Goal: Task Accomplishment & Management: Complete application form

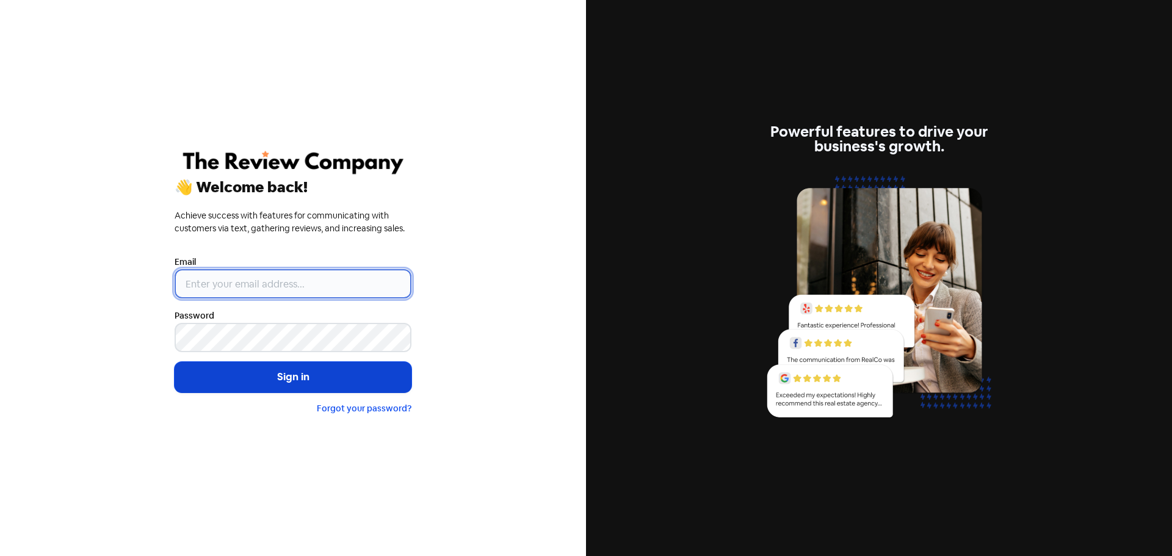
type input "[EMAIL_ADDRESS][DOMAIN_NAME]"
click at [286, 379] on button "Sign in" at bounding box center [293, 377] width 237 height 31
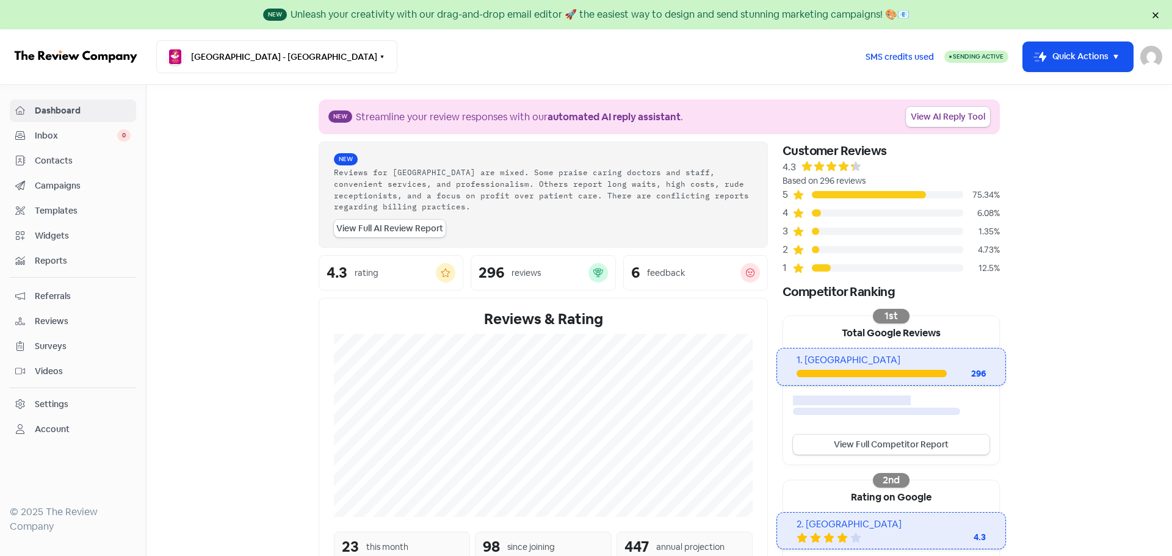
click at [54, 163] on span "Contacts" at bounding box center [83, 160] width 96 height 13
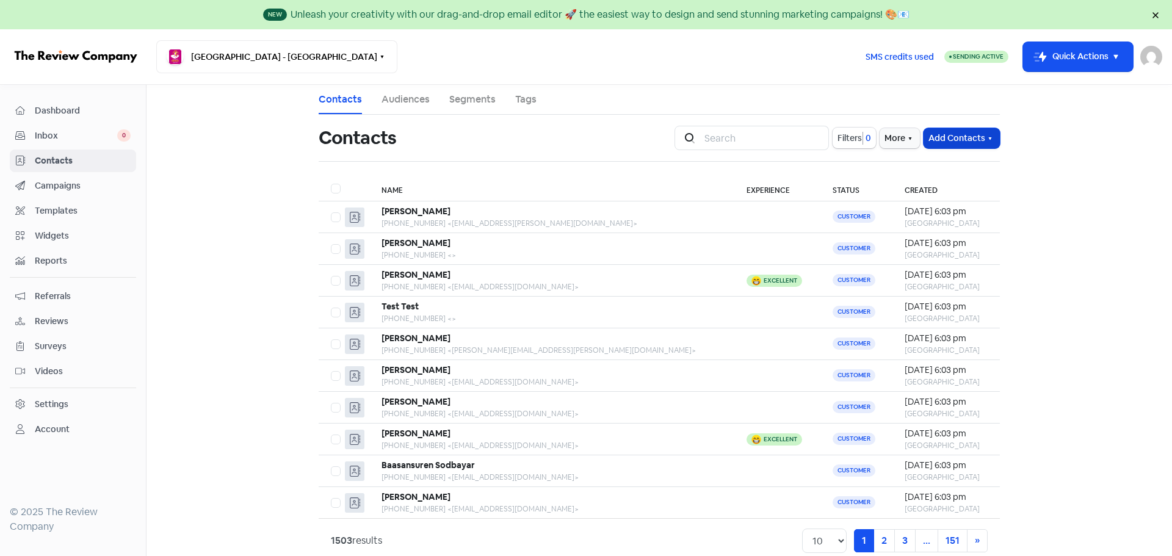
click at [967, 134] on button "Add Contacts" at bounding box center [962, 138] width 76 height 20
click at [949, 213] on button "Import contacts V2" at bounding box center [948, 213] width 104 height 24
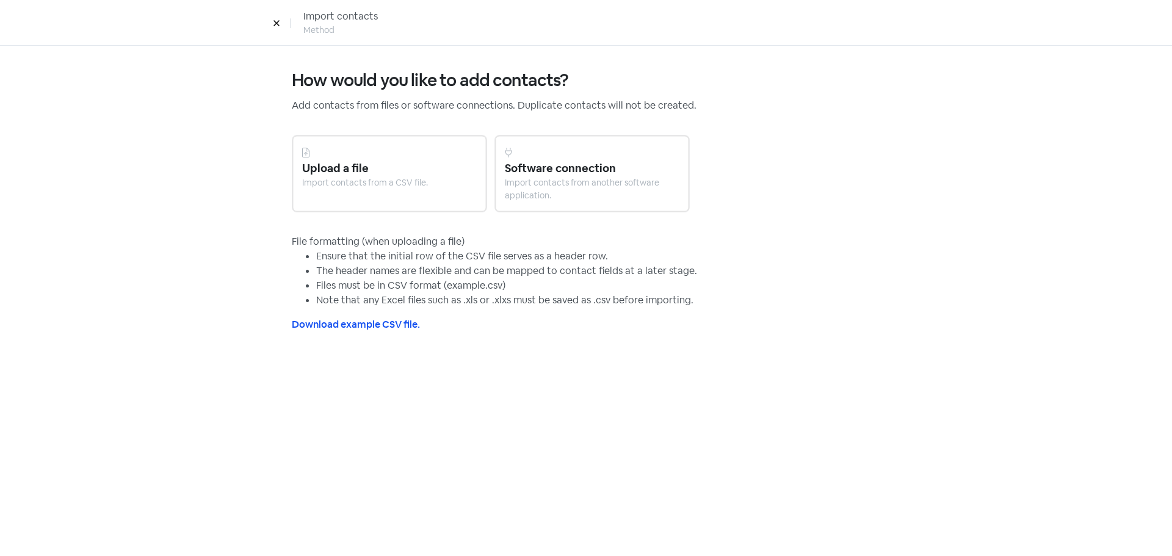
click at [418, 180] on div "Import contacts from a CSV file." at bounding box center [389, 182] width 175 height 13
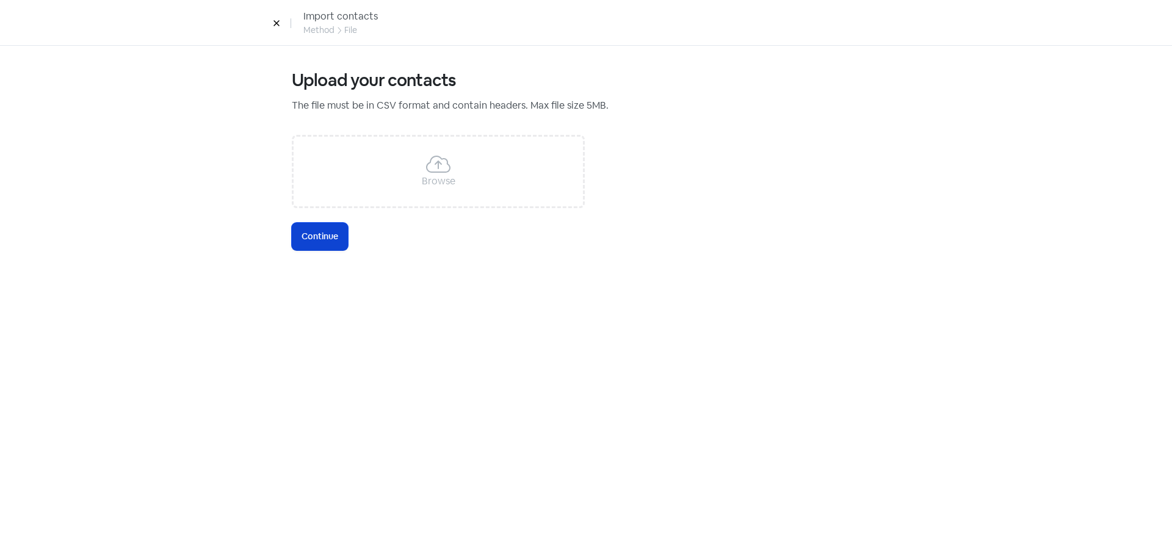
click at [328, 236] on span "Continue" at bounding box center [320, 236] width 37 height 13
click at [446, 170] on icon at bounding box center [438, 164] width 24 height 20
click at [322, 245] on button "Icon For Loading Continue" at bounding box center [320, 236] width 56 height 27
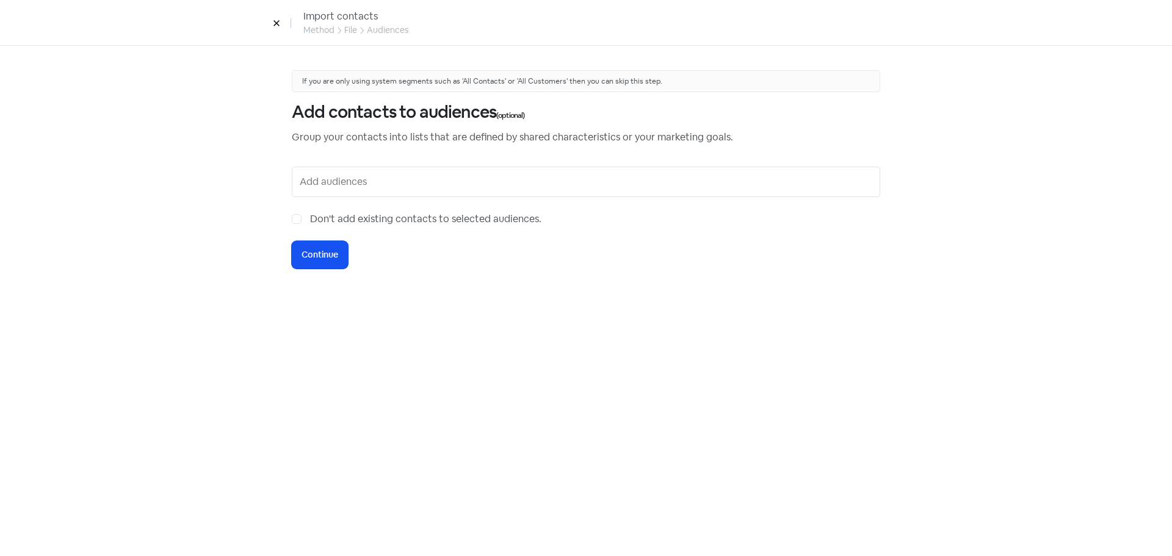
click at [333, 176] on input "text" at bounding box center [587, 182] width 575 height 20
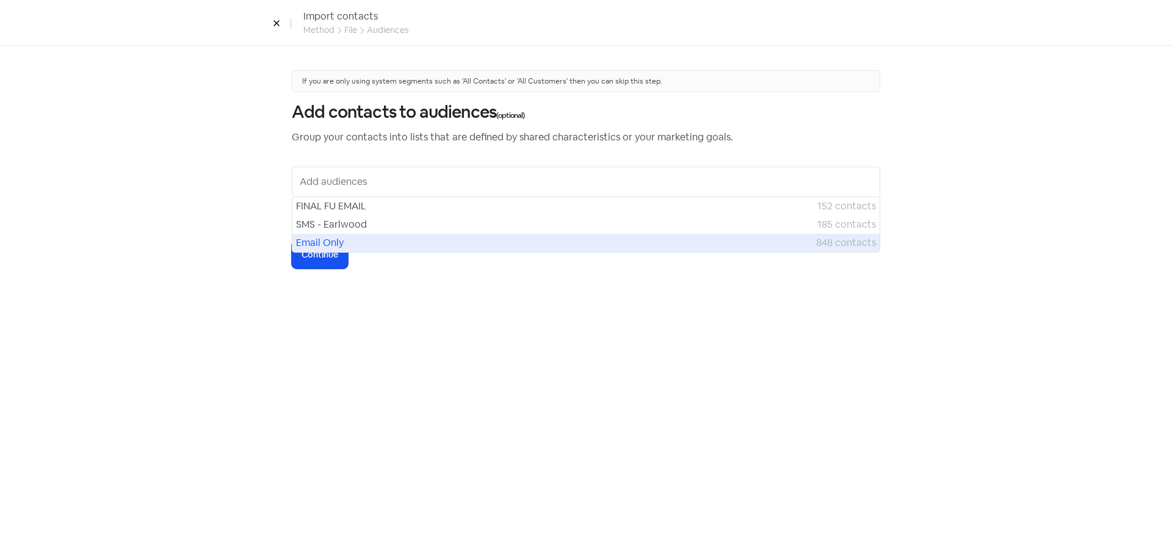
click at [332, 242] on span "Email Only" at bounding box center [556, 243] width 520 height 15
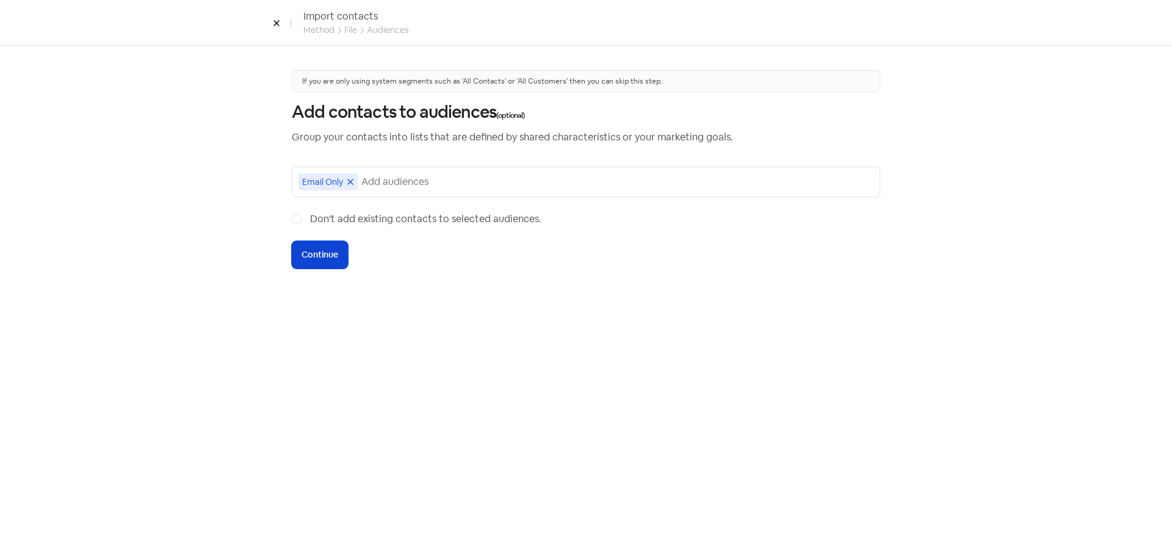
click at [323, 257] on span "Continue" at bounding box center [320, 254] width 37 height 13
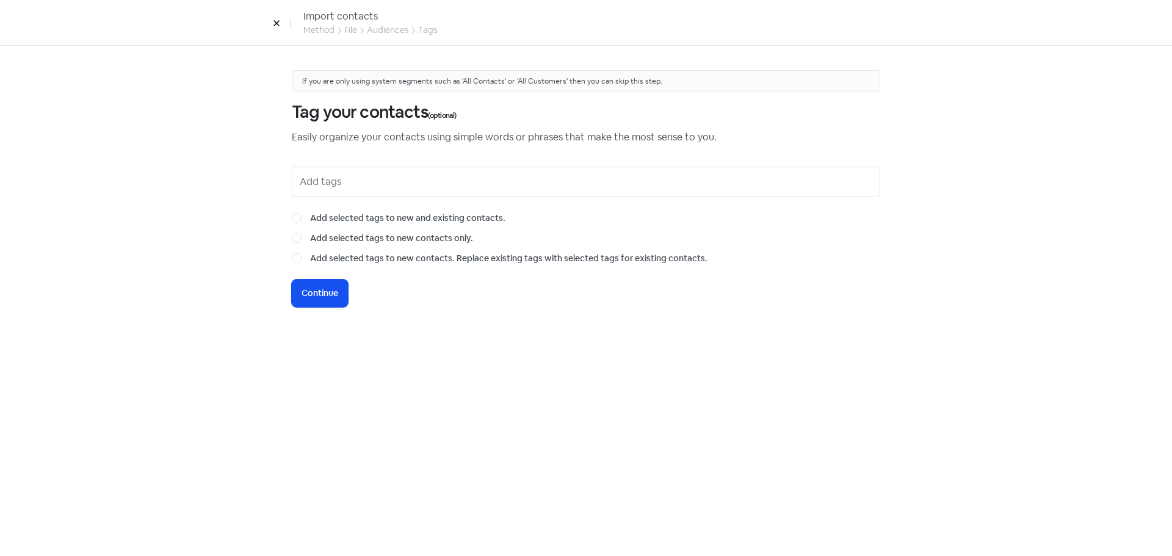
click at [350, 183] on input "text" at bounding box center [587, 182] width 575 height 20
click at [236, 204] on div "If you are only using system segments such as 'All Contacts' or 'All Customers'…" at bounding box center [586, 301] width 1172 height 510
click at [320, 292] on span "Continue" at bounding box center [320, 293] width 37 height 13
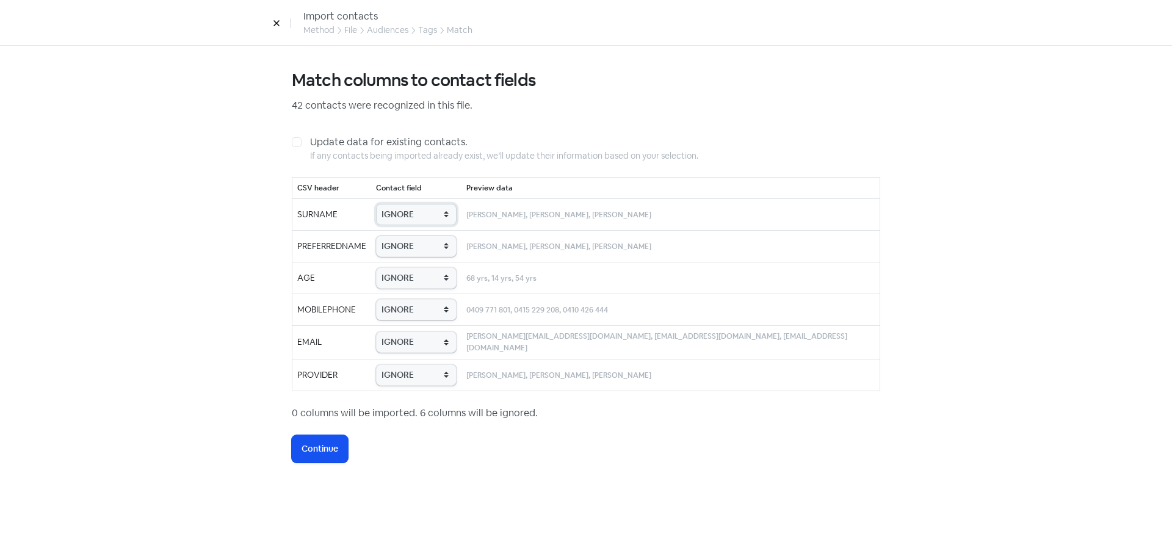
click at [426, 209] on select "IGNORE First name Last name Mobile number Email address Contact status Provider…" at bounding box center [416, 214] width 81 height 21
select select "last_name"
click at [393, 204] on select "IGNORE First name Last name Mobile number Email address Contact status Provider…" at bounding box center [416, 214] width 81 height 21
click at [424, 248] on select "IGNORE First name Last name Mobile number Email address Contact status Provider…" at bounding box center [416, 246] width 81 height 21
select select "first_name"
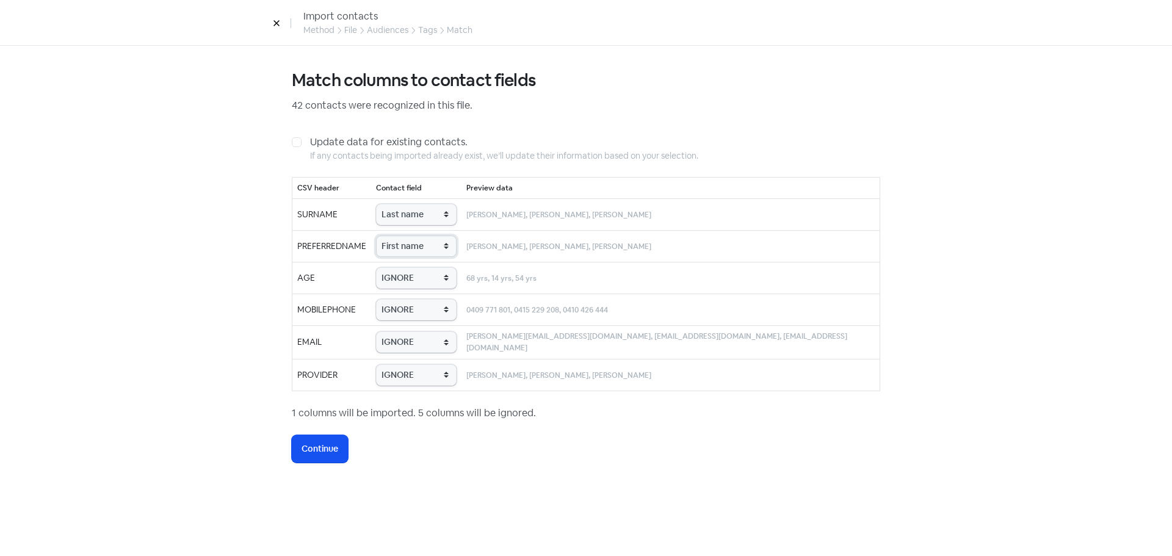
click at [393, 236] on select "IGNORE First name Last name Mobile number Email address Contact status Provider…" at bounding box center [416, 246] width 81 height 21
click at [423, 272] on select "IGNORE First name Last name Mobile number Email address Contact status Provider…" at bounding box center [416, 277] width 81 height 21
select select "age"
click at [393, 267] on select "IGNORE First name Last name Mobile number Email address Contact status Provider…" at bounding box center [416, 277] width 81 height 21
click at [420, 310] on select "IGNORE First name Last name Mobile number Email address Contact status Provider…" at bounding box center [416, 309] width 81 height 21
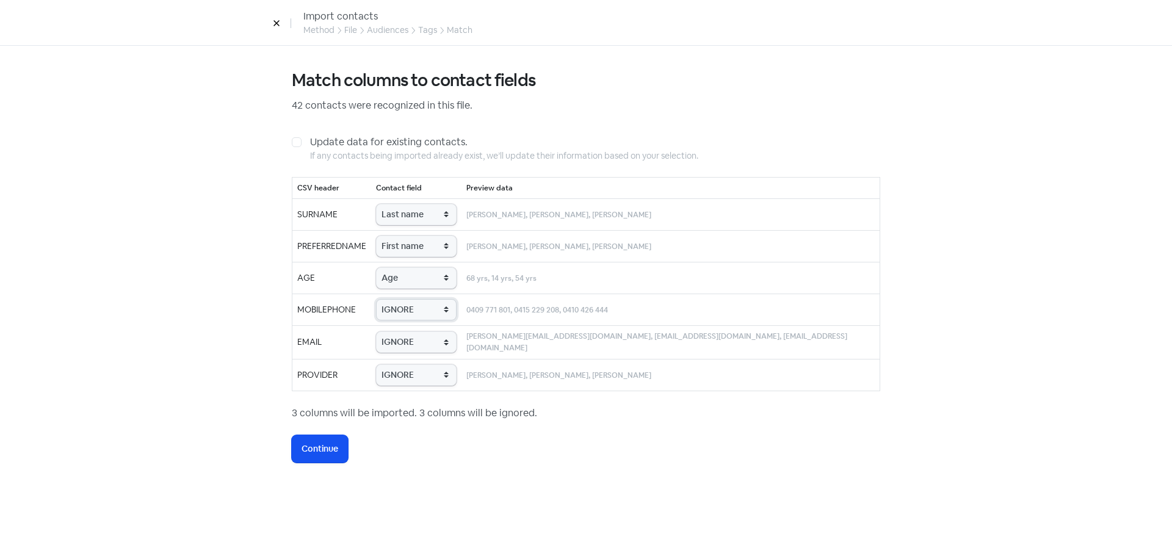
select select "phone"
click at [393, 299] on select "IGNORE First name Last name Mobile number Email address Contact status Provider…" at bounding box center [416, 309] width 81 height 21
click at [432, 339] on select "IGNORE First name Last name Mobile number Email address Contact status Provider…" at bounding box center [416, 341] width 81 height 21
click at [393, 353] on select "IGNORE First name Last name Mobile number Email address Contact status Provider…" at bounding box center [416, 341] width 81 height 21
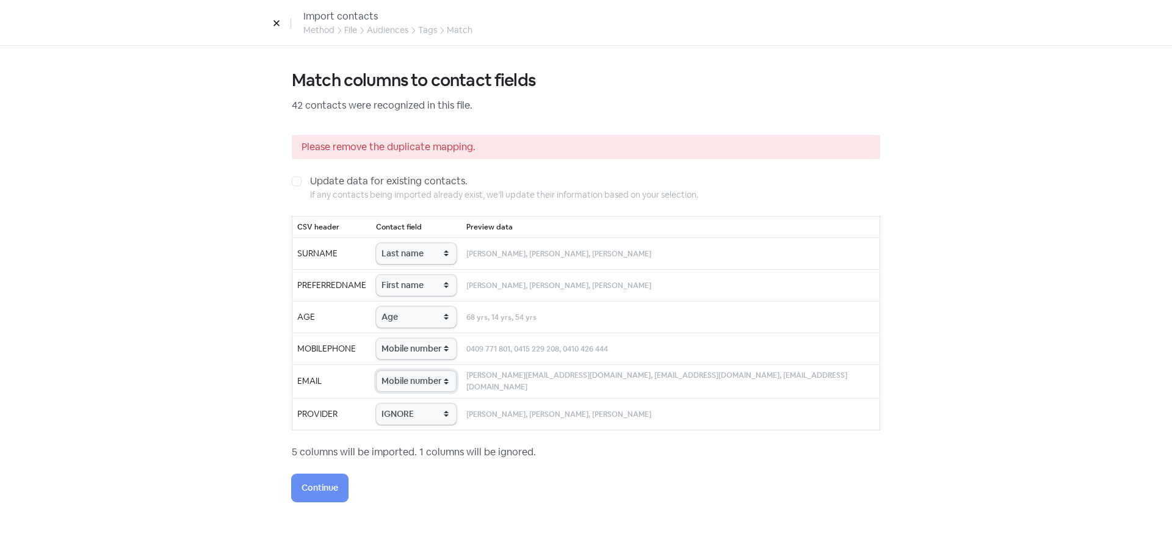
click at [433, 383] on select "IGNORE First name Last name Mobile number Email address Contact status Provider…" at bounding box center [416, 381] width 81 height 21
select select "email"
click at [393, 371] on select "IGNORE First name Last name Mobile number Email address Contact status Provider…" at bounding box center [416, 381] width 81 height 21
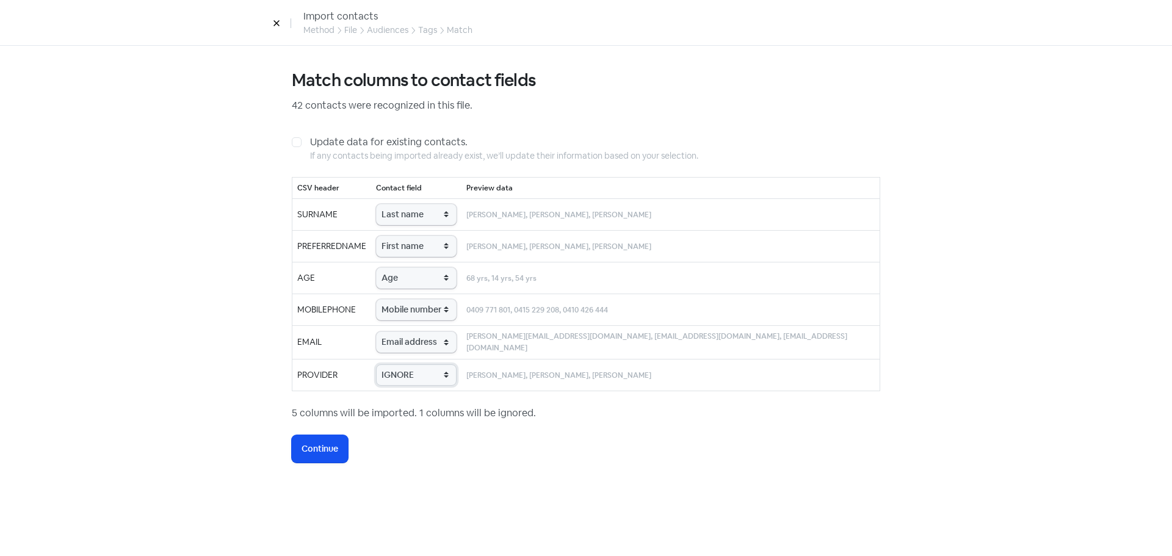
click at [436, 377] on select "IGNORE First name Last name Mobile number Email address Contact status Provider…" at bounding box center [416, 374] width 81 height 21
select select "provider_name"
click at [393, 364] on select "IGNORE First name Last name Mobile number Email address Contact status Provider…" at bounding box center [416, 374] width 81 height 21
click at [335, 443] on span "Continue" at bounding box center [320, 449] width 37 height 13
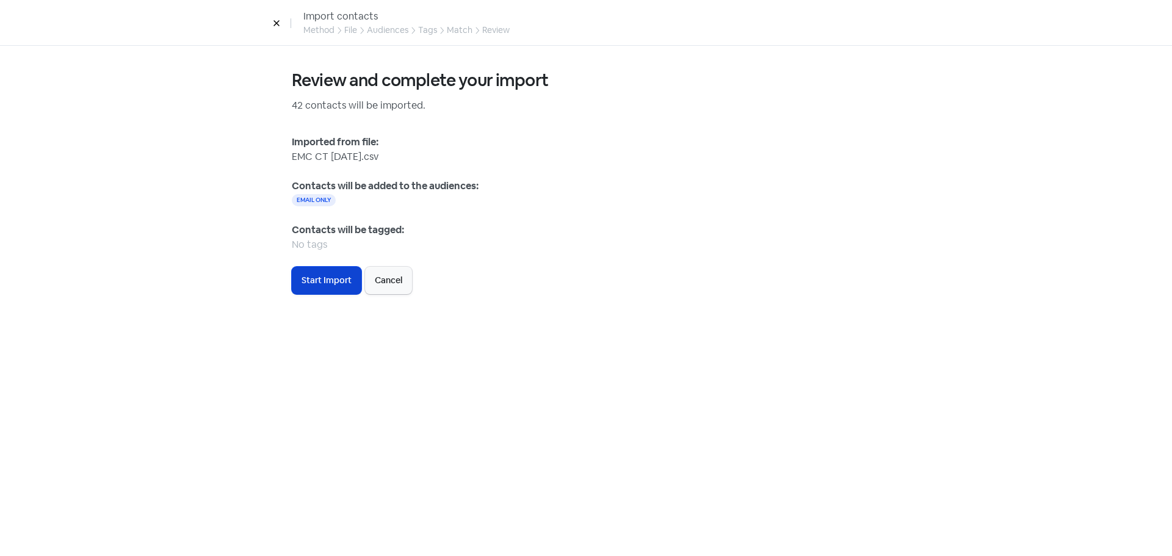
click at [339, 277] on span "Start Import" at bounding box center [327, 280] width 50 height 13
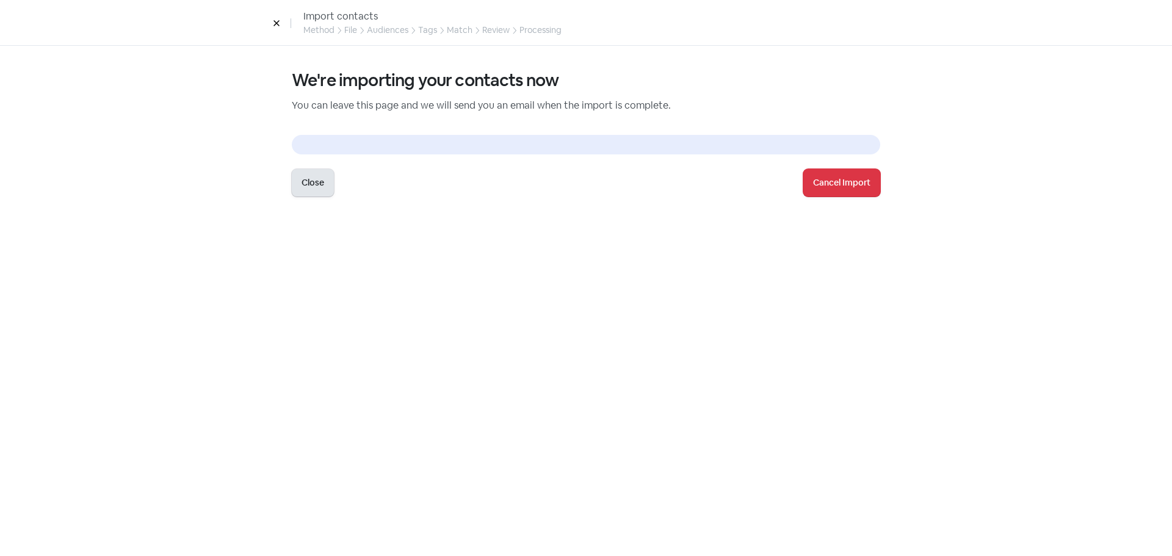
click at [320, 189] on button "Close" at bounding box center [313, 182] width 42 height 27
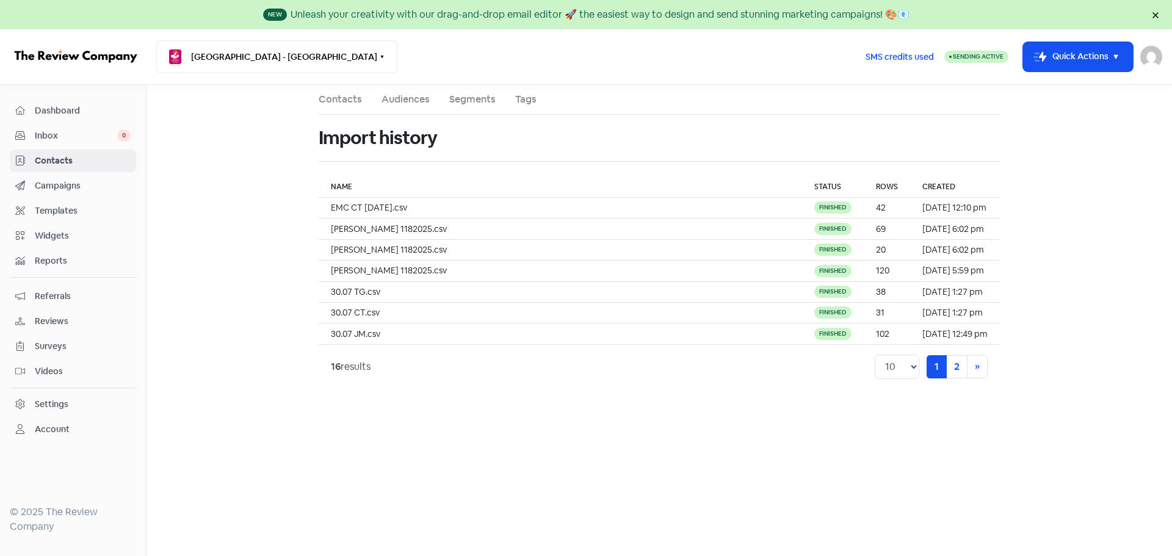
click at [338, 93] on link "Contacts" at bounding box center [340, 99] width 43 height 15
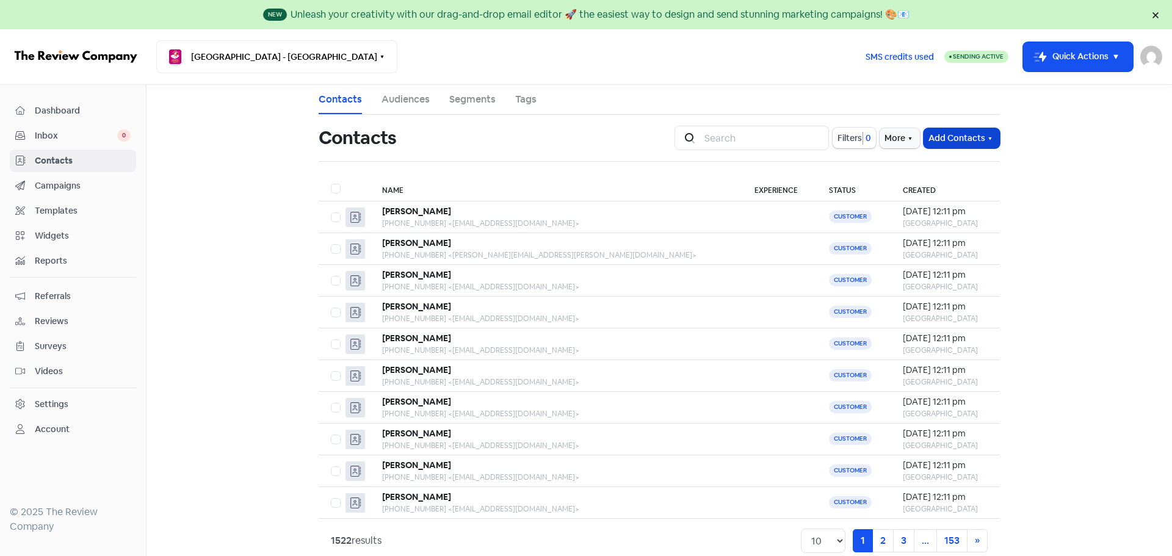
click at [958, 140] on button "Add Contacts" at bounding box center [962, 138] width 76 height 20
click at [950, 213] on button "Import contacts V2" at bounding box center [948, 213] width 104 height 24
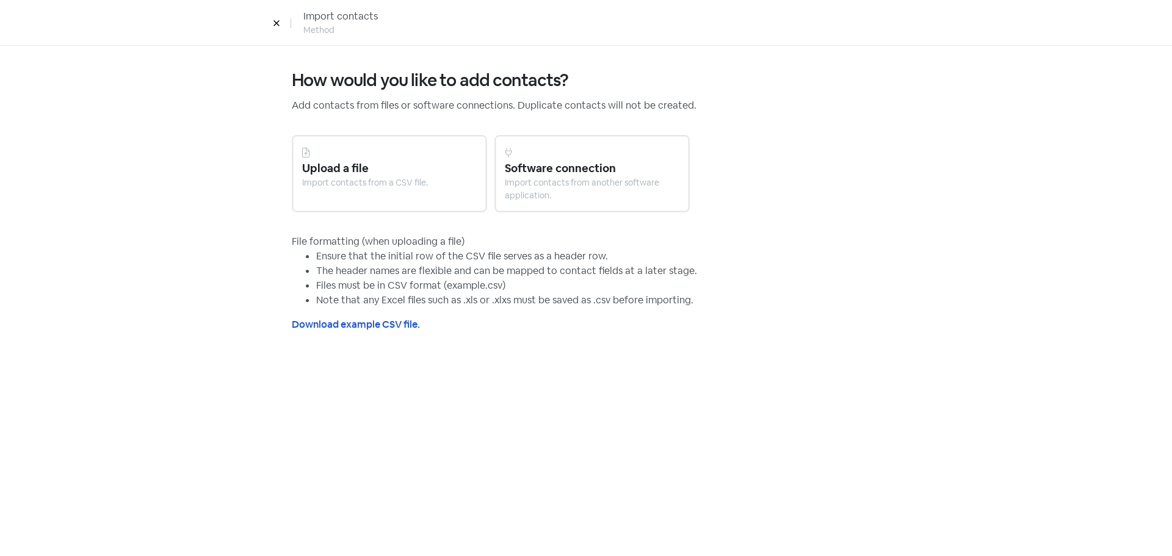
click at [391, 184] on div "Import contacts from a CSV file." at bounding box center [389, 182] width 175 height 13
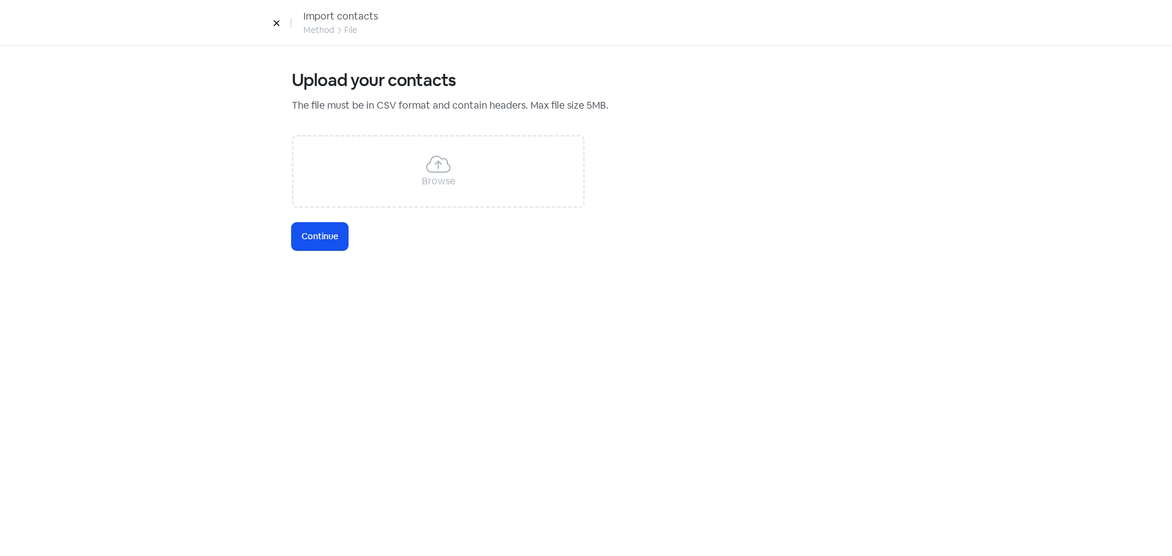
click at [445, 162] on icon at bounding box center [438, 164] width 24 height 20
click at [330, 241] on span "Continue" at bounding box center [320, 236] width 37 height 13
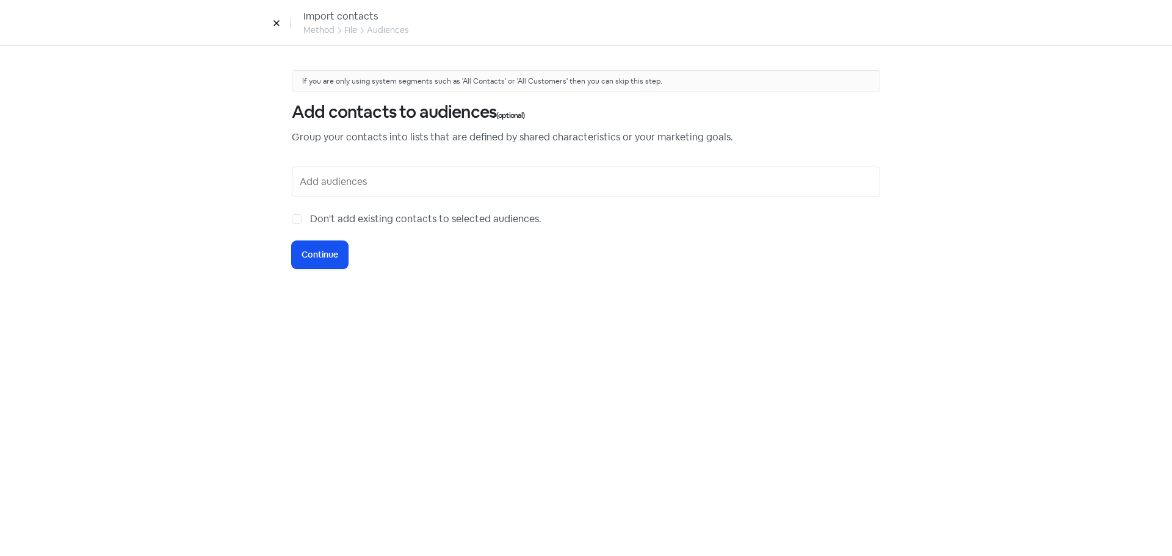
click at [338, 182] on input "text" at bounding box center [587, 182] width 575 height 20
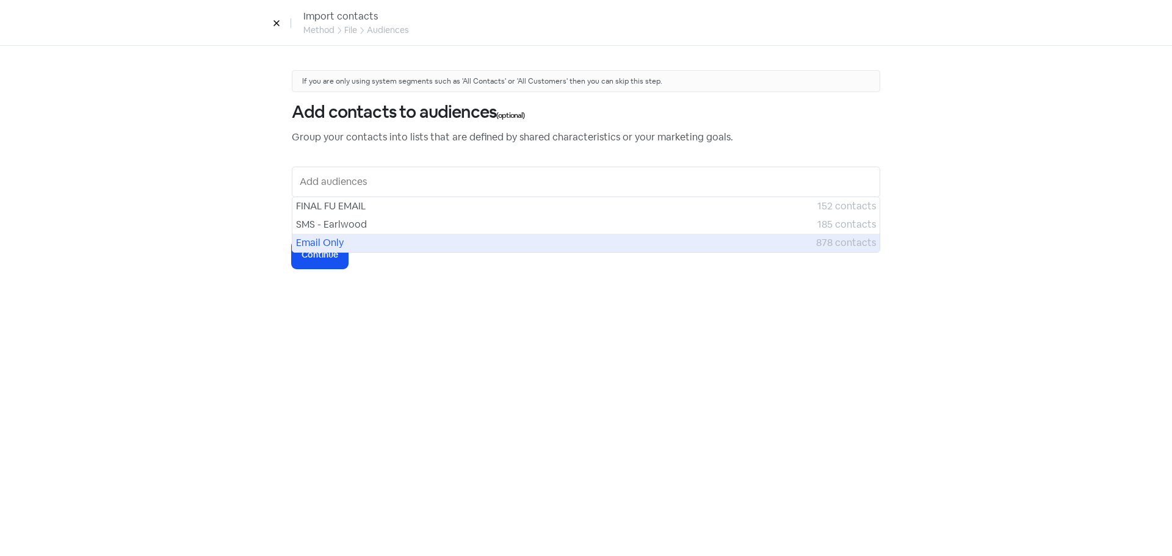
click at [347, 241] on span "Email Only" at bounding box center [556, 243] width 520 height 15
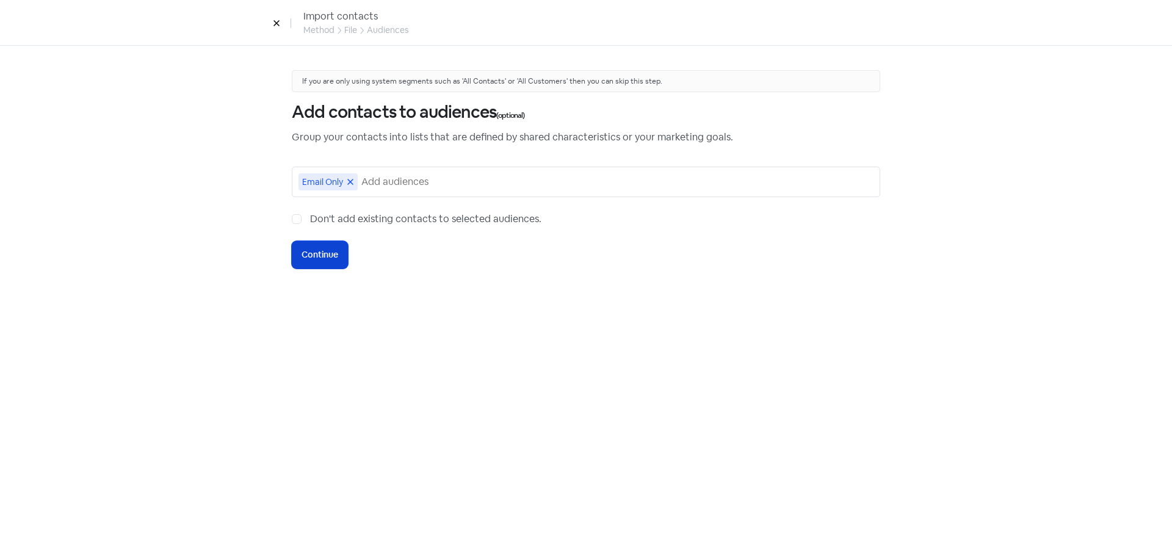
click at [338, 254] on span "Continue" at bounding box center [320, 254] width 37 height 13
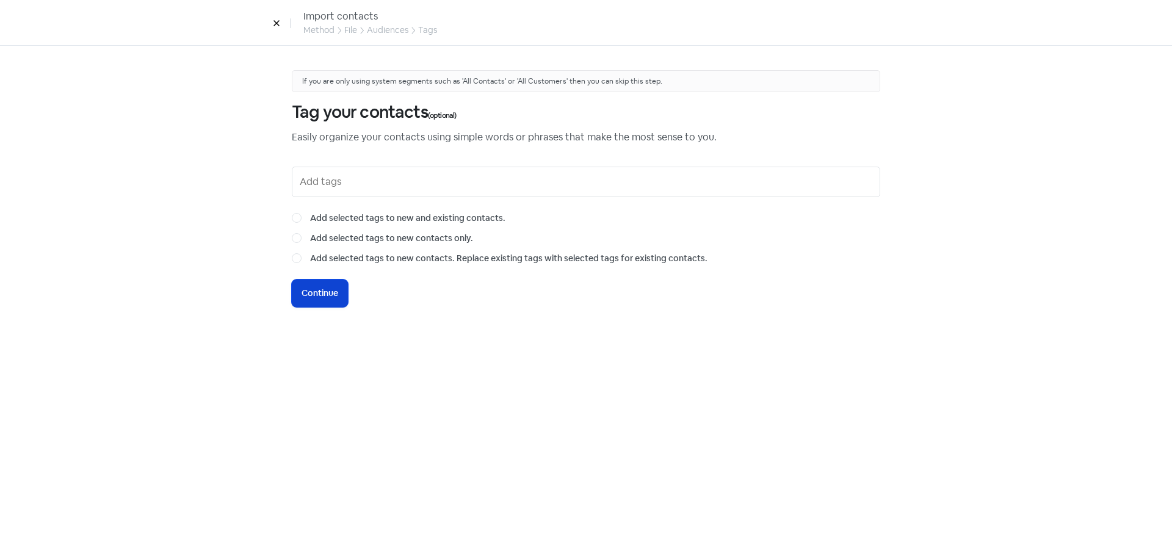
click at [327, 282] on button "Icon For Loading Continue" at bounding box center [320, 293] width 56 height 27
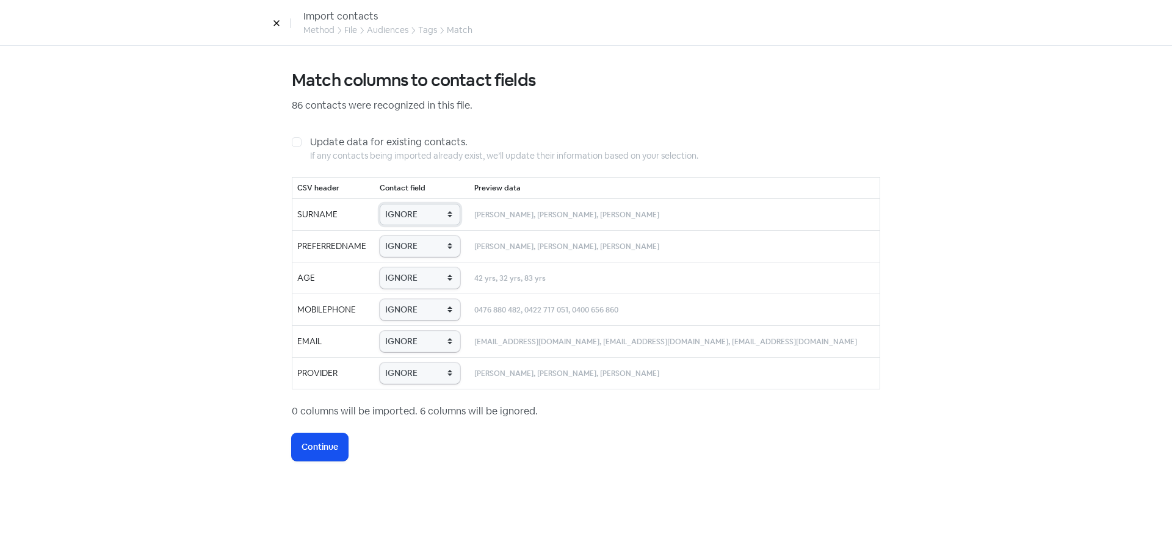
click at [455, 215] on select "IGNORE First name Last name Mobile number Email address Contact status Provider…" at bounding box center [420, 214] width 81 height 21
select select "last_name"
click at [390, 204] on select "IGNORE First name Last name Mobile number Email address Contact status Provider…" at bounding box center [420, 214] width 81 height 21
click at [433, 238] on select "IGNORE First name Last name Mobile number Email address Contact status Provider…" at bounding box center [420, 246] width 81 height 21
select select "first_name"
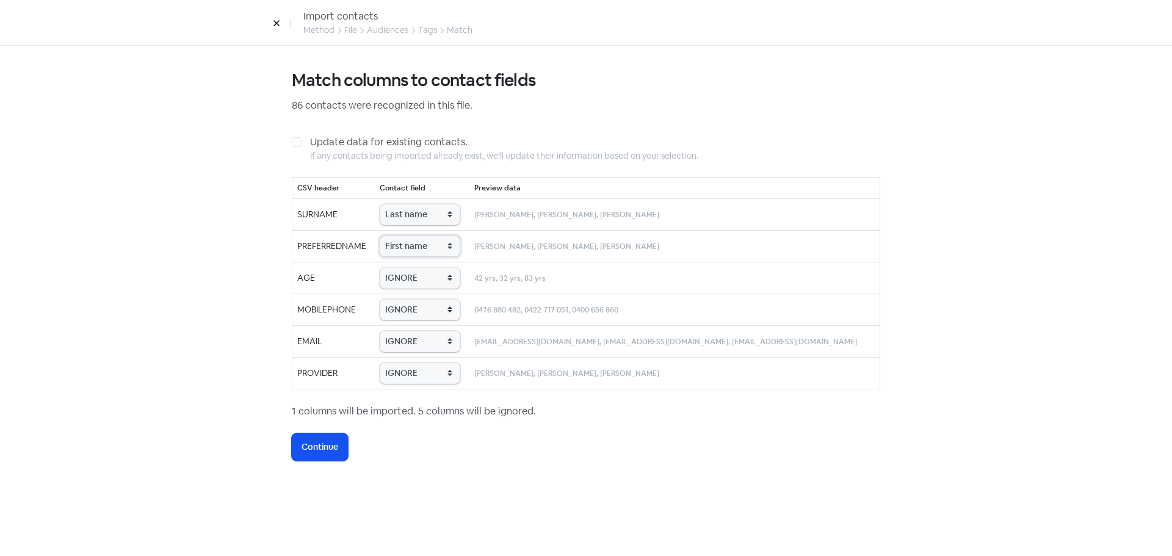
click at [390, 236] on select "IGNORE First name Last name Mobile number Email address Contact status Provider…" at bounding box center [420, 246] width 81 height 21
click at [427, 275] on select "IGNORE First name Last name Mobile number Email address Contact status Provider…" at bounding box center [420, 277] width 81 height 21
select select "age"
click at [390, 267] on select "IGNORE First name Last name Mobile number Email address Contact status Provider…" at bounding box center [420, 277] width 81 height 21
click at [430, 306] on select "IGNORE First name Last name Mobile number Email address Contact status Provider…" at bounding box center [420, 309] width 81 height 21
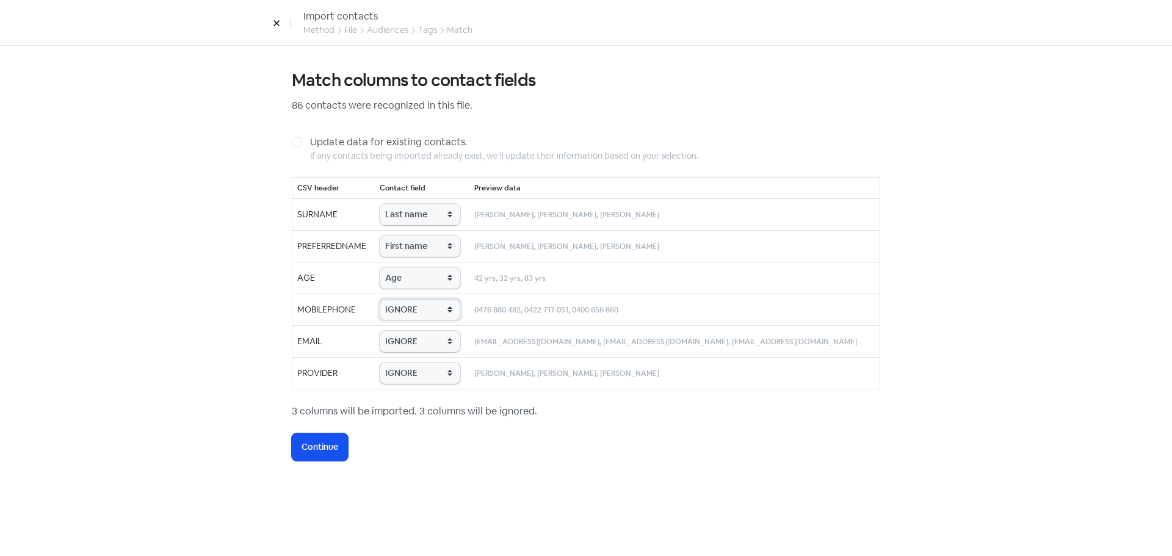
select select "phone"
click at [390, 299] on select "IGNORE First name Last name Mobile number Email address Contact status Provider…" at bounding box center [420, 309] width 81 height 21
click at [430, 328] on td "IGNORE First name Last name Mobile number Email address Contact status Provider…" at bounding box center [422, 341] width 95 height 32
click at [432, 346] on select "IGNORE First name Last name Mobile number Email address Contact status Provider…" at bounding box center [420, 341] width 81 height 21
select select "email"
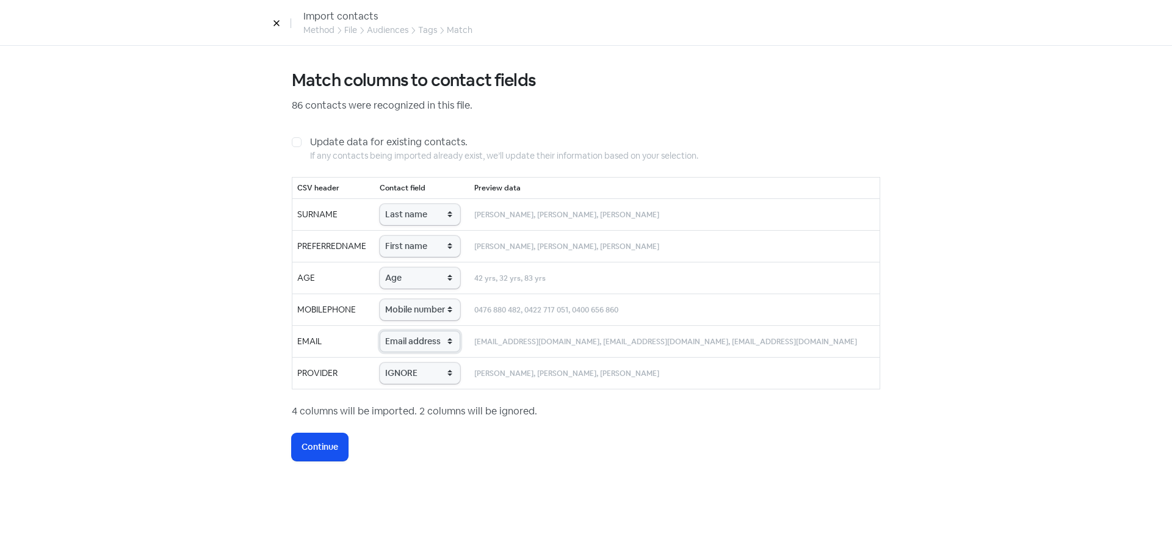
click at [390, 331] on select "IGNORE First name Last name Mobile number Email address Contact status Provider…" at bounding box center [420, 341] width 81 height 21
click at [410, 376] on select "IGNORE First name Last name Mobile number Email address Contact status Provider…" at bounding box center [420, 373] width 81 height 21
select select "provider_name"
click at [390, 363] on select "IGNORE First name Last name Mobile number Email address Contact status Provider…" at bounding box center [420, 373] width 81 height 21
click at [327, 448] on span "Continue" at bounding box center [320, 447] width 37 height 13
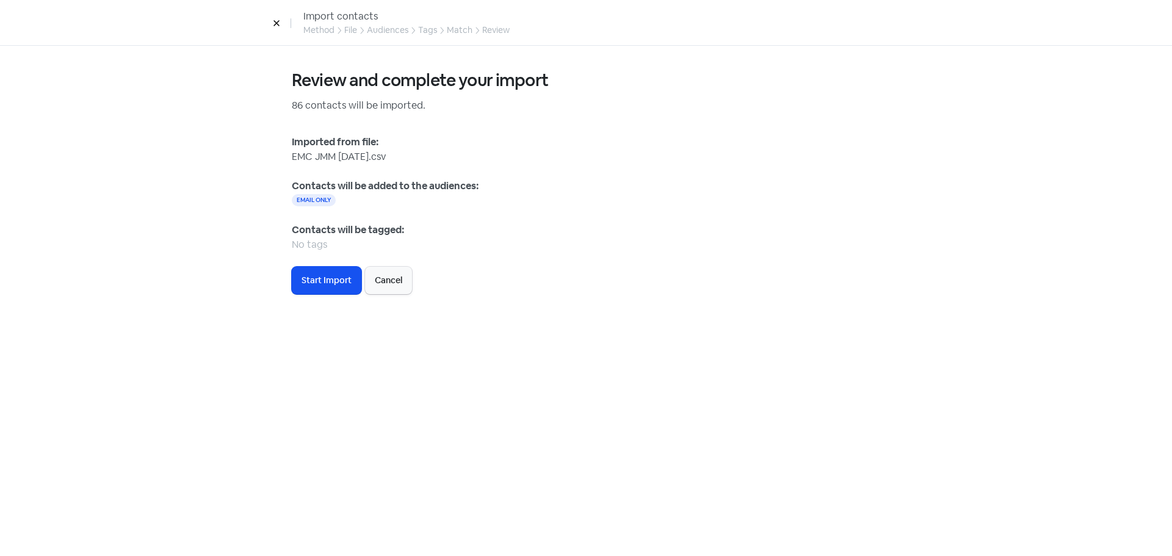
click at [322, 278] on span "Start Import" at bounding box center [327, 280] width 50 height 13
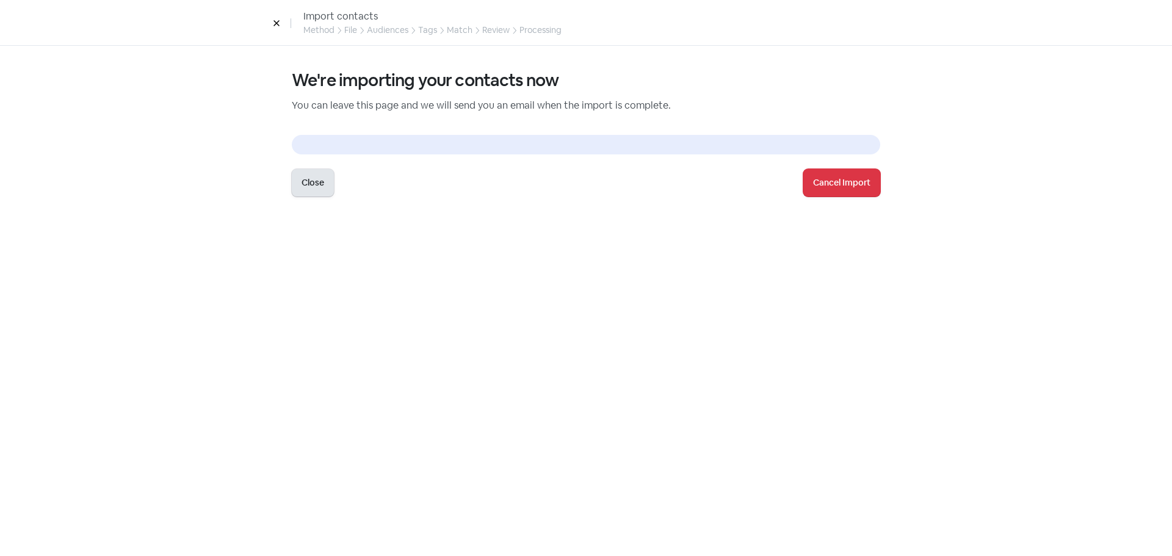
click at [314, 187] on button "Close" at bounding box center [313, 182] width 42 height 27
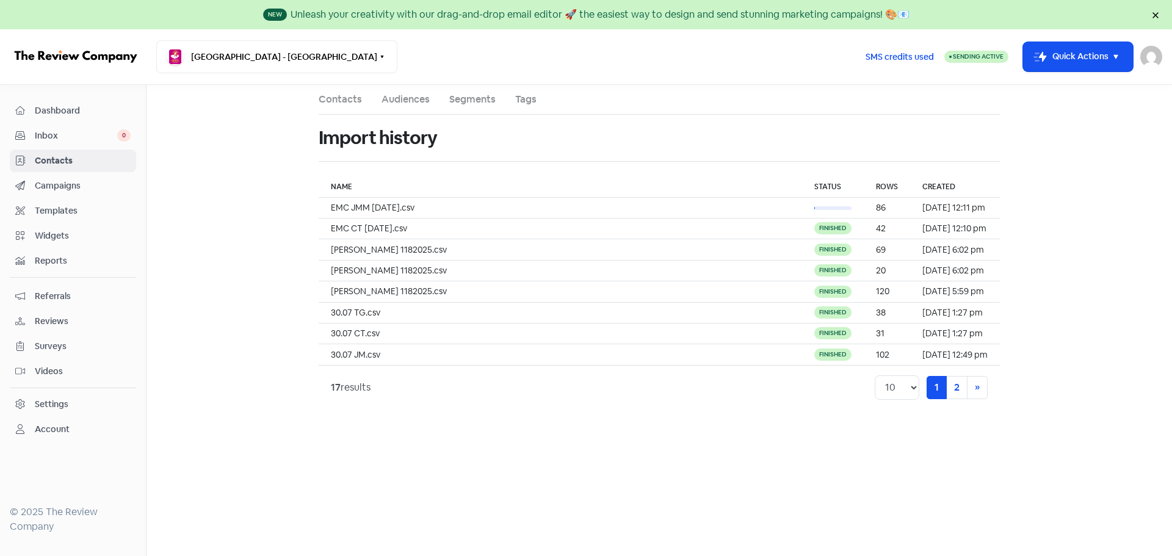
click at [341, 99] on link "Contacts" at bounding box center [340, 99] width 43 height 15
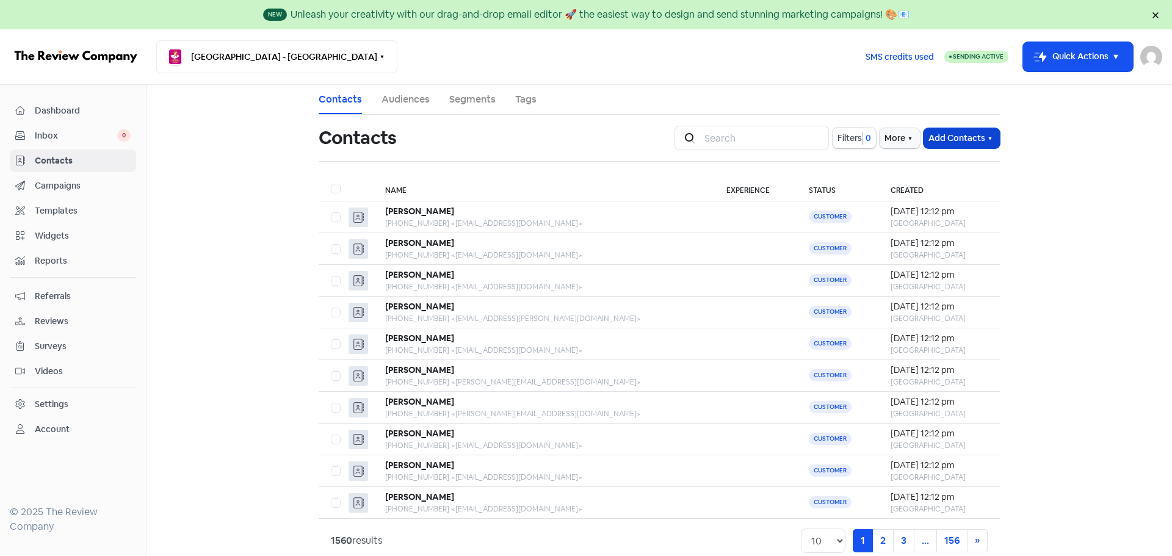
click at [938, 135] on button "Add Contacts" at bounding box center [962, 138] width 76 height 20
click at [953, 214] on button "Import contacts V2" at bounding box center [948, 213] width 104 height 24
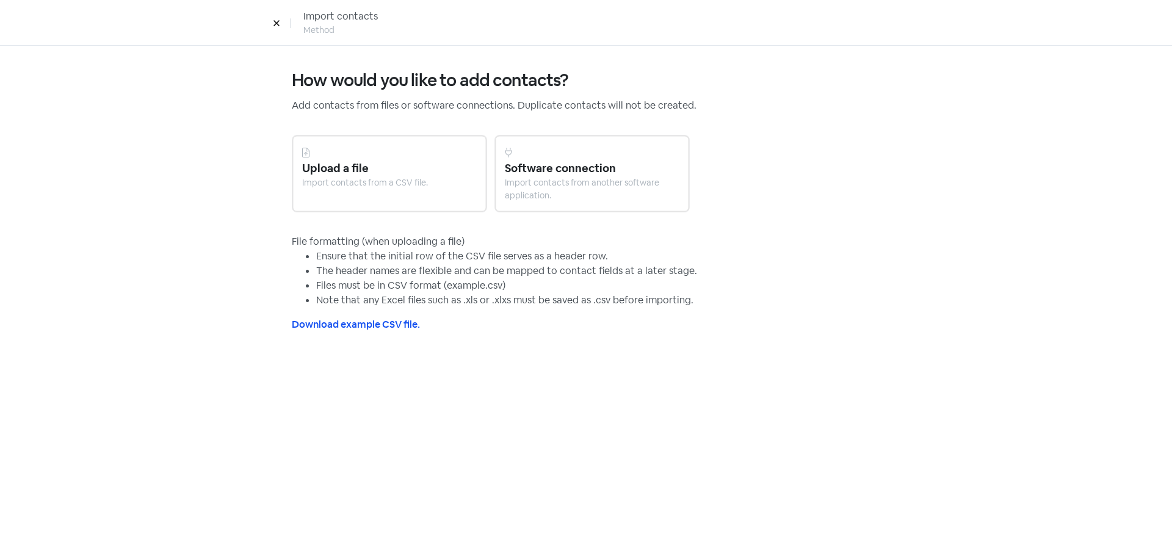
click at [375, 175] on div "Upload a file" at bounding box center [389, 168] width 175 height 16
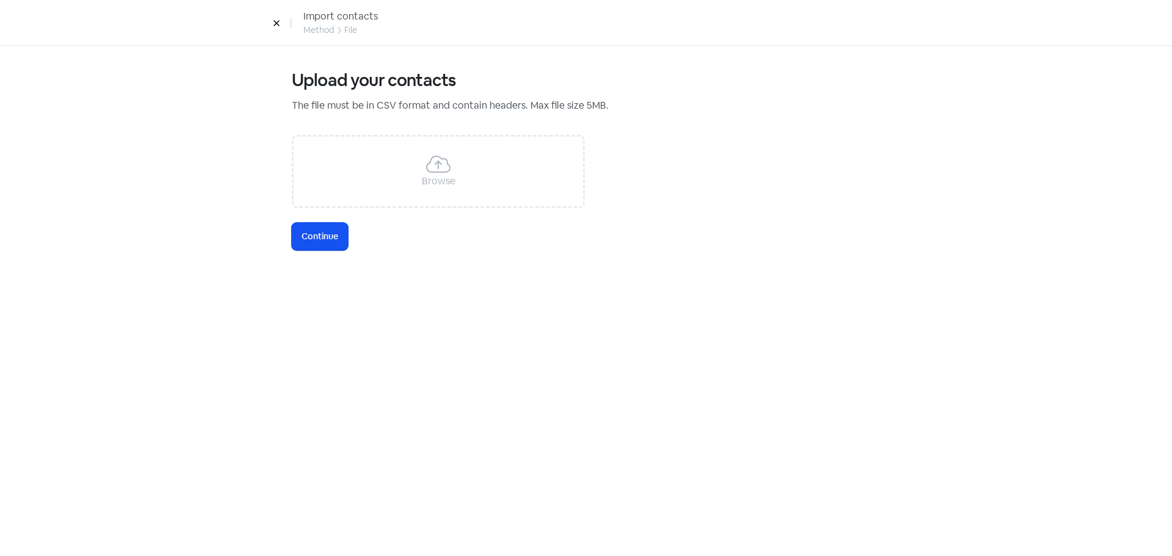
click at [440, 168] on icon at bounding box center [438, 164] width 24 height 20
click at [329, 239] on span "Continue" at bounding box center [320, 236] width 37 height 13
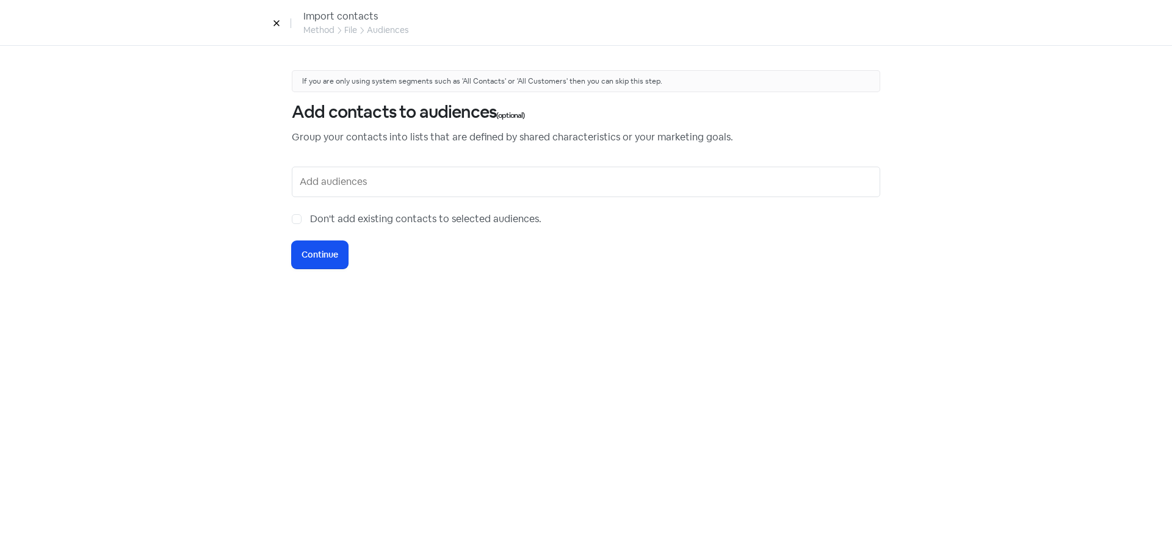
click at [327, 189] on input "text" at bounding box center [587, 182] width 575 height 20
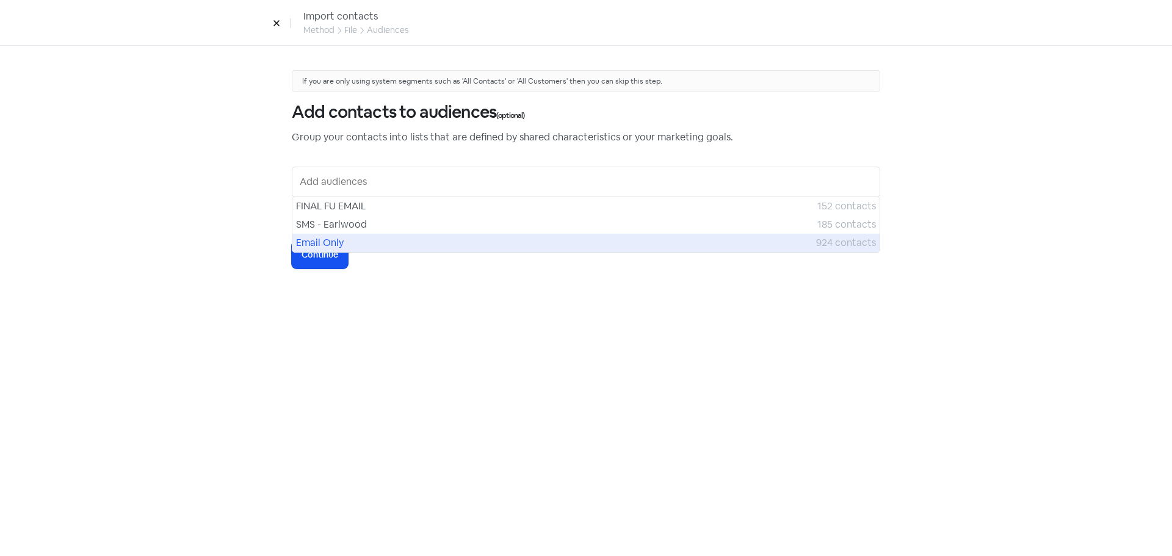
click at [328, 234] on div "Email Only 924 contacts" at bounding box center [585, 243] width 587 height 18
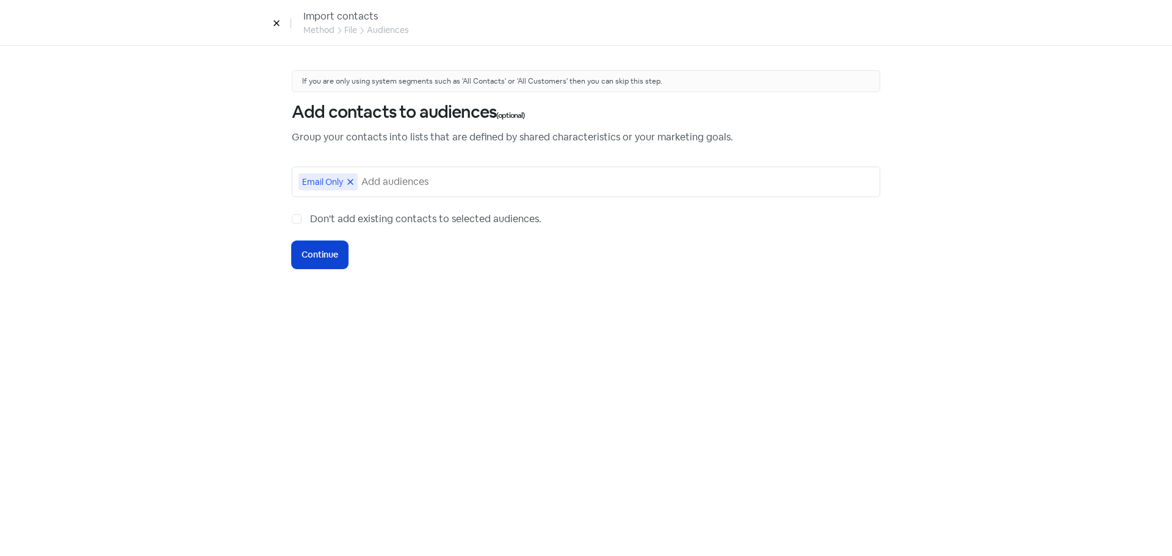
click at [328, 247] on button "Icon For Loading Continue" at bounding box center [320, 254] width 56 height 27
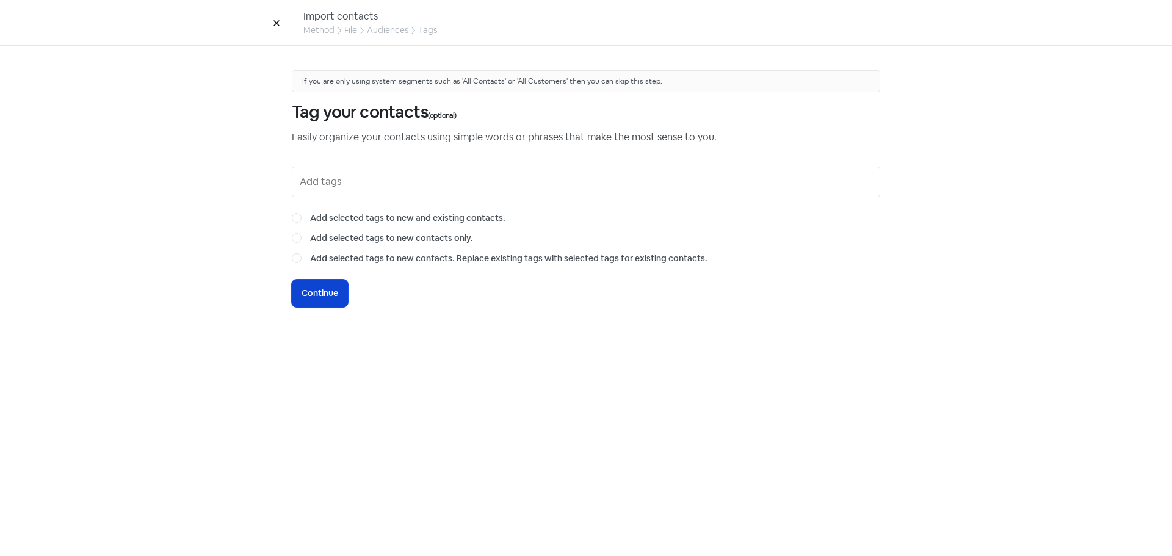
click at [332, 294] on span "Continue" at bounding box center [320, 293] width 37 height 13
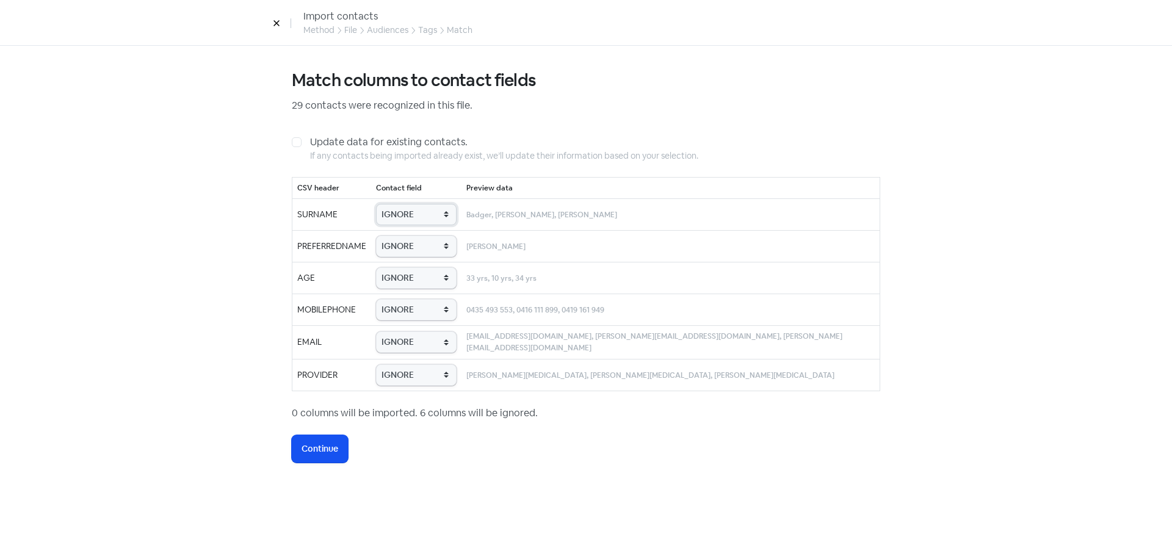
click at [410, 211] on select "IGNORE First name Last name Mobile number Email address Contact status Provider…" at bounding box center [416, 214] width 81 height 21
select select "last_name"
click at [390, 204] on select "IGNORE First name Last name Mobile number Email address Contact status Provider…" at bounding box center [416, 214] width 81 height 21
drag, startPoint x: 418, startPoint y: 242, endPoint x: 418, endPoint y: 251, distance: 9.8
click at [418, 242] on select "IGNORE First name Last name Mobile number Email address Contact status Provider…" at bounding box center [416, 246] width 81 height 21
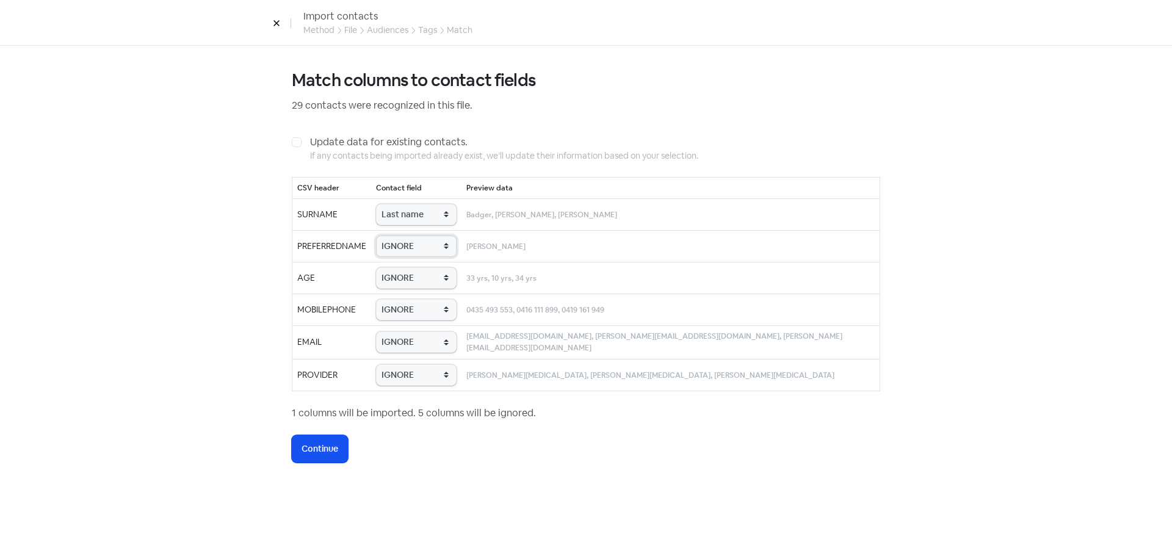
select select "first_name"
click at [390, 236] on select "IGNORE First name Last name Mobile number Email address Contact status Provider…" at bounding box center [416, 246] width 81 height 21
click at [421, 270] on select "IGNORE First name Last name Mobile number Email address Contact status Provider…" at bounding box center [416, 277] width 81 height 21
click at [390, 267] on select "IGNORE First name Last name Mobile number Email address Contact status Provider…" at bounding box center [416, 277] width 81 height 21
click at [433, 283] on select "IGNORE First name Last name Mobile number Email address Contact status Provider…" at bounding box center [416, 277] width 81 height 21
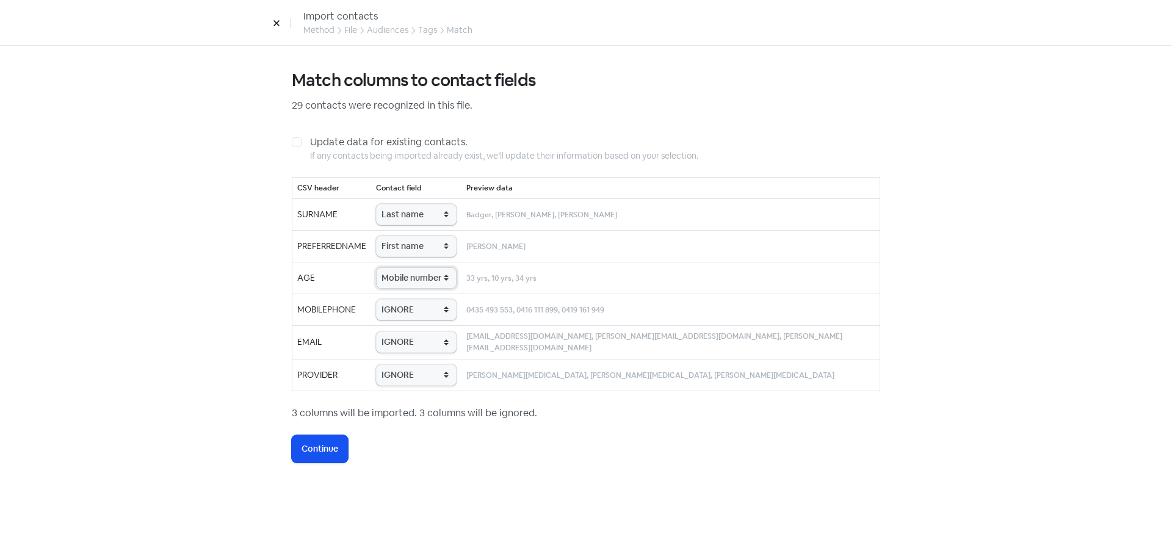
select select "age"
click at [390, 267] on select "IGNORE First name Last name Mobile number Email address Contact status Provider…" at bounding box center [416, 277] width 81 height 21
click at [430, 310] on select "IGNORE First name Last name Mobile number Email address Contact status Provider…" at bounding box center [416, 309] width 81 height 21
select select "phone"
click at [390, 299] on select "IGNORE First name Last name Mobile number Email address Contact status Provider…" at bounding box center [416, 309] width 81 height 21
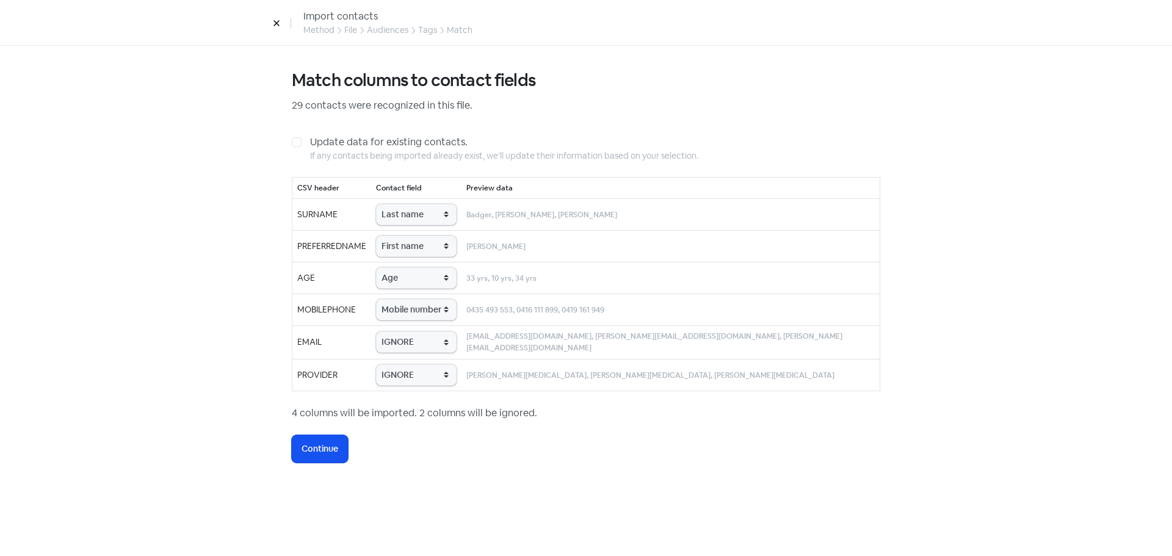
click at [427, 328] on td "IGNORE First name Last name Mobile number Email address Contact status Provider…" at bounding box center [416, 342] width 90 height 34
click at [428, 342] on select "IGNORE First name Last name Mobile number Email address Contact status Provider…" at bounding box center [416, 341] width 81 height 21
select select "email"
click at [390, 331] on select "IGNORE First name Last name Mobile number Email address Contact status Provider…" at bounding box center [416, 341] width 81 height 21
click at [415, 375] on select "IGNORE First name Last name Mobile number Email address Contact status Provider…" at bounding box center [416, 374] width 81 height 21
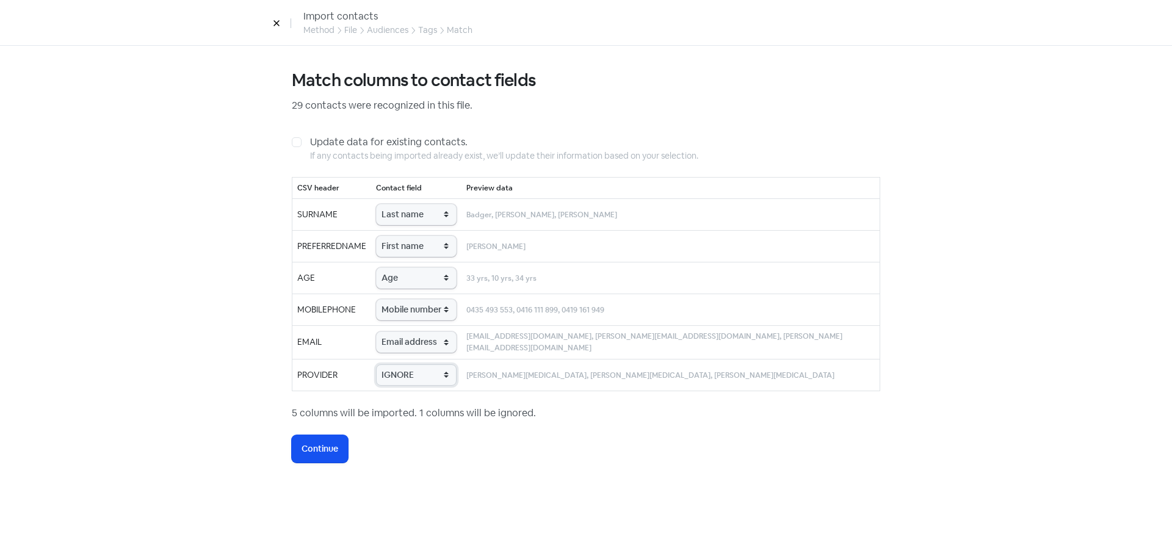
select select "provider_name"
click at [390, 364] on select "IGNORE First name Last name Mobile number Email address Contact status Provider…" at bounding box center [416, 374] width 81 height 21
click at [340, 435] on button "Icon For Loading Continue" at bounding box center [320, 448] width 56 height 27
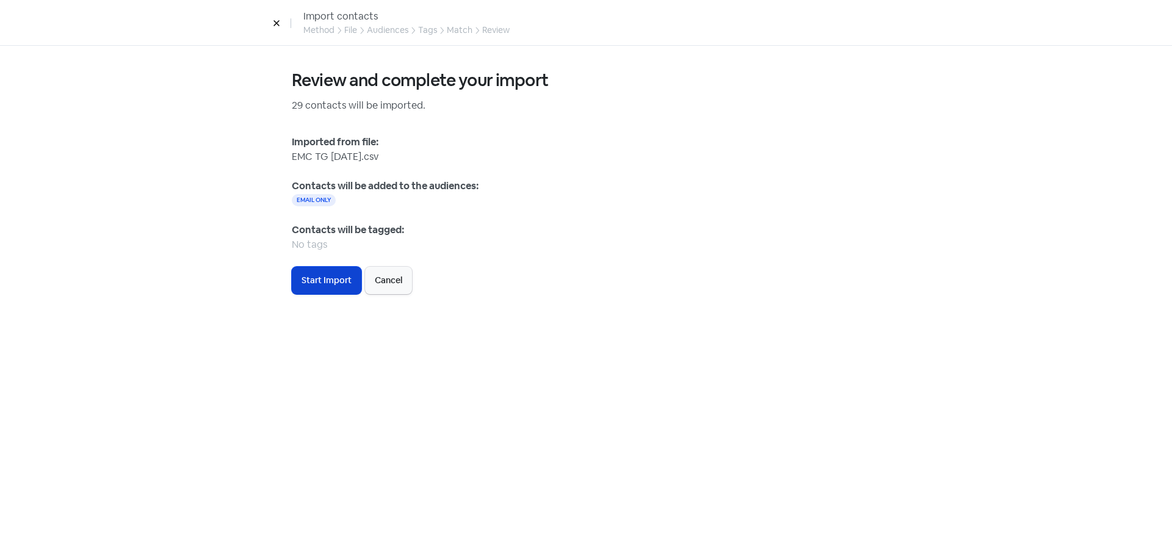
click at [325, 278] on span "Start Import" at bounding box center [327, 280] width 50 height 13
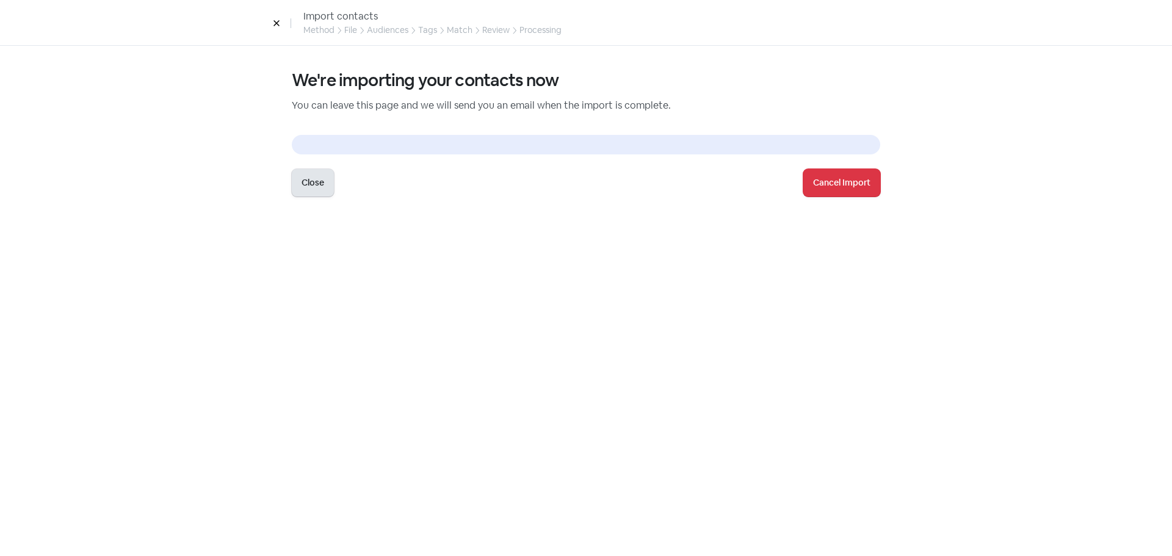
click at [327, 185] on button "Close" at bounding box center [313, 182] width 42 height 27
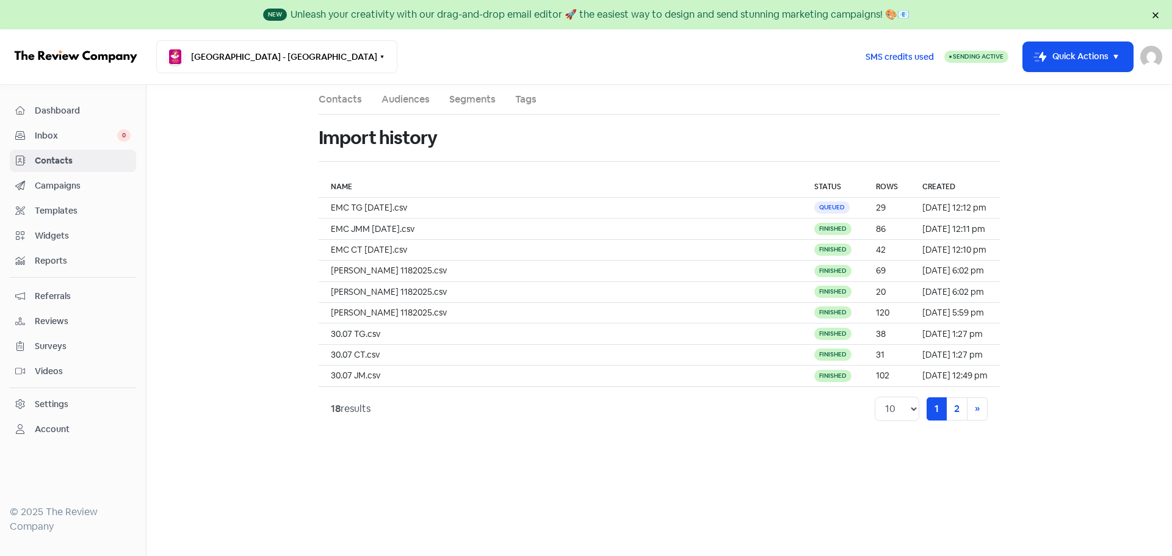
click at [349, 99] on link "Contacts" at bounding box center [340, 99] width 43 height 15
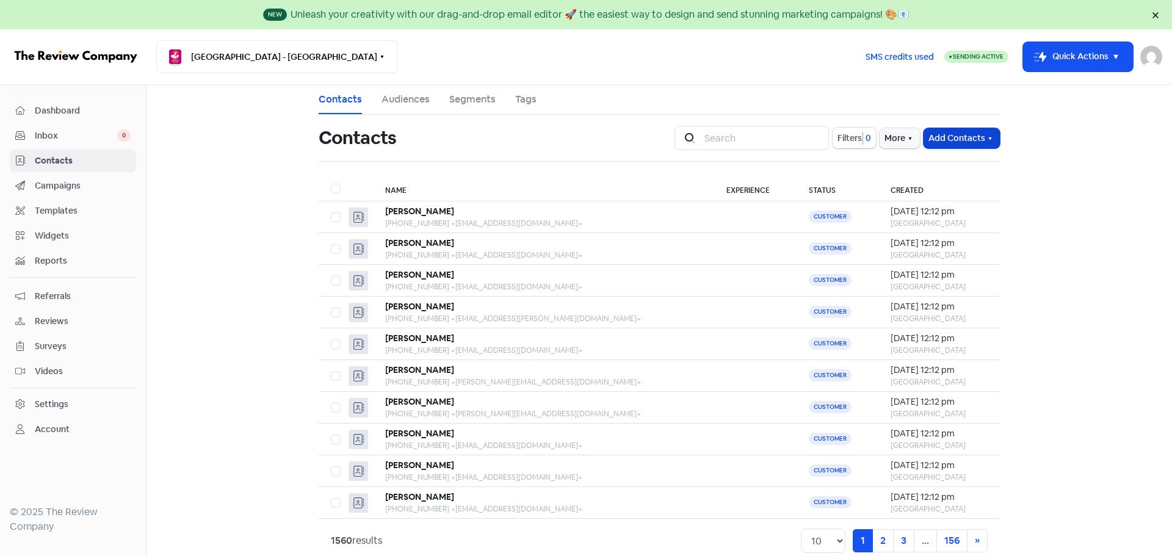
click at [950, 132] on button "Add Contacts" at bounding box center [962, 138] width 76 height 20
click at [946, 211] on button "Import contacts V2" at bounding box center [948, 213] width 104 height 24
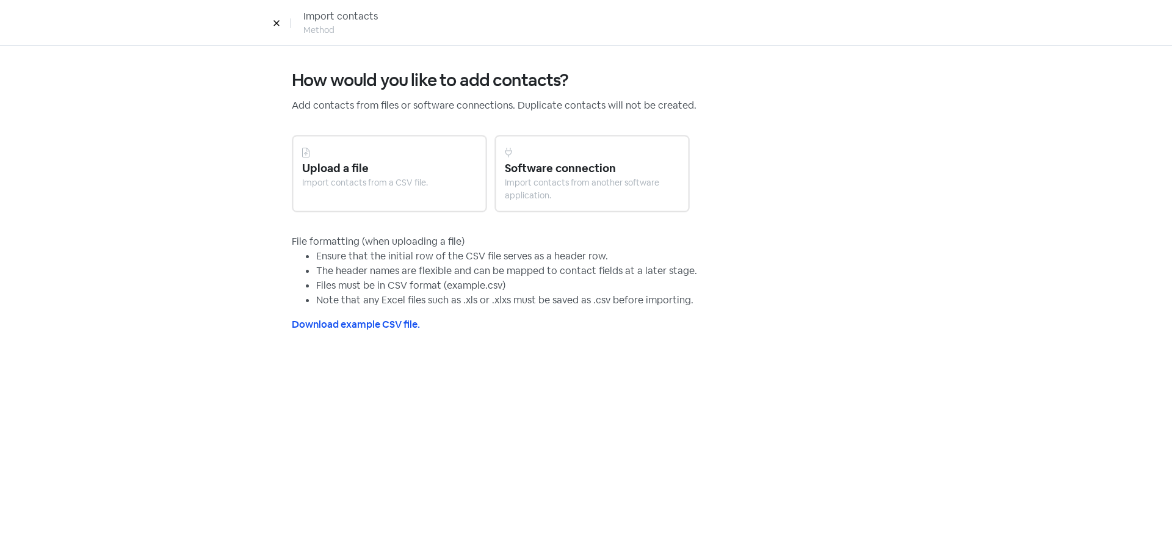
click at [346, 165] on div "Upload a file" at bounding box center [389, 168] width 175 height 16
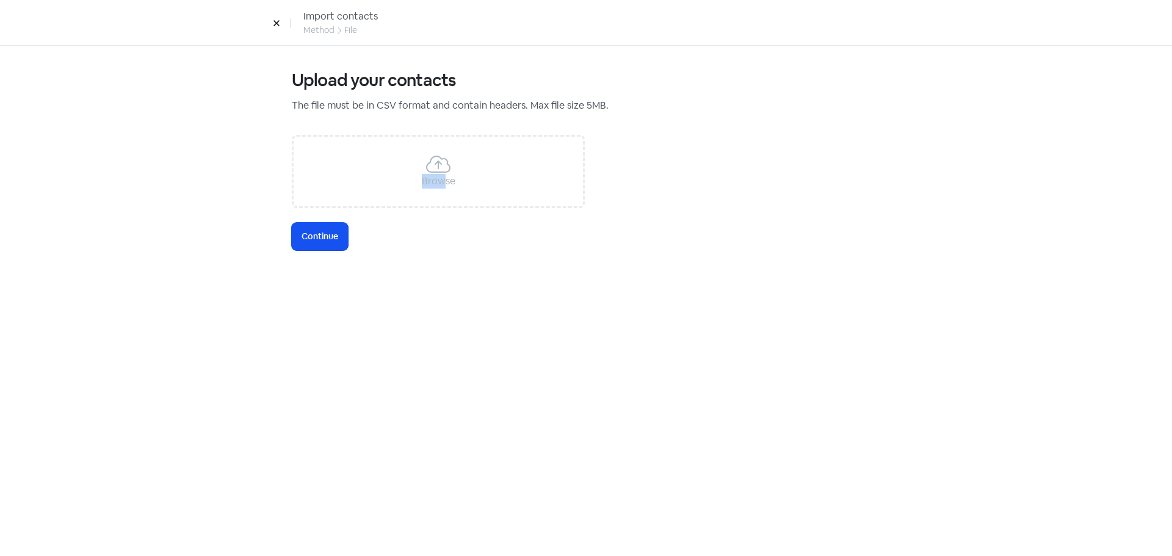
click at [442, 173] on div "Browse" at bounding box center [438, 171] width 293 height 73
click at [324, 234] on span "Continue" at bounding box center [320, 236] width 37 height 13
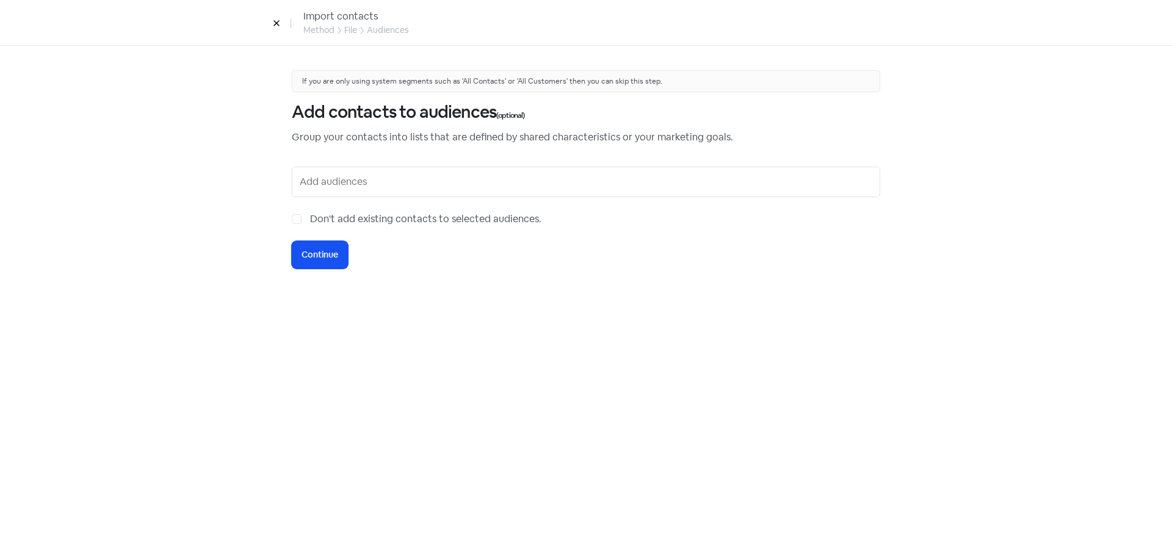
click at [338, 189] on input "text" at bounding box center [587, 182] width 575 height 20
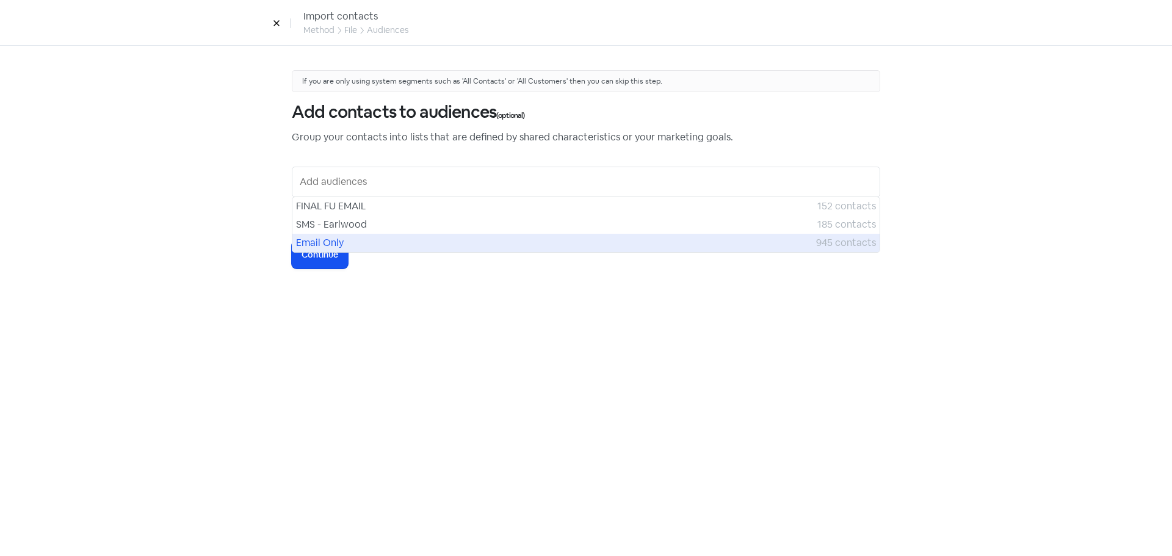
click at [342, 236] on span "Email Only" at bounding box center [556, 243] width 520 height 15
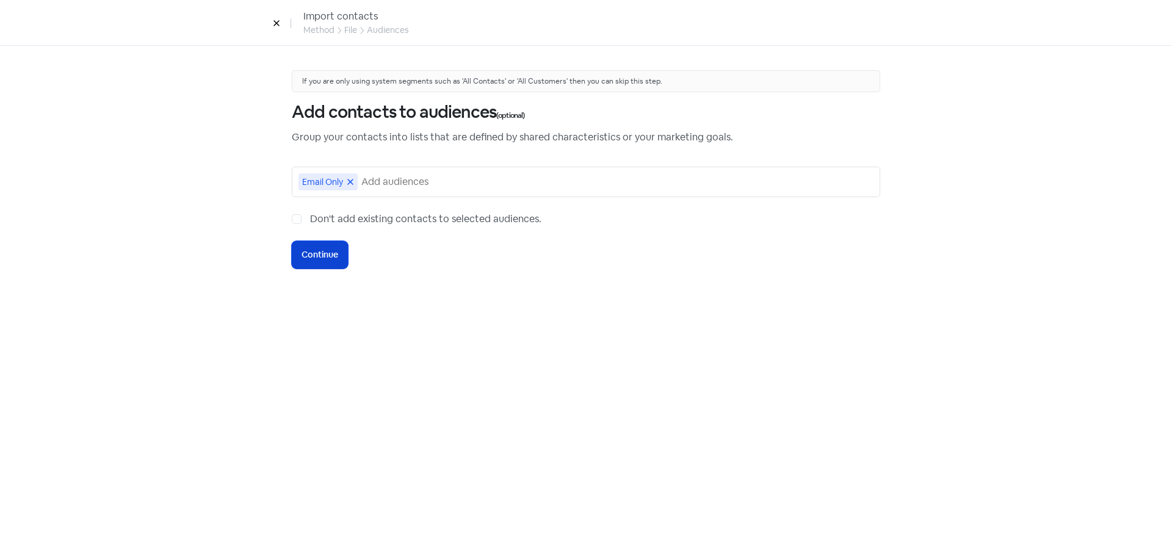
click at [338, 257] on span "Continue" at bounding box center [320, 254] width 37 height 13
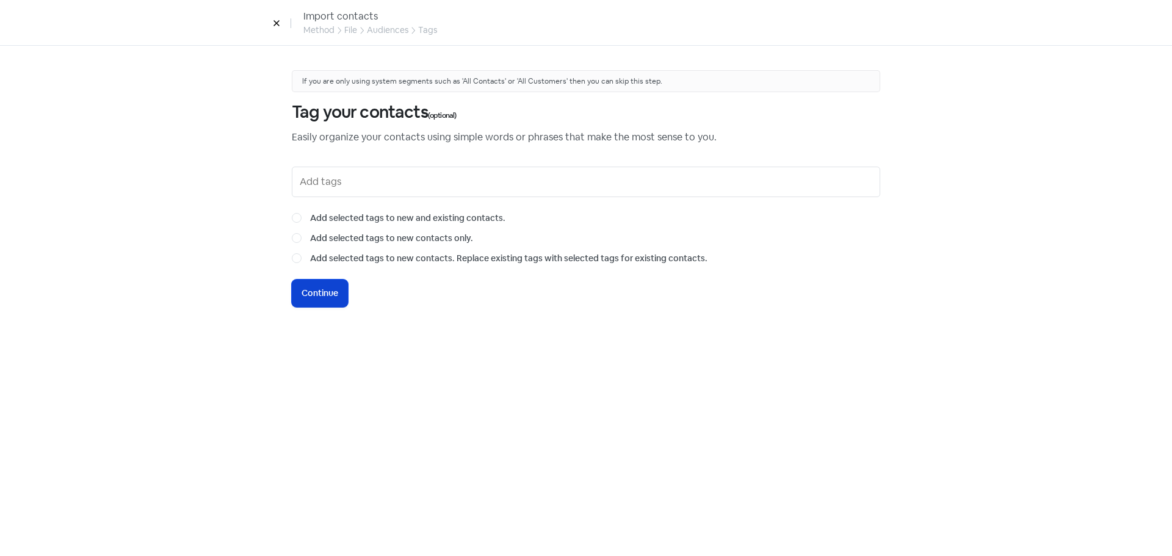
click at [337, 292] on span "Continue" at bounding box center [320, 293] width 37 height 13
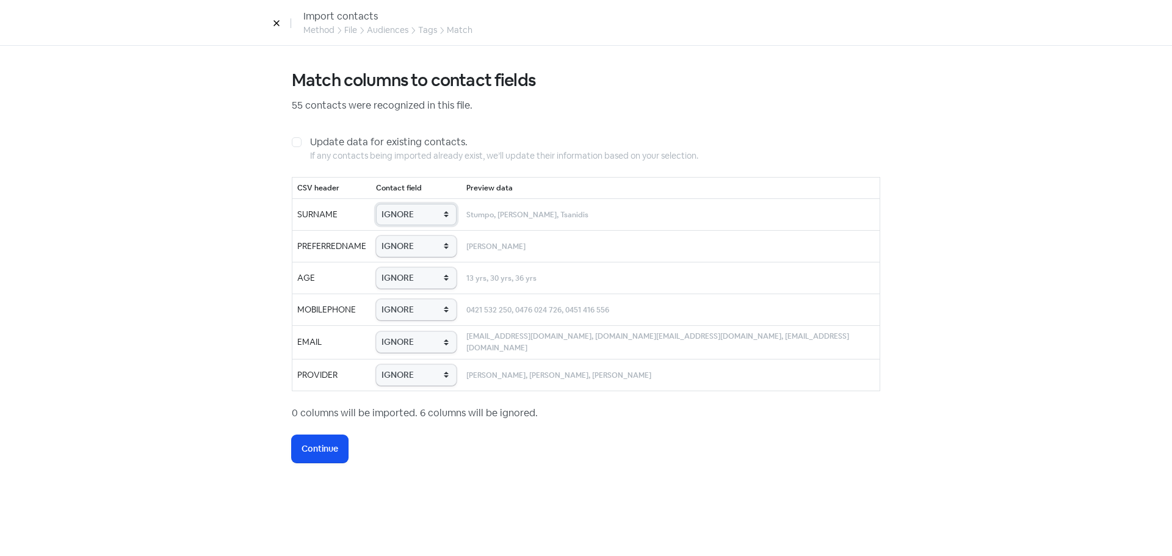
click at [426, 219] on select "IGNORE First name Last name Mobile number Email address Contact status Provider…" at bounding box center [416, 214] width 81 height 21
select select "last_name"
click at [402, 204] on select "IGNORE First name Last name Mobile number Email address Contact status Provider…" at bounding box center [416, 214] width 81 height 21
click at [444, 250] on select "IGNORE First name Last name Mobile number Email address Contact status Provider…" at bounding box center [416, 246] width 81 height 21
select select "first_name"
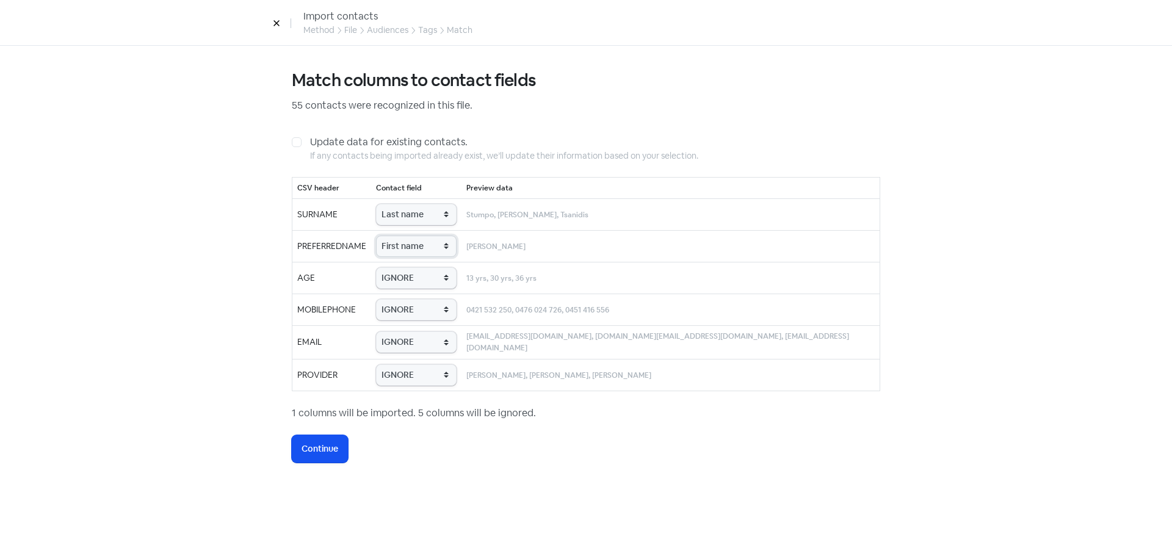
click at [402, 236] on select "IGNORE First name Last name Mobile number Email address Contact status Provider…" at bounding box center [416, 246] width 81 height 21
click at [443, 263] on td "IGNORE First name Last name Mobile number Email address Contact status Provider…" at bounding box center [416, 278] width 90 height 32
click at [443, 273] on select "IGNORE First name Last name Mobile number Email address Contact status Provider…" at bounding box center [416, 277] width 81 height 21
select select "age"
click at [402, 267] on select "IGNORE First name Last name Mobile number Email address Contact status Provider…" at bounding box center [416, 277] width 81 height 21
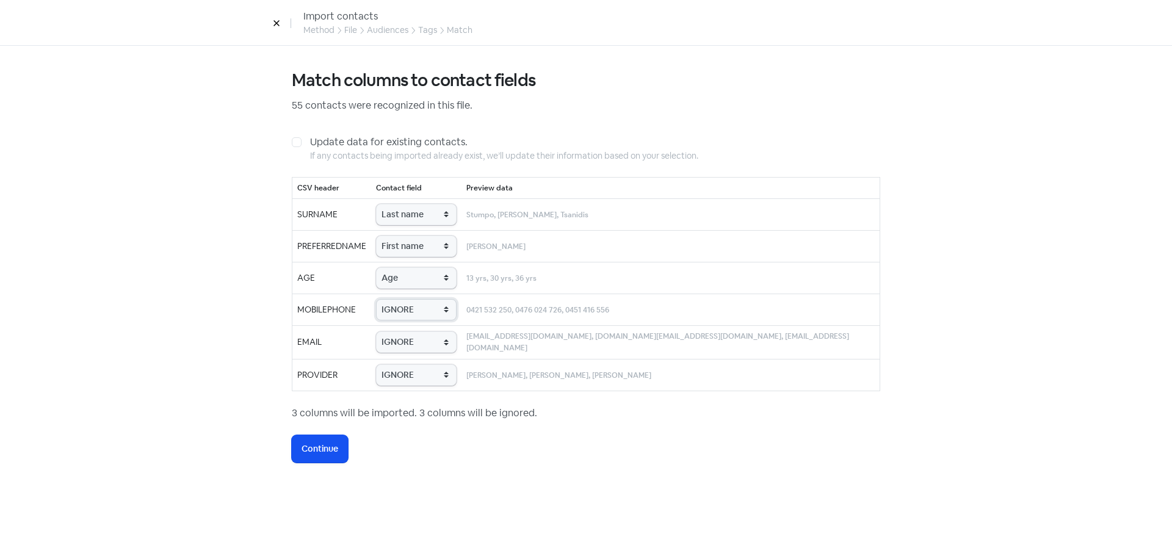
click at [438, 314] on select "IGNORE First name Last name Mobile number Email address Contact status Provider…" at bounding box center [416, 309] width 81 height 21
select select "phone"
click at [402, 299] on select "IGNORE First name Last name Mobile number Email address Contact status Provider…" at bounding box center [416, 309] width 81 height 21
click at [432, 341] on select "IGNORE First name Last name Mobile number Email address Contact status Provider…" at bounding box center [416, 341] width 81 height 21
select select "email"
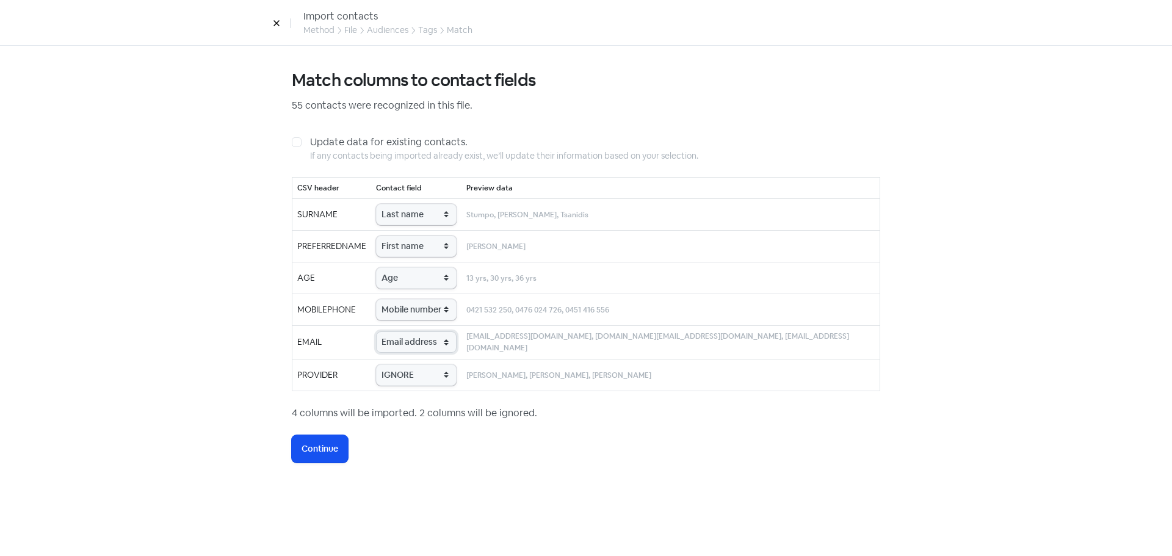
click at [402, 331] on select "IGNORE First name Last name Mobile number Email address Contact status Provider…" at bounding box center [416, 341] width 81 height 21
click at [440, 374] on select "IGNORE First name Last name Mobile number Email address Contact status Provider…" at bounding box center [416, 374] width 81 height 21
select select "provider_name"
click at [402, 364] on select "IGNORE First name Last name Mobile number Email address Contact status Provider…" at bounding box center [416, 374] width 81 height 21
click at [340, 441] on button "Icon For Loading Continue" at bounding box center [320, 448] width 56 height 27
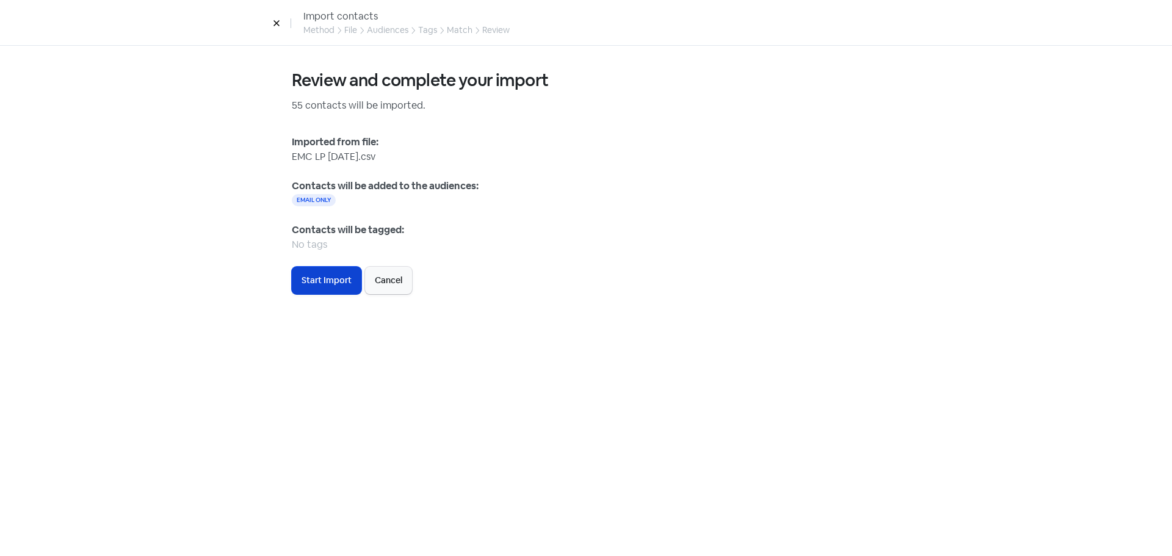
click at [343, 279] on span "Start Import" at bounding box center [327, 280] width 50 height 13
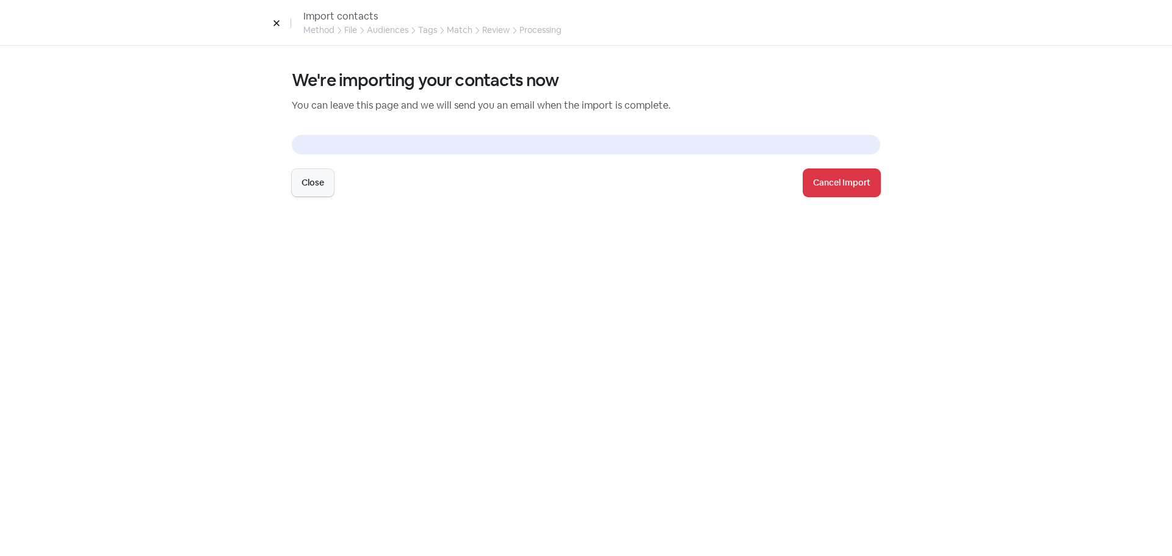
click at [316, 186] on button "Close" at bounding box center [313, 182] width 42 height 27
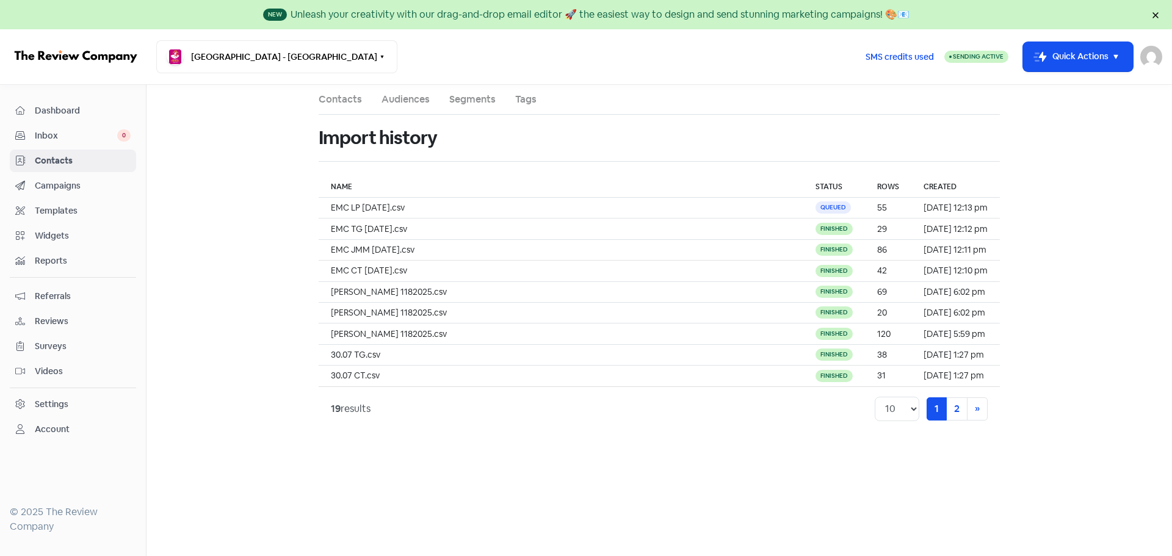
click at [361, 103] on link "Contacts" at bounding box center [340, 99] width 43 height 15
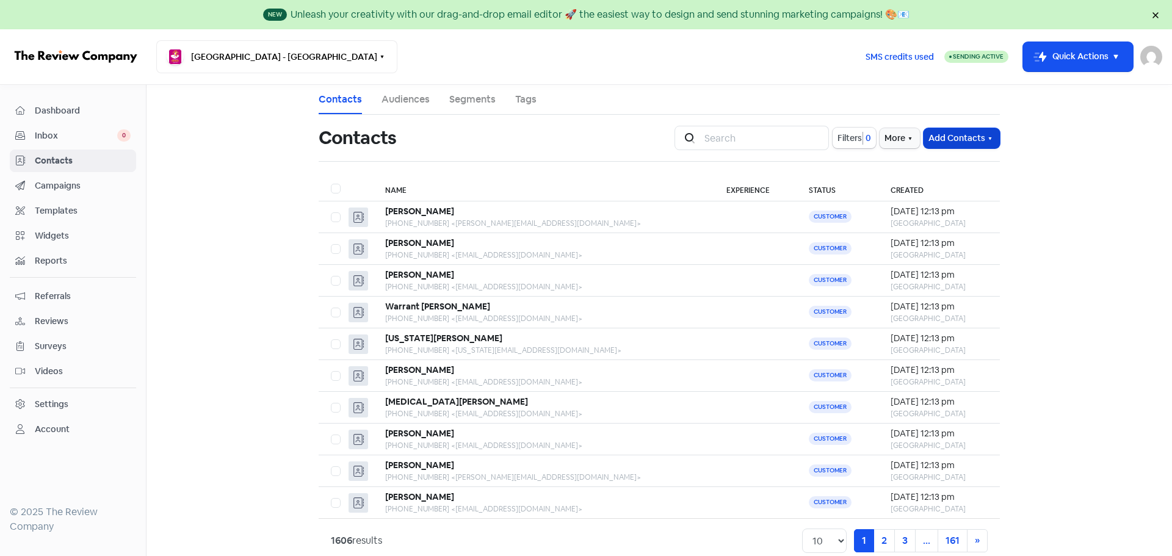
click at [953, 140] on button "Add Contacts" at bounding box center [962, 138] width 76 height 20
click at [946, 209] on button "Import contacts V2" at bounding box center [948, 213] width 104 height 24
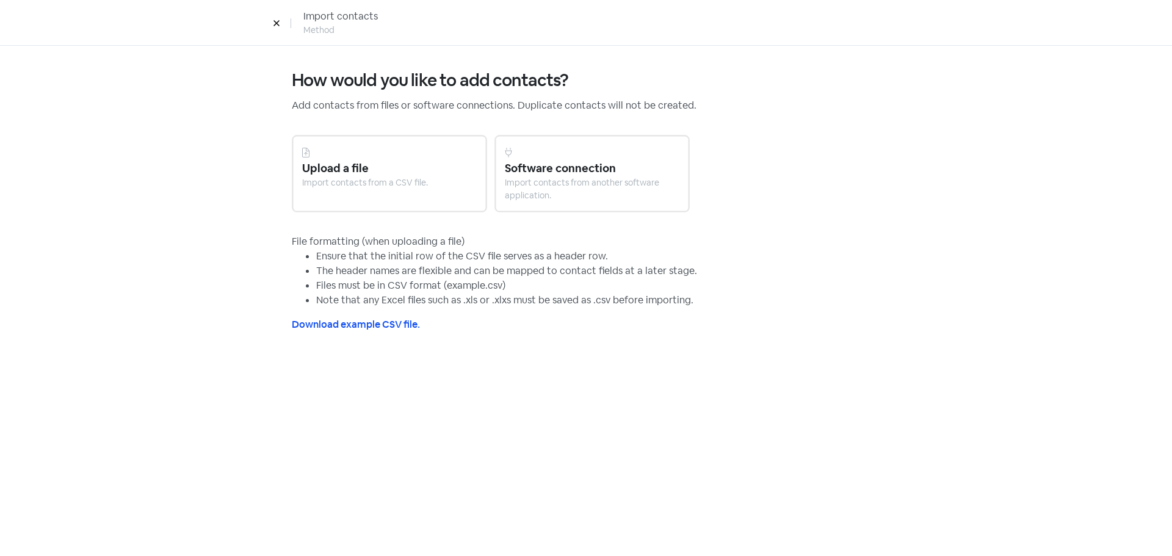
click at [421, 172] on div "Upload a file" at bounding box center [389, 168] width 175 height 16
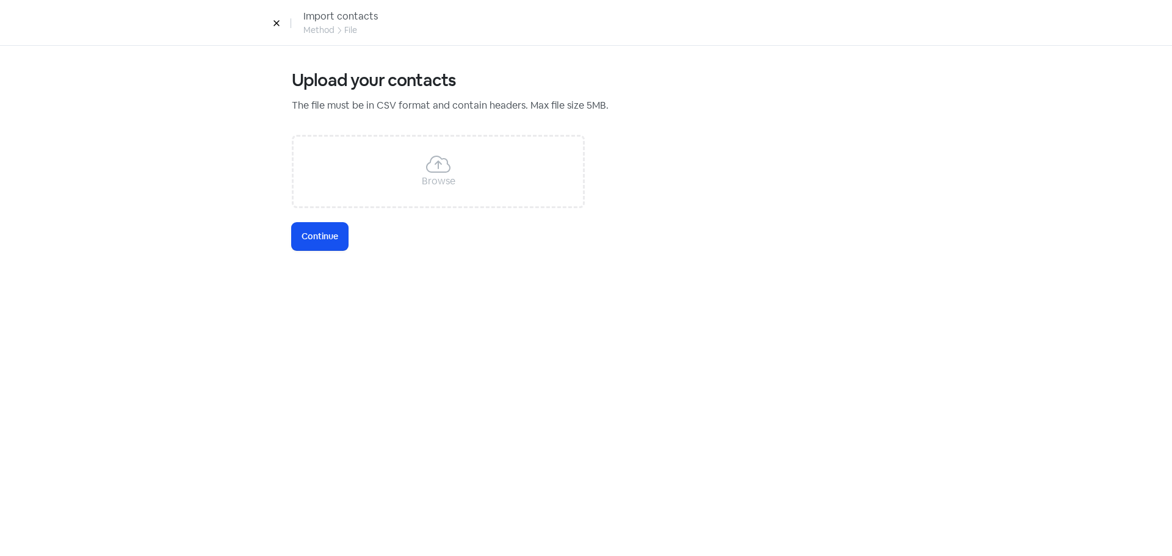
click at [433, 170] on icon at bounding box center [438, 164] width 24 height 20
click at [317, 245] on button "Icon For Loading Continue" at bounding box center [320, 236] width 56 height 27
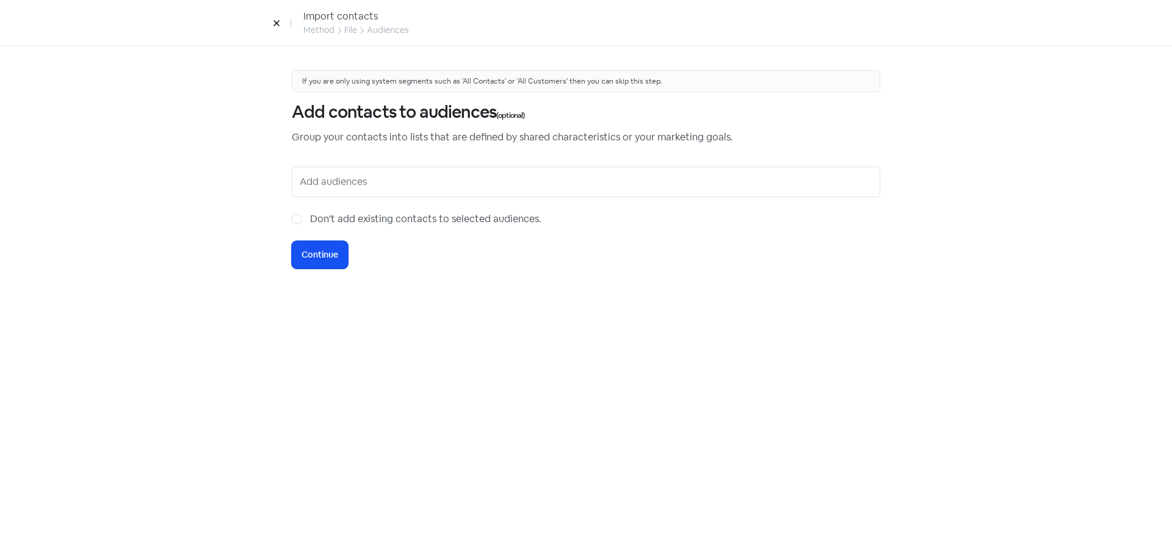
click at [322, 183] on input "text" at bounding box center [587, 182] width 575 height 20
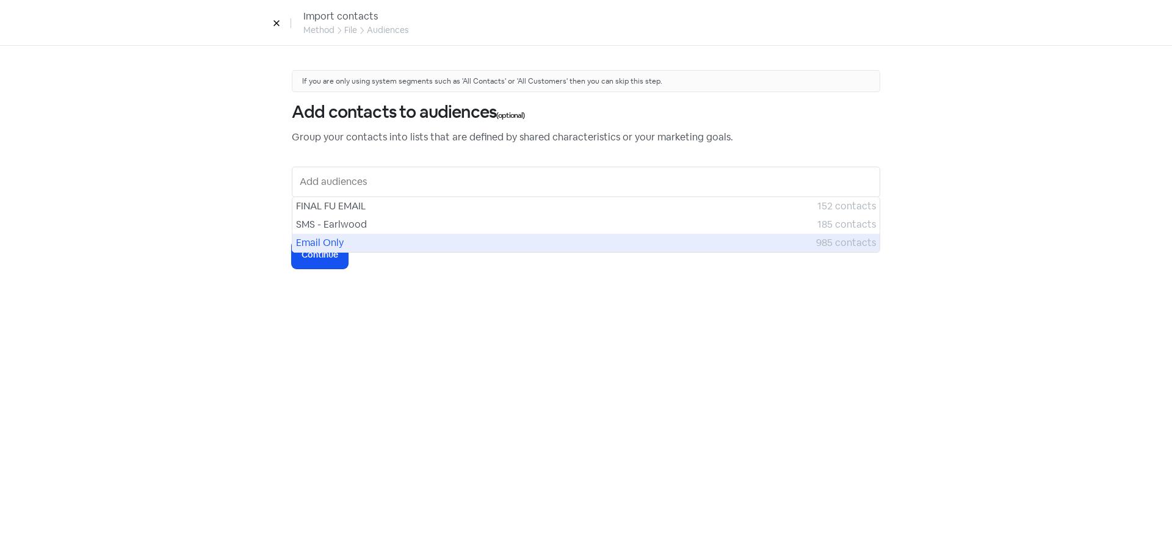
click at [334, 237] on span "Email Only" at bounding box center [556, 243] width 520 height 15
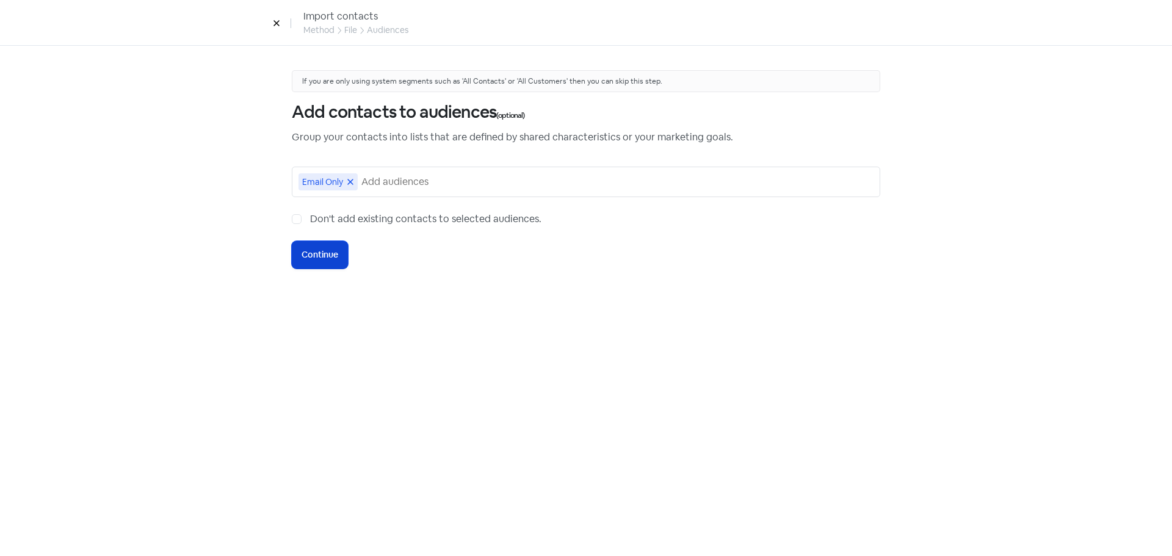
click at [333, 250] on span "Continue" at bounding box center [320, 254] width 37 height 13
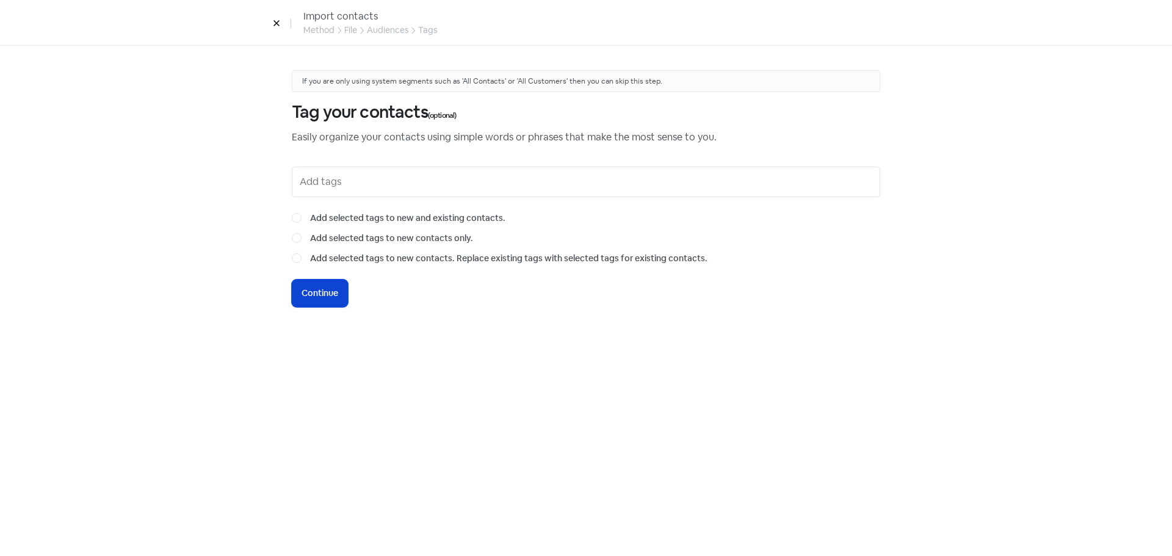
click at [333, 287] on span "Continue" at bounding box center [320, 293] width 37 height 13
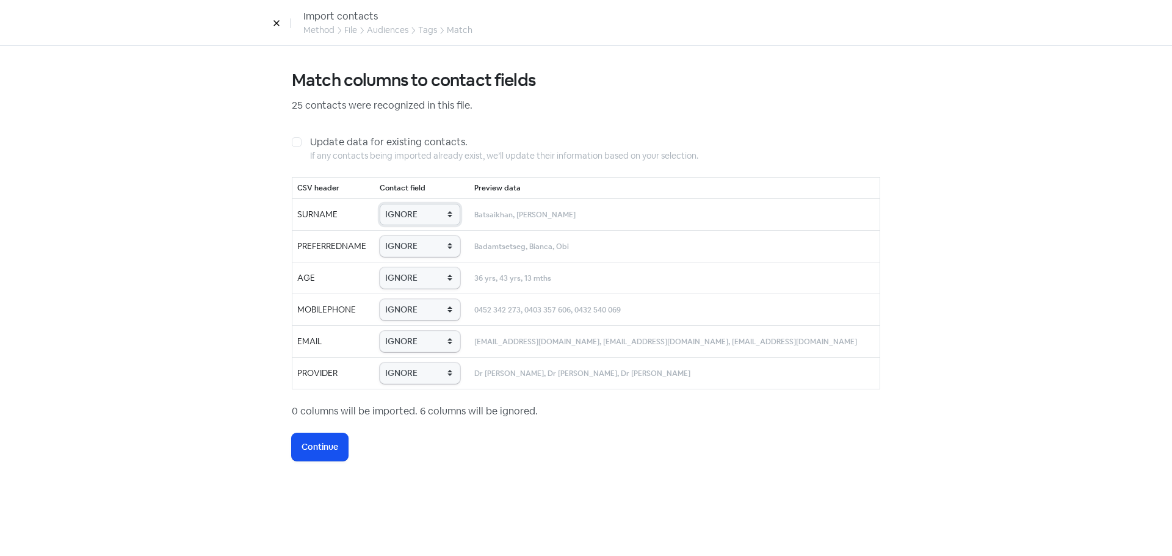
click at [421, 215] on select "IGNORE First name Last name Mobile number Email address Contact status Provider…" at bounding box center [420, 214] width 81 height 21
select select "last_name"
click at [403, 204] on select "IGNORE First name Last name Mobile number Email address Contact status Provider…" at bounding box center [420, 214] width 81 height 21
click at [433, 242] on select "IGNORE First name Last name Mobile number Email address Contact status Provider…" at bounding box center [420, 246] width 81 height 21
select select "first_name"
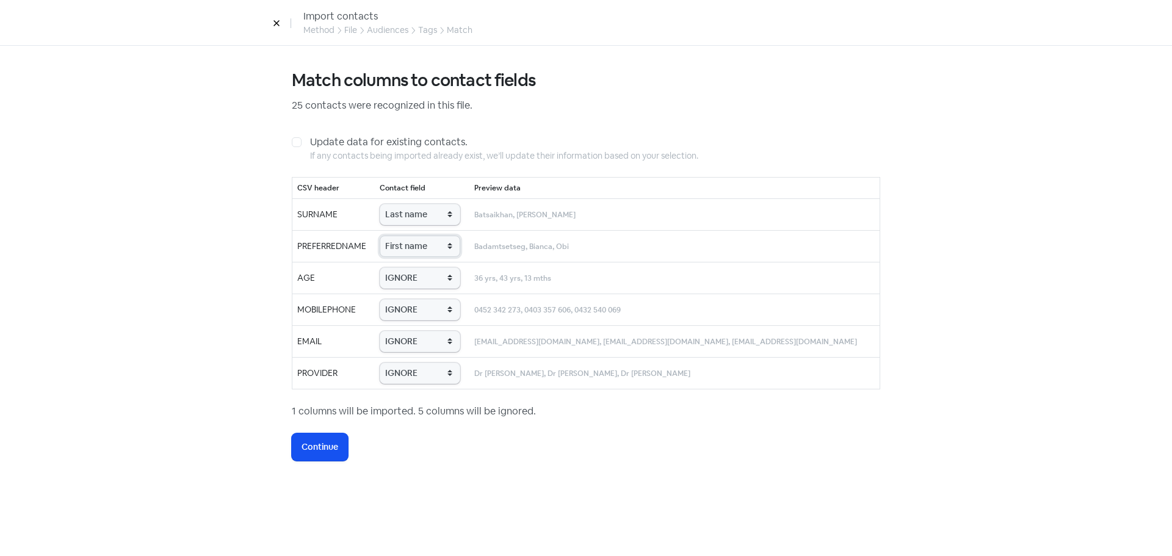
click at [403, 236] on select "IGNORE First name Last name Mobile number Email address Contact status Provider…" at bounding box center [420, 246] width 81 height 21
click at [441, 281] on select "IGNORE First name Last name Mobile number Email address Contact status Provider…" at bounding box center [420, 277] width 81 height 21
select select "age"
click at [403, 267] on select "IGNORE First name Last name Mobile number Email address Contact status Provider…" at bounding box center [420, 277] width 81 height 21
click at [435, 309] on select "IGNORE First name Last name Mobile number Email address Contact status Provider…" at bounding box center [420, 309] width 81 height 21
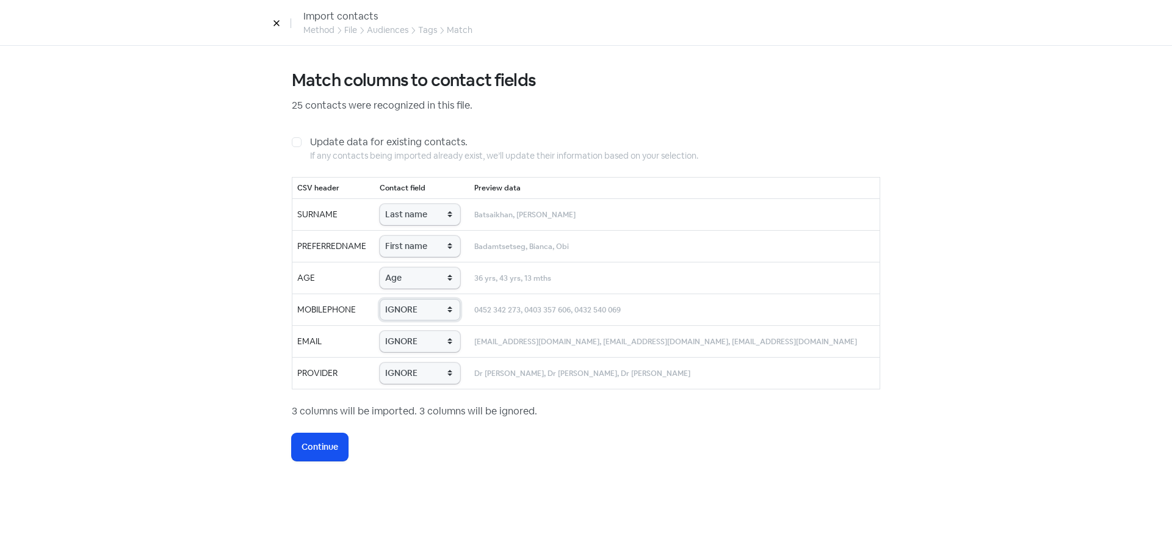
select select "phone"
click at [403, 299] on select "IGNORE First name Last name Mobile number Email address Contact status Provider…" at bounding box center [420, 309] width 81 height 21
click at [439, 346] on select "IGNORE First name Last name Mobile number Email address Contact status Provider…" at bounding box center [420, 341] width 81 height 21
select select "email"
click at [403, 331] on select "IGNORE First name Last name Mobile number Email address Contact status Provider…" at bounding box center [420, 341] width 81 height 21
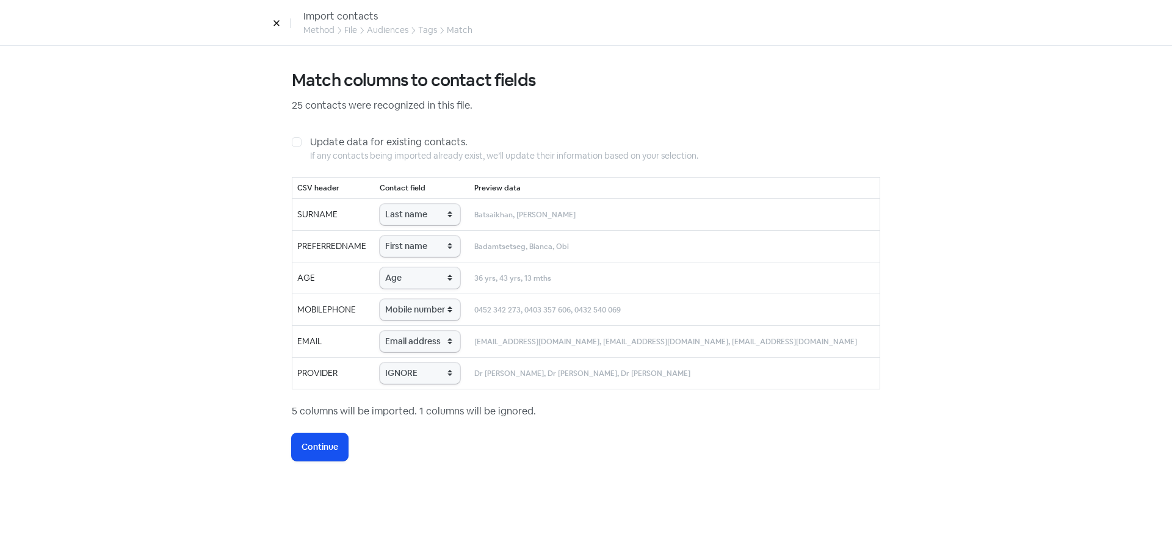
drag, startPoint x: 435, startPoint y: 361, endPoint x: 433, endPoint y: 375, distance: 14.8
click at [435, 362] on td "IGNORE First name Last name Mobile number Email address Contact status Provider…" at bounding box center [422, 373] width 95 height 32
click at [433, 375] on select "IGNORE First name Last name Mobile number Email address Contact status Provider…" at bounding box center [420, 373] width 81 height 21
select select "provider_name"
click at [403, 363] on select "IGNORE First name Last name Mobile number Email address Contact status Provider…" at bounding box center [420, 373] width 81 height 21
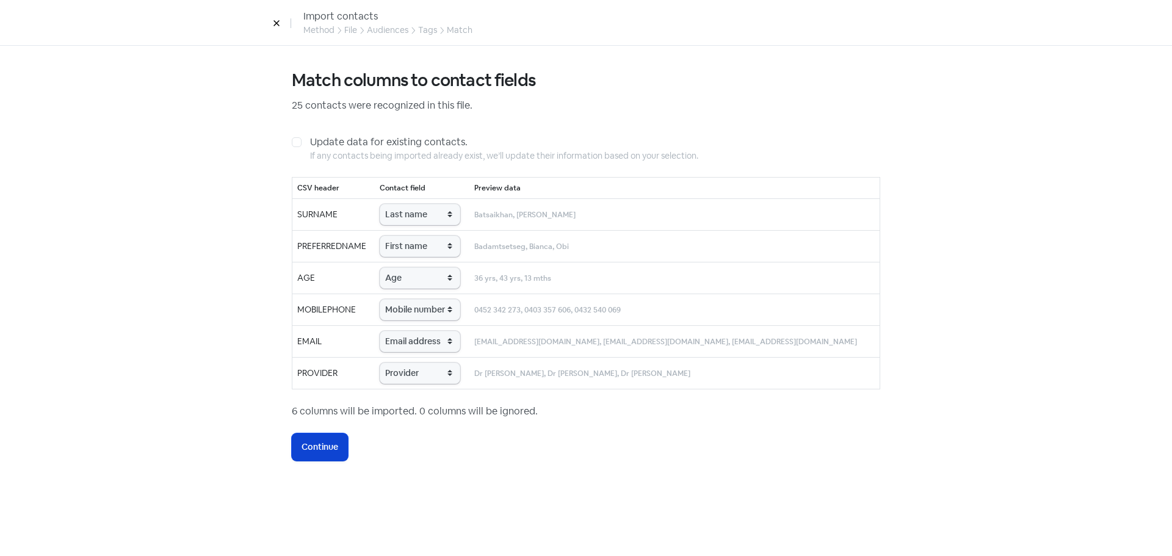
click at [338, 454] on button "Icon For Loading Continue" at bounding box center [320, 446] width 56 height 27
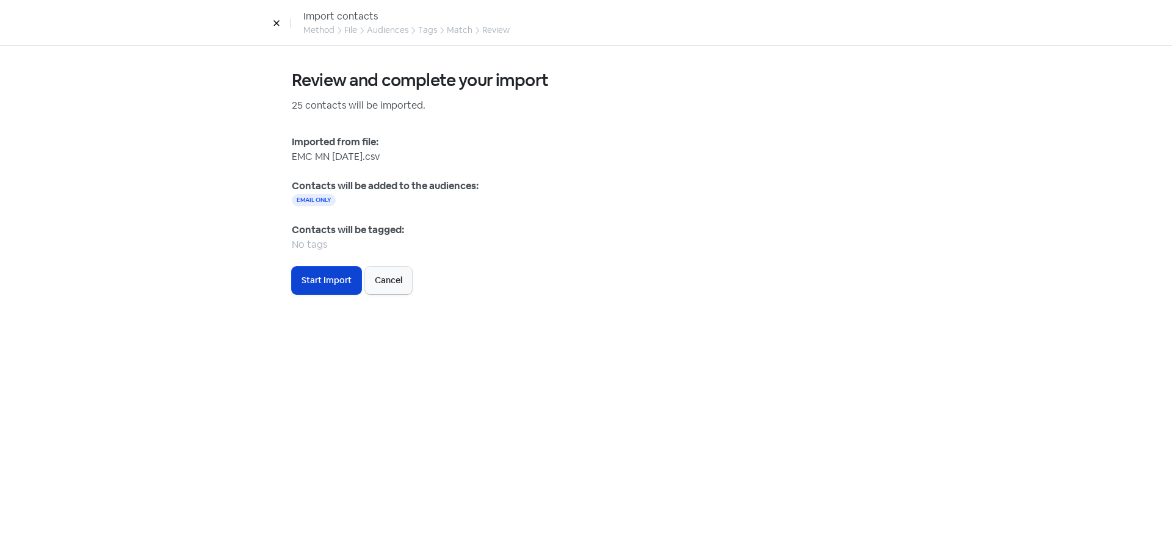
click at [316, 272] on button "Icon For Loading Start Import" at bounding box center [327, 280] width 70 height 27
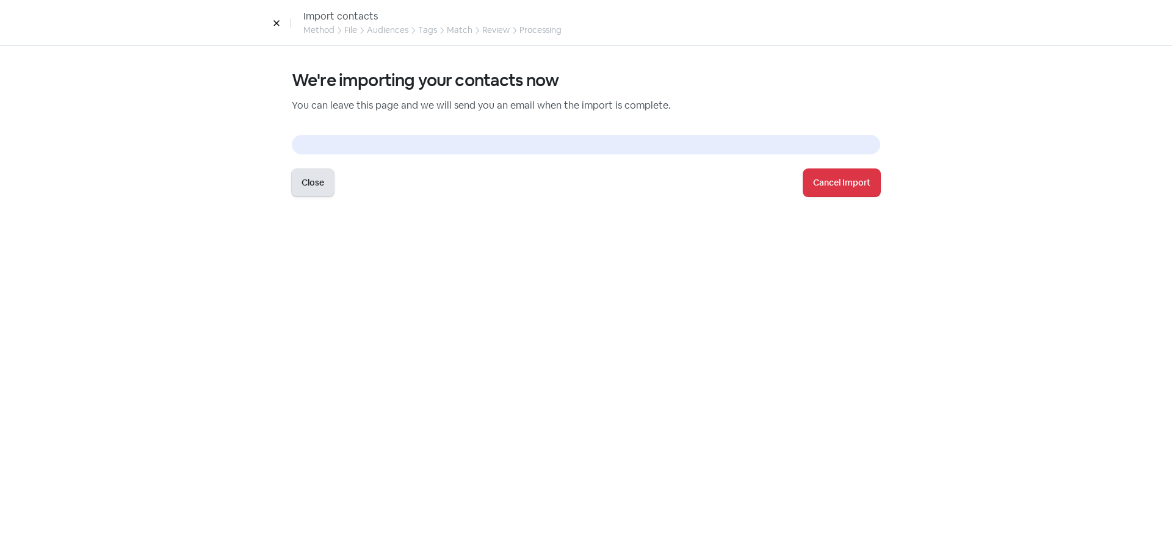
click at [307, 181] on button "Close" at bounding box center [313, 182] width 42 height 27
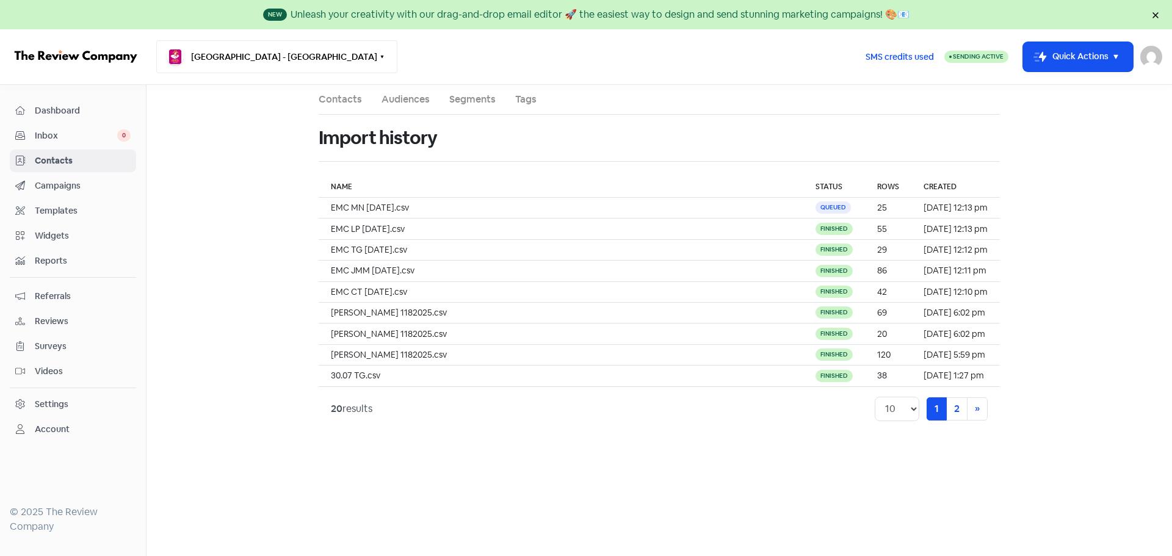
click at [279, 62] on button "[GEOGRAPHIC_DATA] - [GEOGRAPHIC_DATA]" at bounding box center [276, 56] width 241 height 33
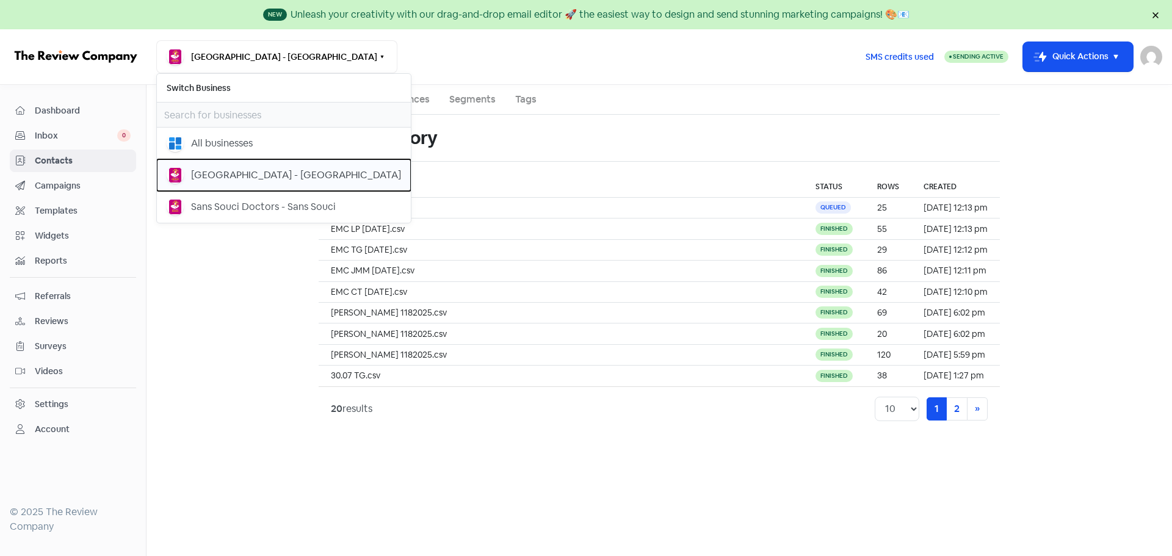
click at [237, 181] on div "[GEOGRAPHIC_DATA] - [GEOGRAPHIC_DATA]" at bounding box center [296, 175] width 210 height 15
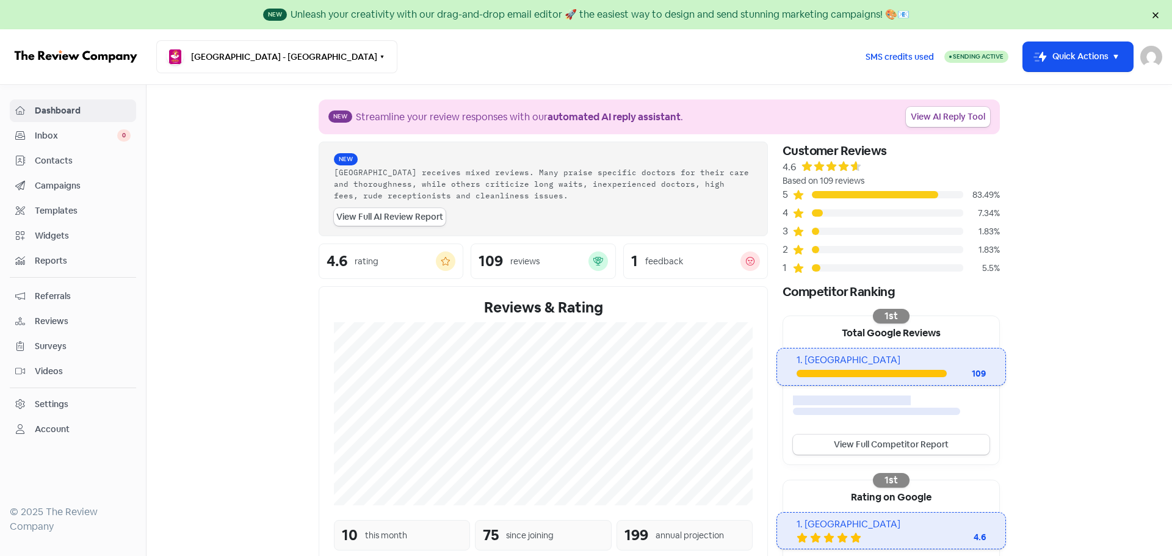
click at [202, 145] on section "New Streamline your review responses with our automated AI reply assistant . Vi…" at bounding box center [660, 420] width 1026 height 671
click at [42, 156] on span "Contacts" at bounding box center [83, 160] width 96 height 13
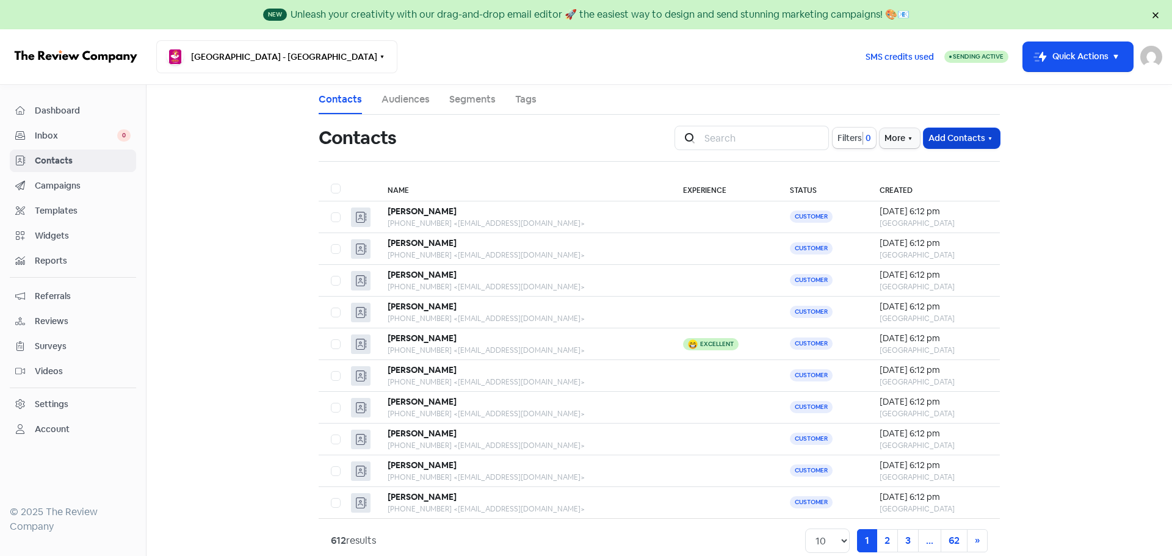
click at [971, 132] on button "Add Contacts" at bounding box center [962, 138] width 76 height 20
click at [964, 208] on button "Import contacts V2" at bounding box center [948, 213] width 104 height 24
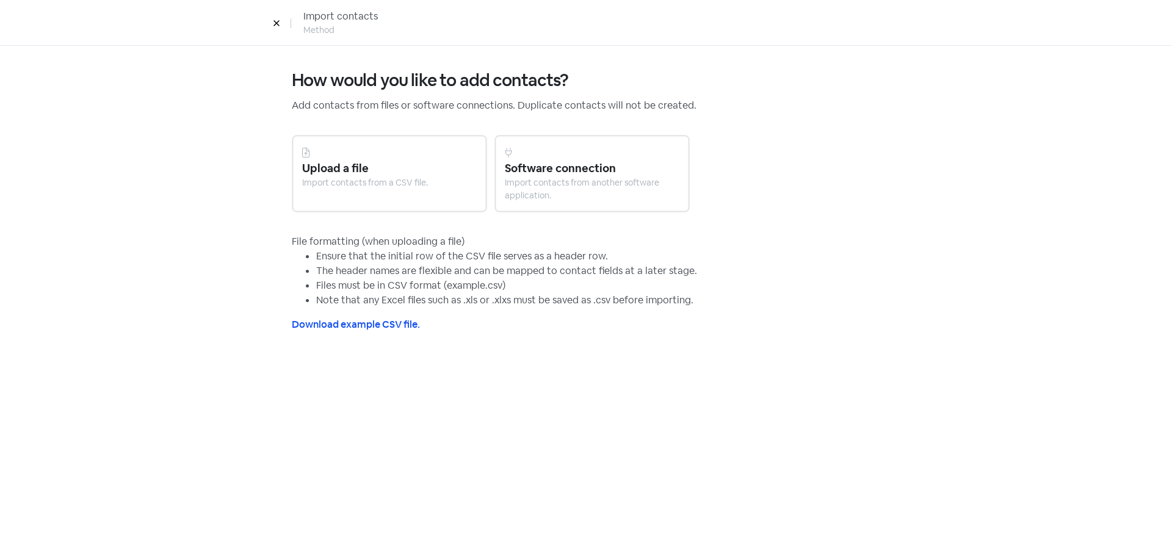
click at [426, 184] on div "Import contacts from a CSV file." at bounding box center [389, 182] width 175 height 13
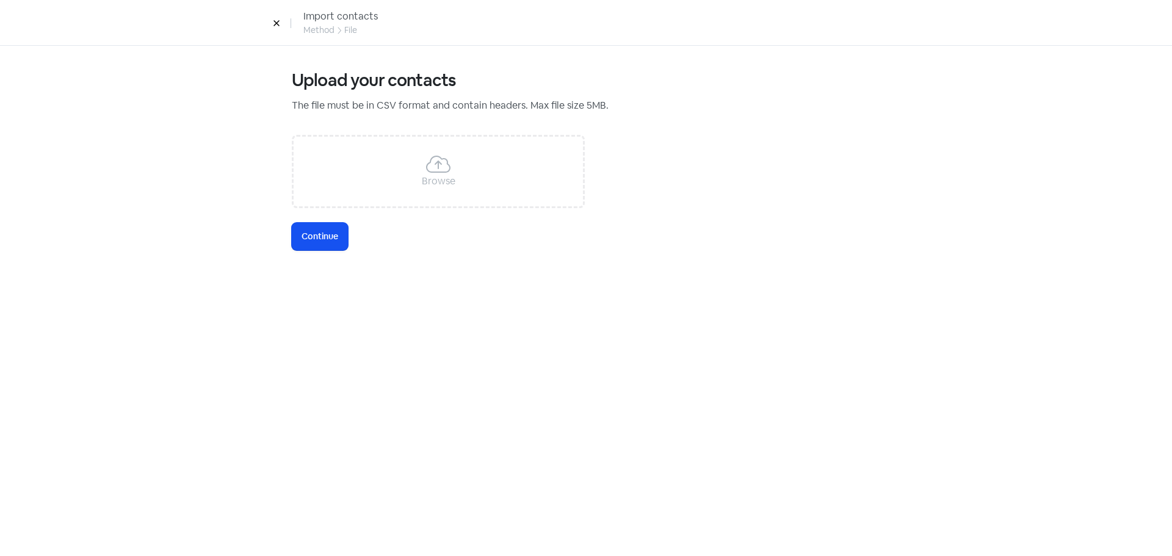
click at [424, 184] on div "Browse" at bounding box center [439, 181] width 34 height 15
click at [322, 233] on span "Continue" at bounding box center [320, 236] width 37 height 13
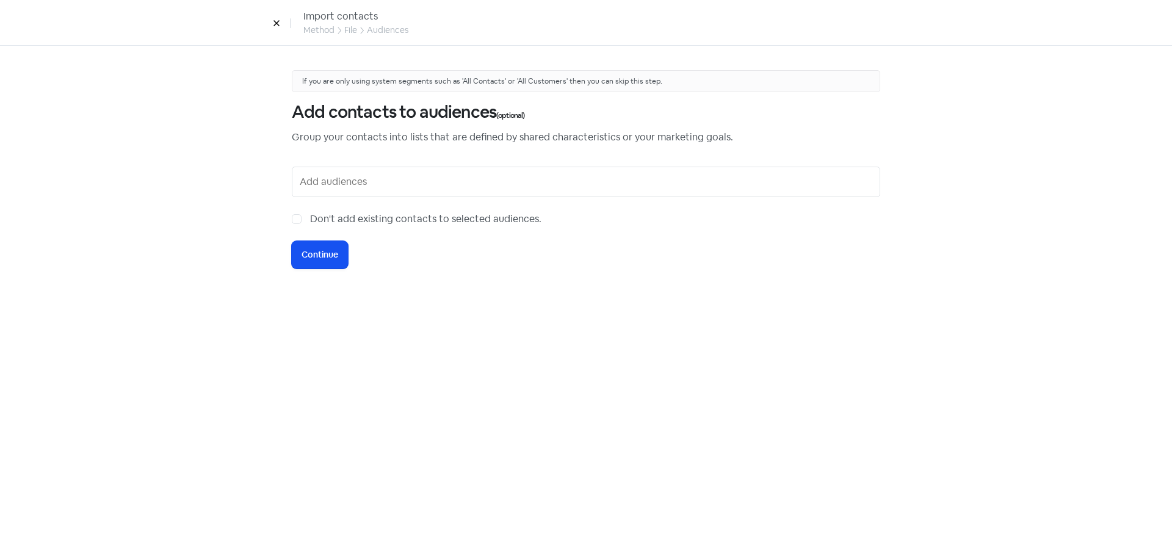
click at [330, 186] on input "text" at bounding box center [587, 182] width 575 height 20
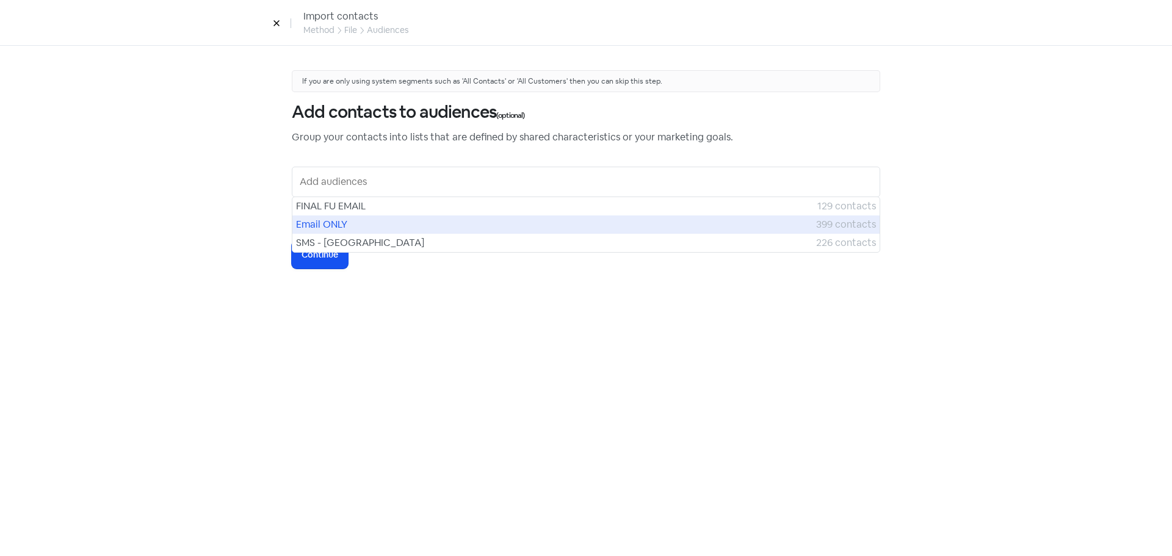
click at [341, 224] on span "Email ONLY" at bounding box center [556, 224] width 520 height 15
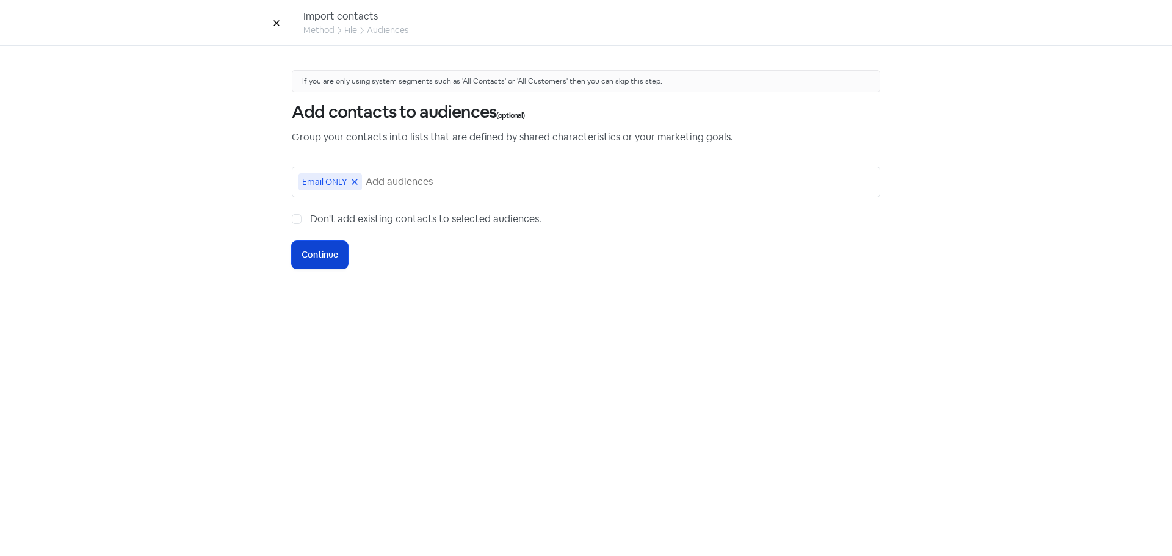
click at [336, 254] on span "Continue" at bounding box center [320, 254] width 37 height 13
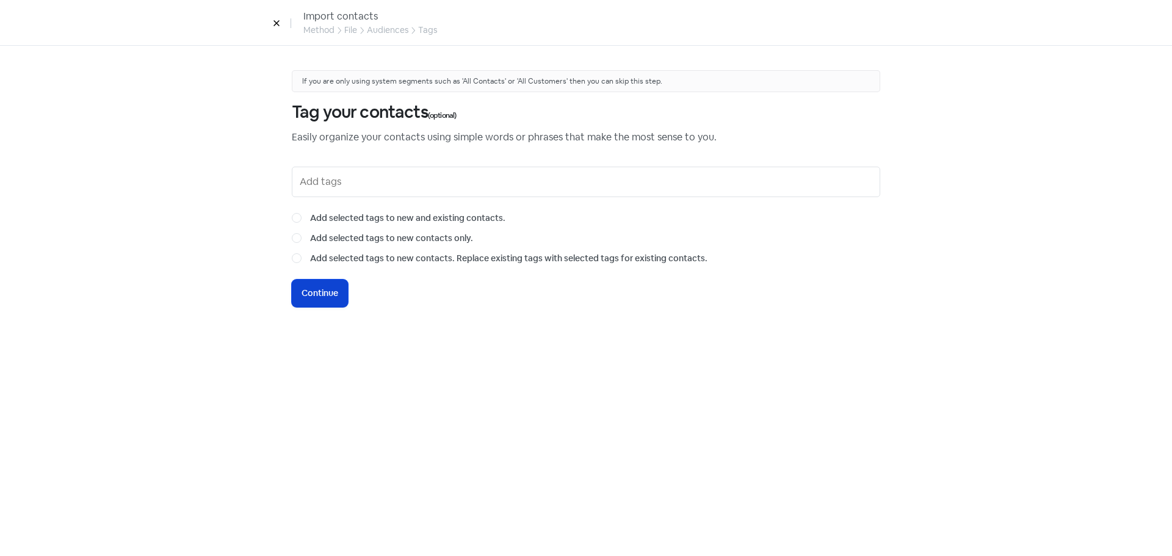
click at [314, 284] on button "Icon For Loading Continue" at bounding box center [320, 293] width 56 height 27
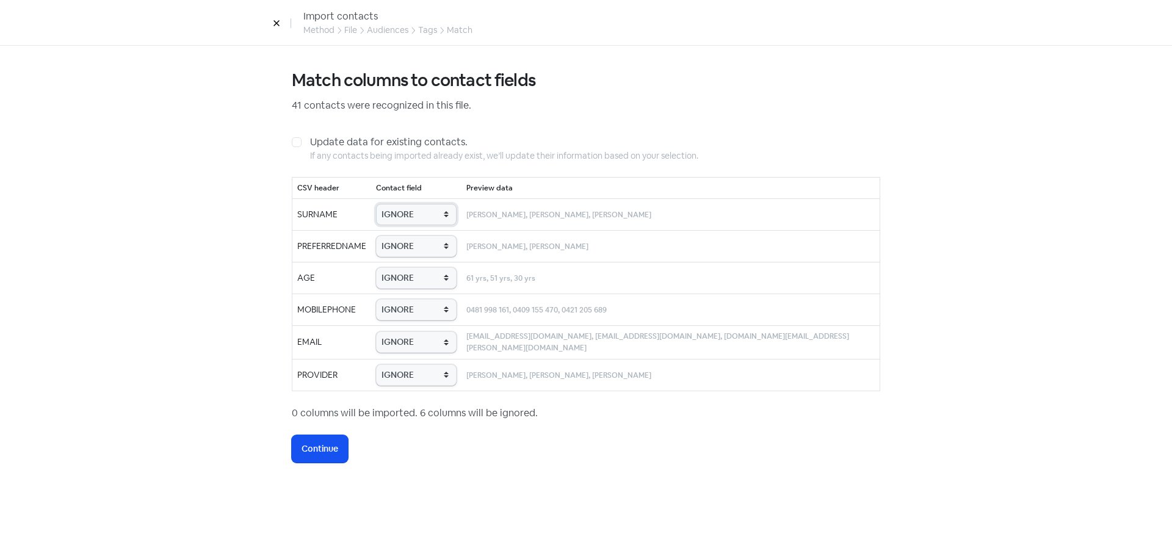
click at [413, 215] on select "IGNORE First name Last name Mobile number Email address Contact status Provider…" at bounding box center [416, 214] width 81 height 21
select select "last_name"
click at [402, 204] on select "IGNORE First name Last name Mobile number Email address Contact status Provider…" at bounding box center [416, 214] width 81 height 21
click at [440, 234] on td "IGNORE First name Last name Mobile number Email address Contact status Provider…" at bounding box center [416, 246] width 90 height 32
click at [441, 238] on select "IGNORE First name Last name Mobile number Email address Contact status Provider…" at bounding box center [416, 246] width 81 height 21
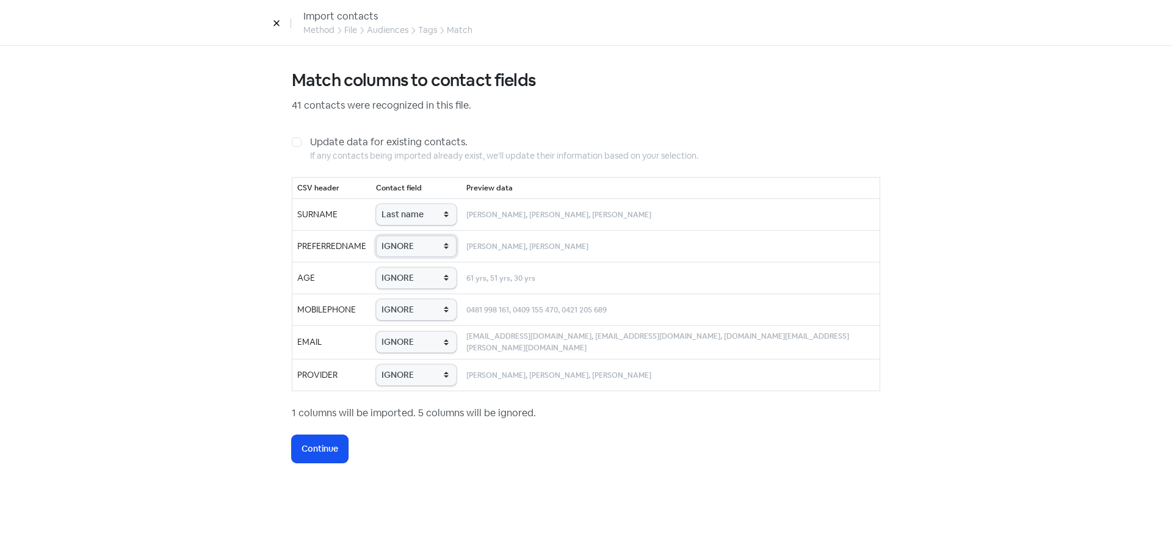
select select "first_name"
click at [402, 236] on select "IGNORE First name Last name Mobile number Email address Contact status Provider…" at bounding box center [416, 246] width 81 height 21
click at [448, 264] on td "IGNORE First name Last name Mobile number Email address Contact status Provider…" at bounding box center [416, 278] width 90 height 32
drag, startPoint x: 448, startPoint y: 273, endPoint x: 448, endPoint y: 282, distance: 8.5
click at [448, 273] on select "IGNORE First name Last name Mobile number Email address Contact status Provider…" at bounding box center [416, 277] width 81 height 21
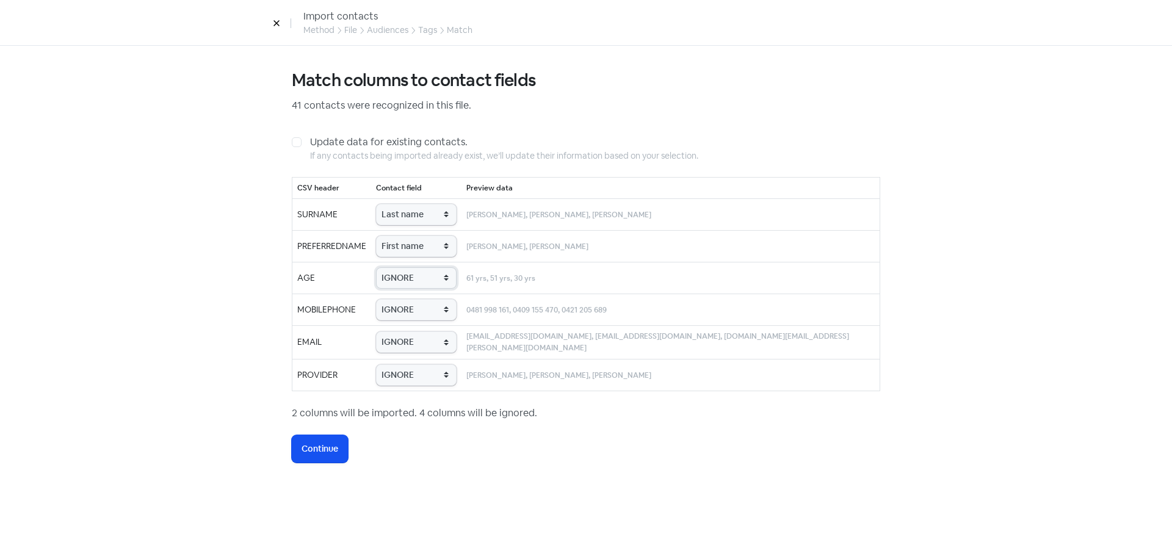
select select "age"
click at [402, 267] on select "IGNORE First name Last name Mobile number Email address Contact status Provider…" at bounding box center [416, 277] width 81 height 21
click at [457, 306] on select "IGNORE First name Last name Mobile number Email address Contact status Provider…" at bounding box center [416, 309] width 81 height 21
select select "phone"
click at [402, 299] on select "IGNORE First name Last name Mobile number Email address Contact status Provider…" at bounding box center [416, 309] width 81 height 21
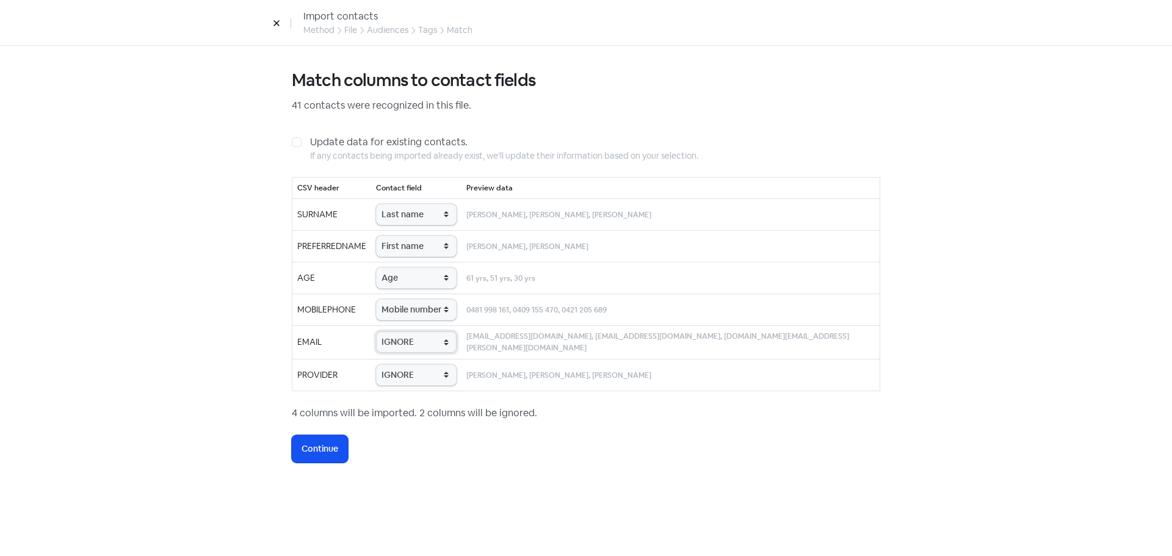
click at [451, 342] on select "IGNORE First name Last name Mobile number Email address Contact status Provider…" at bounding box center [416, 341] width 81 height 21
select select "email"
click at [402, 331] on select "IGNORE First name Last name Mobile number Email address Contact status Provider…" at bounding box center [416, 341] width 81 height 21
click at [447, 378] on select "IGNORE First name Last name Mobile number Email address Contact status Provider…" at bounding box center [416, 374] width 81 height 21
select select "provider_name"
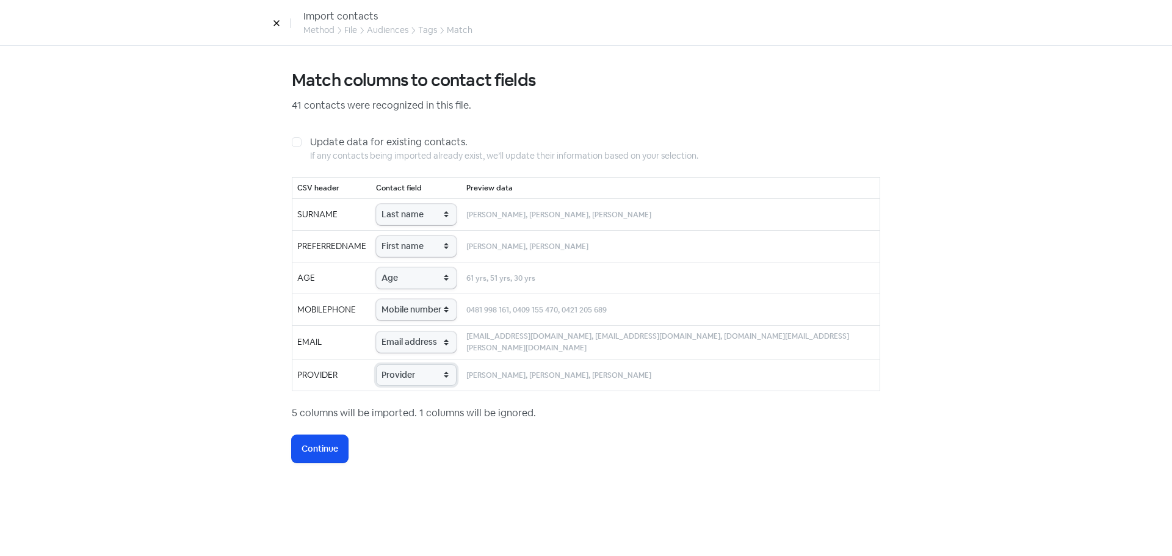
click at [402, 364] on select "IGNORE First name Last name Mobile number Email address Contact status Provider…" at bounding box center [416, 374] width 81 height 21
click at [330, 447] on span "Continue" at bounding box center [320, 449] width 37 height 13
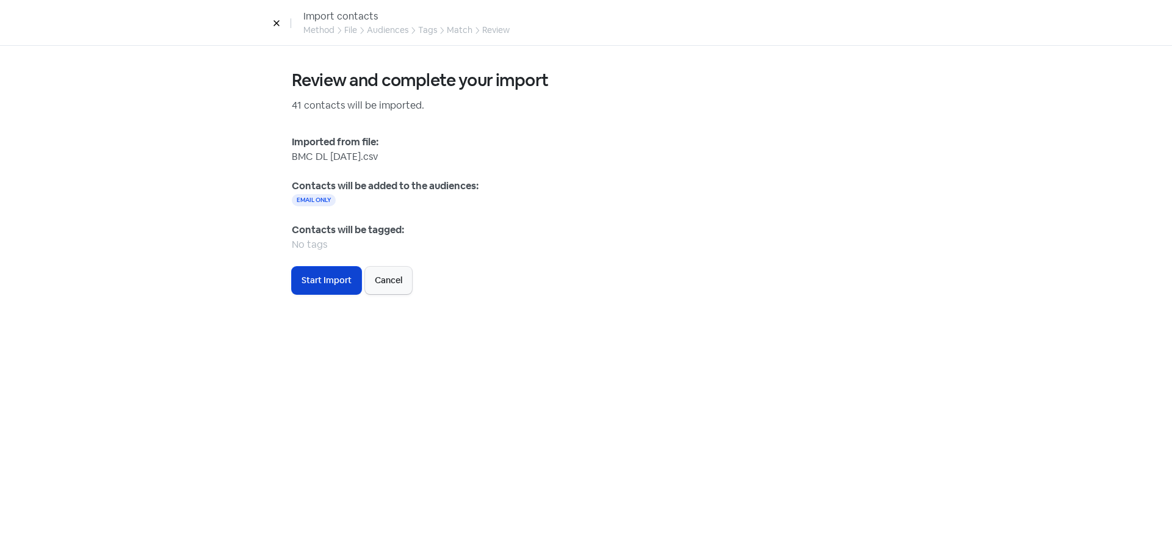
click at [327, 281] on span "Start Import" at bounding box center [327, 280] width 50 height 13
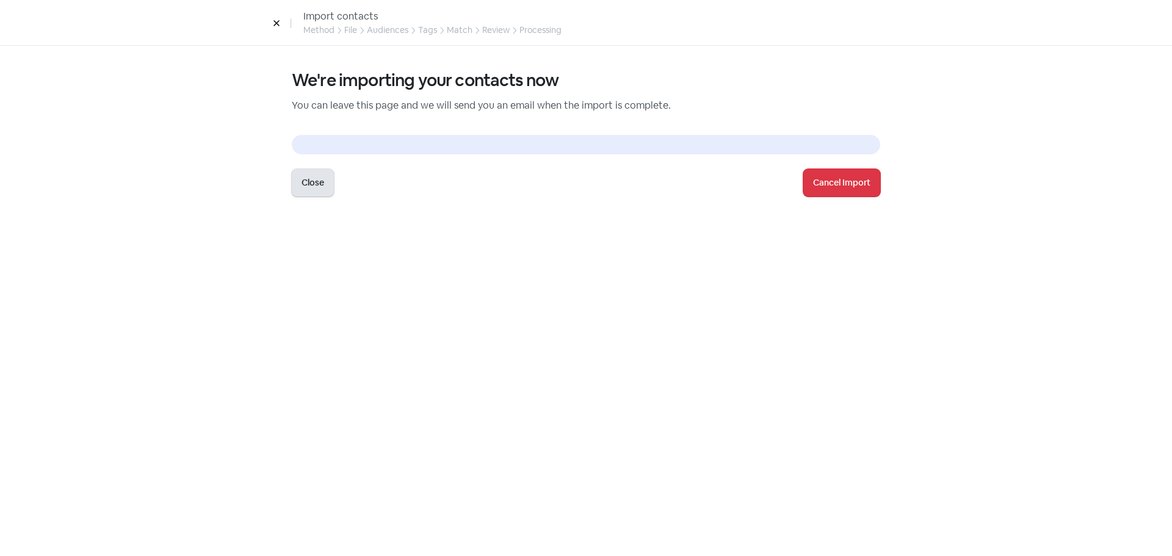
click at [316, 190] on button "Close" at bounding box center [313, 182] width 42 height 27
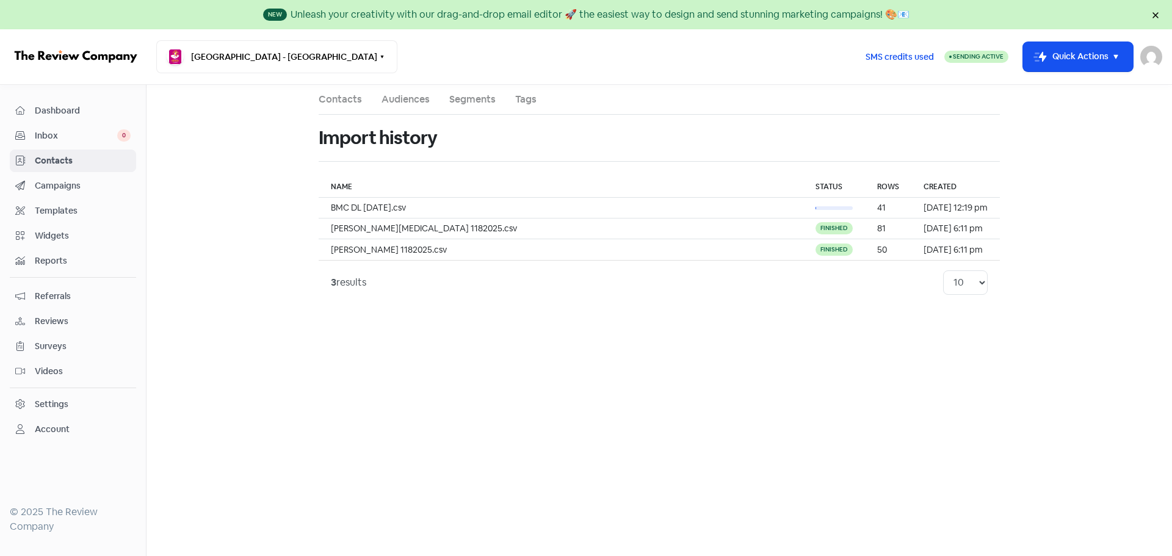
click at [339, 94] on link "Contacts" at bounding box center [340, 99] width 43 height 15
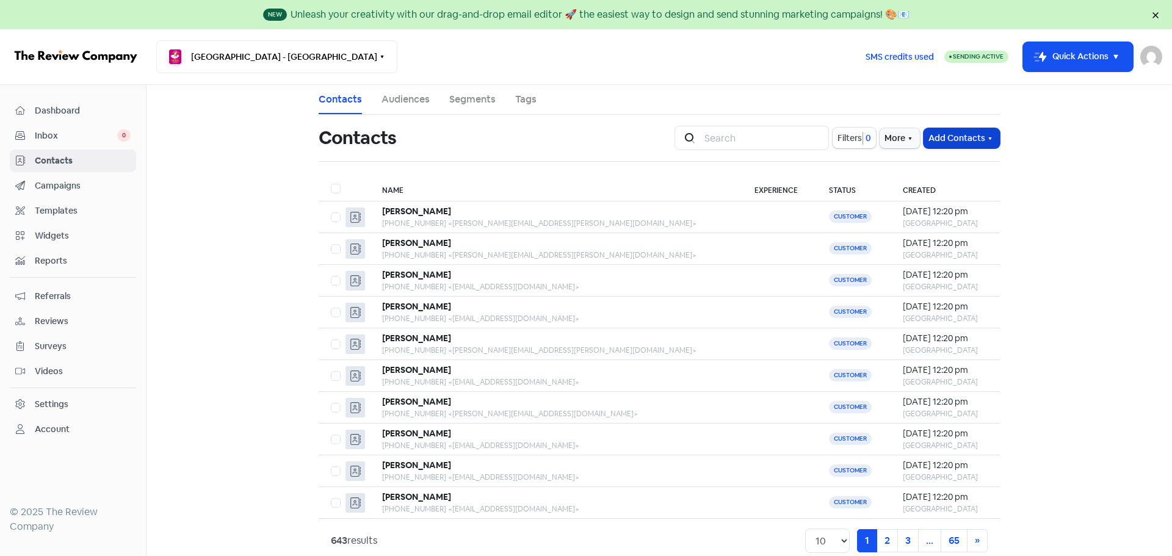
click at [951, 136] on button "Add Contacts" at bounding box center [962, 138] width 76 height 20
click at [955, 212] on button "Import contacts V2" at bounding box center [948, 213] width 104 height 24
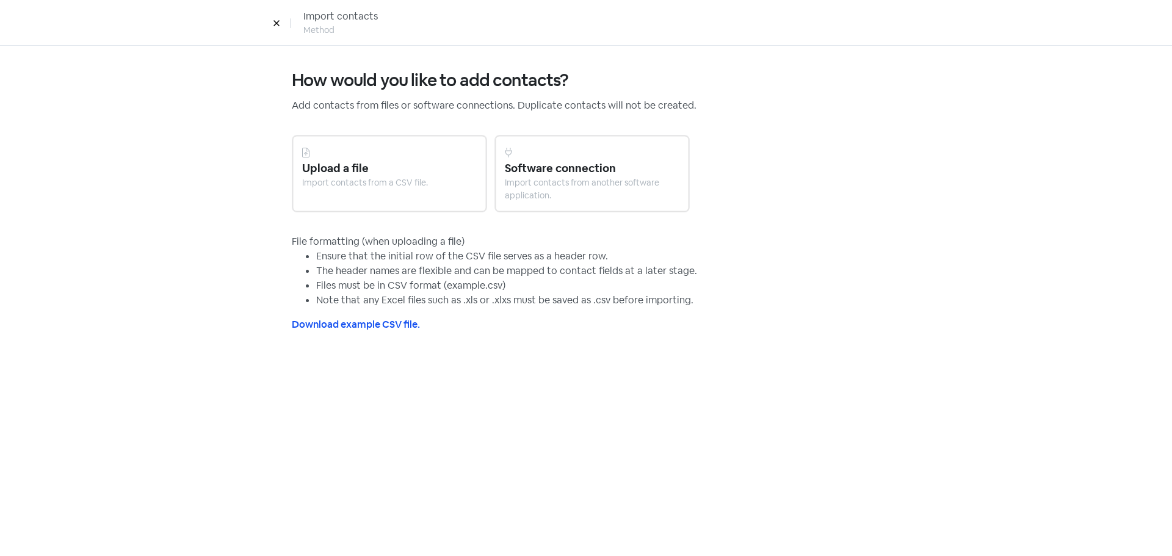
click at [350, 168] on div "Upload a file" at bounding box center [389, 168] width 175 height 16
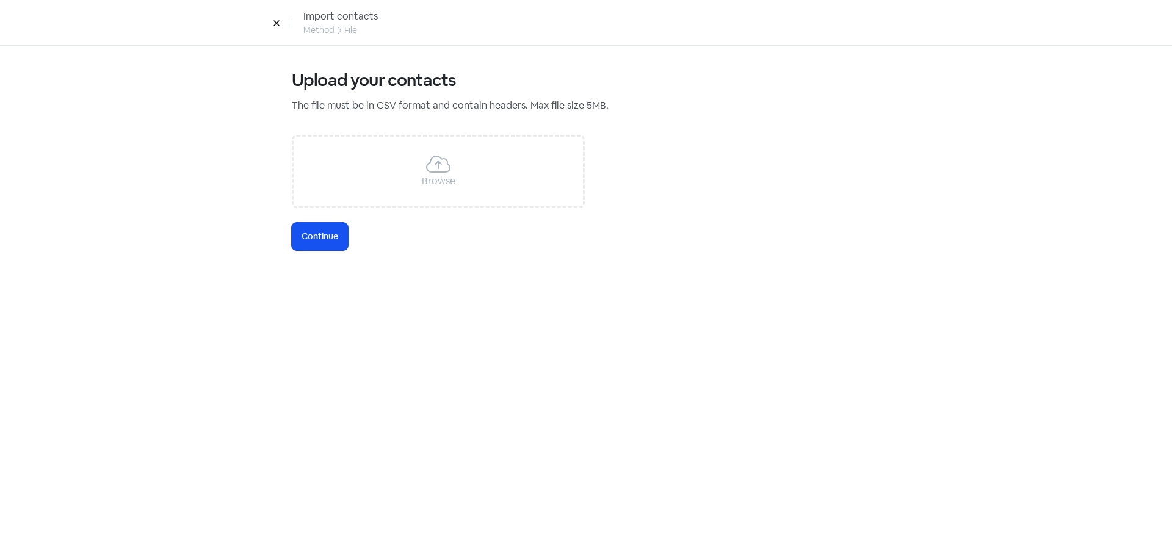
click at [437, 175] on div "Browse" at bounding box center [439, 181] width 34 height 15
click at [342, 234] on button "Icon For Loading Continue" at bounding box center [320, 236] width 56 height 27
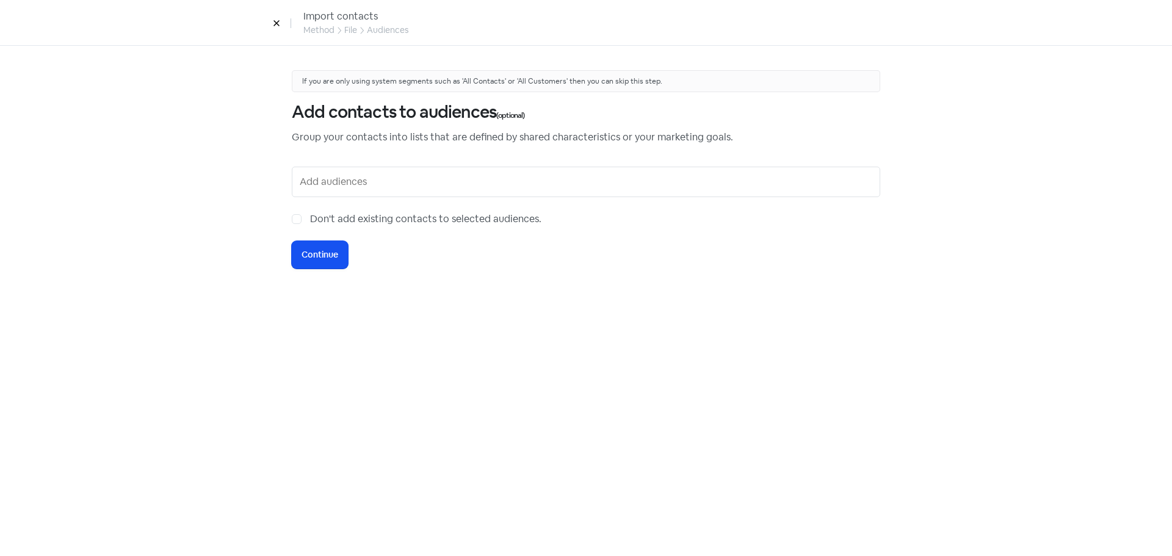
click at [355, 179] on input "text" at bounding box center [587, 182] width 575 height 20
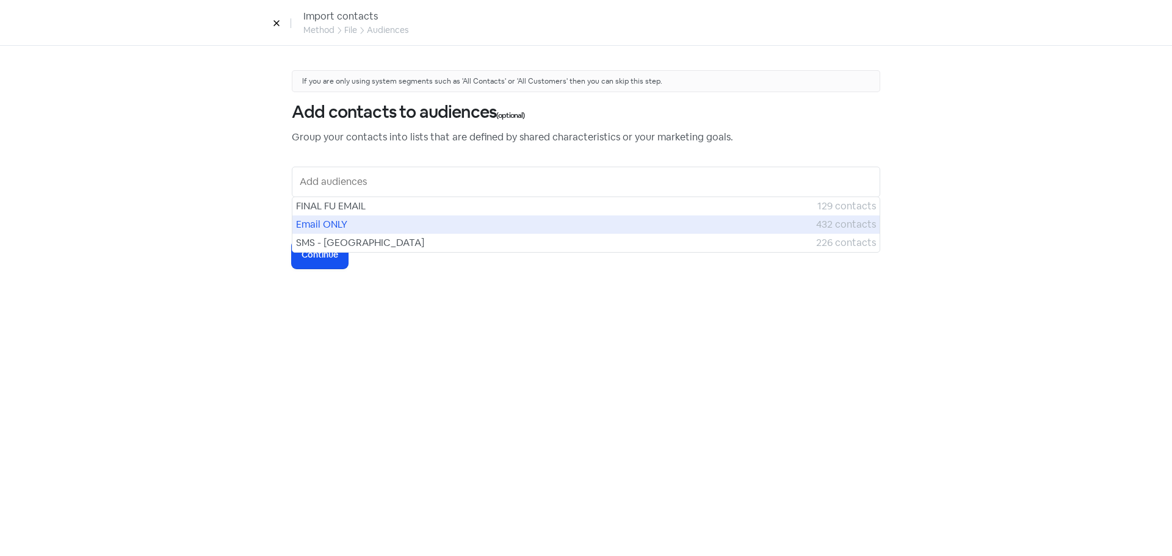
click at [353, 223] on span "Email ONLY" at bounding box center [556, 224] width 520 height 15
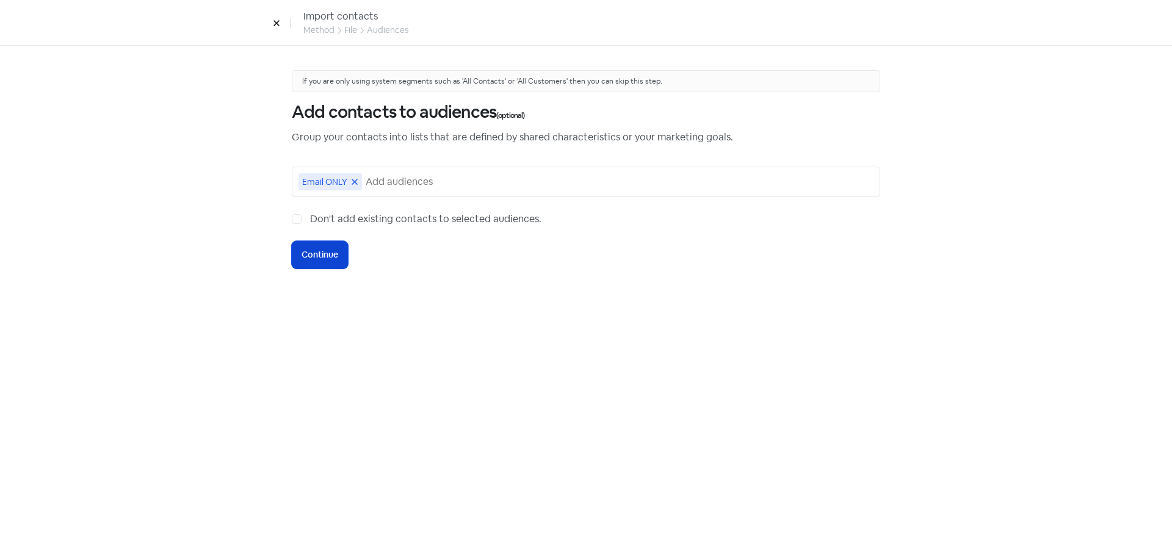
click at [331, 249] on span "Continue" at bounding box center [320, 254] width 37 height 13
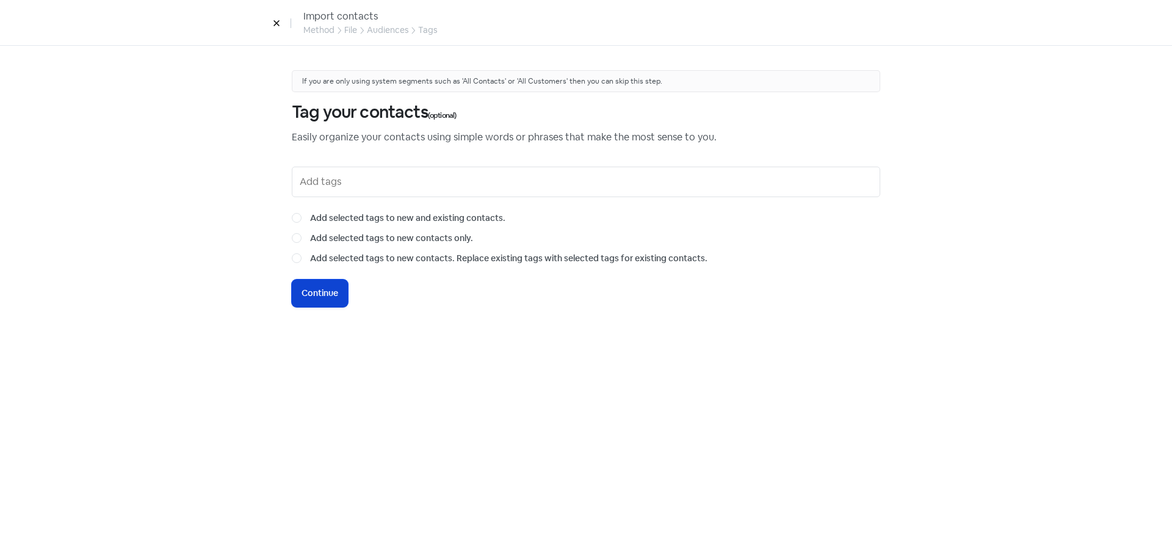
click at [308, 288] on span "Continue" at bounding box center [320, 293] width 37 height 13
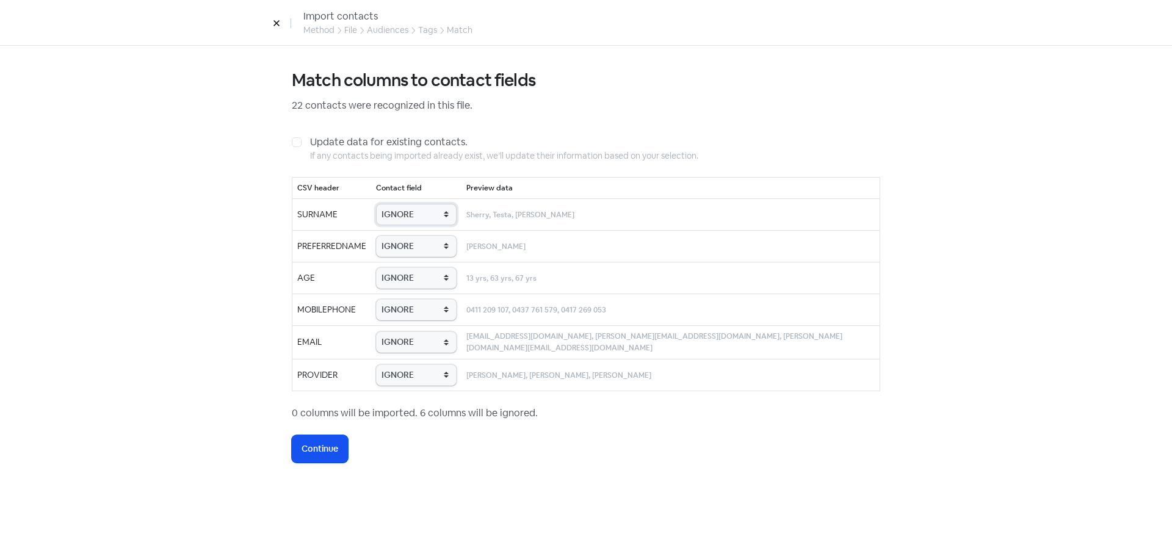
click at [416, 215] on select "IGNORE First name Last name Mobile number Email address Contact status Provider…" at bounding box center [416, 214] width 81 height 21
select select "last_name"
click at [388, 204] on select "IGNORE First name Last name Mobile number Email address Contact status Provider…" at bounding box center [416, 214] width 81 height 21
click at [428, 236] on select "IGNORE First name Last name Mobile number Email address Contact status Provider…" at bounding box center [416, 246] width 81 height 21
select select "first_name"
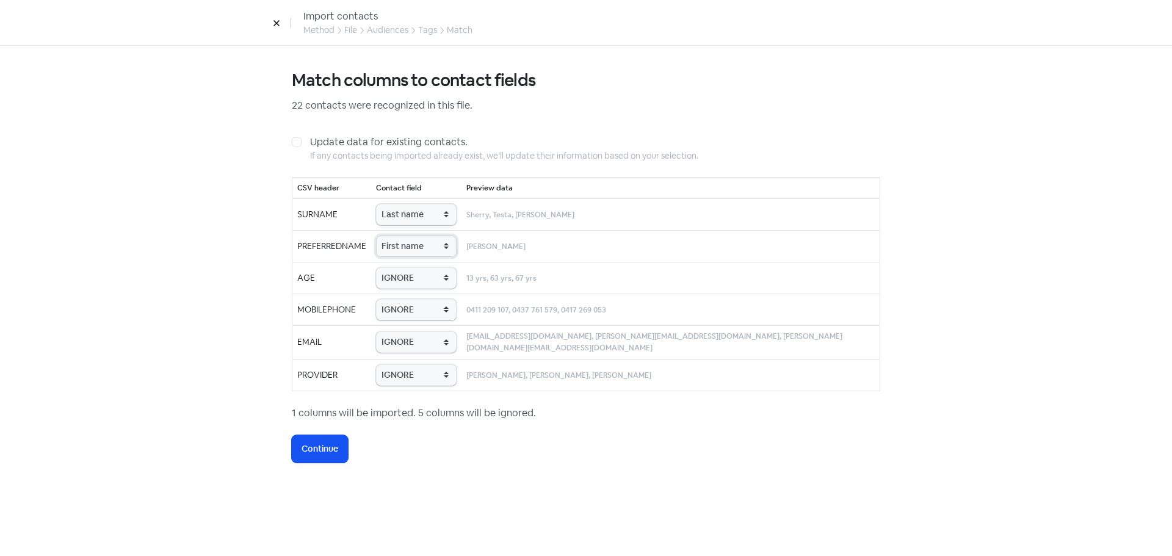
click at [388, 236] on select "IGNORE First name Last name Mobile number Email address Contact status Provider…" at bounding box center [416, 246] width 81 height 21
click at [428, 272] on select "IGNORE First name Last name Mobile number Email address Contact status Provider…" at bounding box center [416, 277] width 81 height 21
select select "age"
click at [388, 267] on select "IGNORE First name Last name Mobile number Email address Contact status Provider…" at bounding box center [416, 277] width 81 height 21
click at [412, 313] on select "IGNORE First name Last name Mobile number Email address Contact status Provider…" at bounding box center [416, 309] width 81 height 21
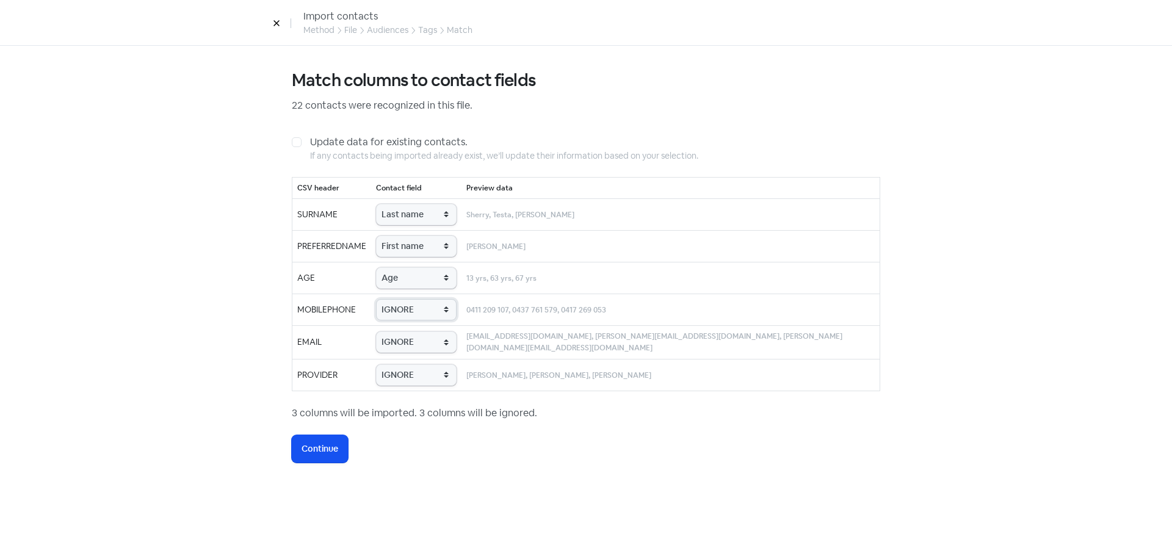
select select "phone"
click at [388, 299] on select "IGNORE First name Last name Mobile number Email address Contact status Provider…" at bounding box center [416, 309] width 81 height 21
click at [418, 330] on td "IGNORE First name Last name Mobile number Email address Contact status Provider…" at bounding box center [416, 342] width 90 height 34
select select "email"
click at [388, 331] on select "IGNORE First name Last name Mobile number Email address Contact status Provider…" at bounding box center [416, 341] width 81 height 21
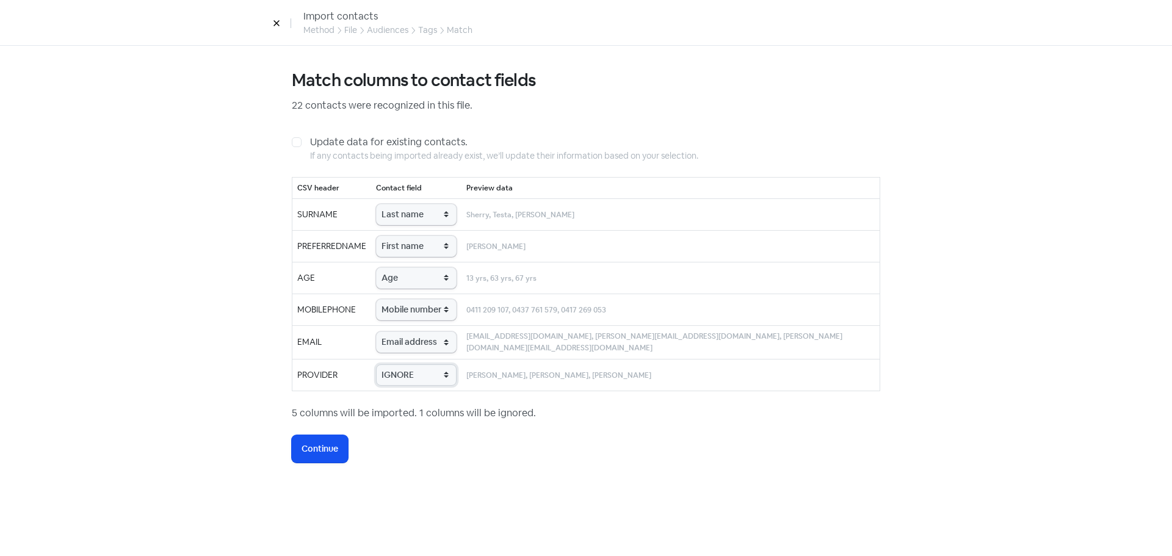
click at [422, 364] on select "IGNORE First name Last name Mobile number Email address Contact status Provider…" at bounding box center [416, 374] width 81 height 21
click at [388, 364] on select "IGNORE First name Last name Mobile number Email address Contact status Provider…" at bounding box center [416, 374] width 81 height 21
click at [426, 371] on select "IGNORE First name Last name Mobile number Email address Contact status Provider…" at bounding box center [416, 374] width 81 height 21
select select "provider_name"
click at [388, 364] on select "IGNORE First name Last name Mobile number Email address Contact status Provider…" at bounding box center [416, 374] width 81 height 21
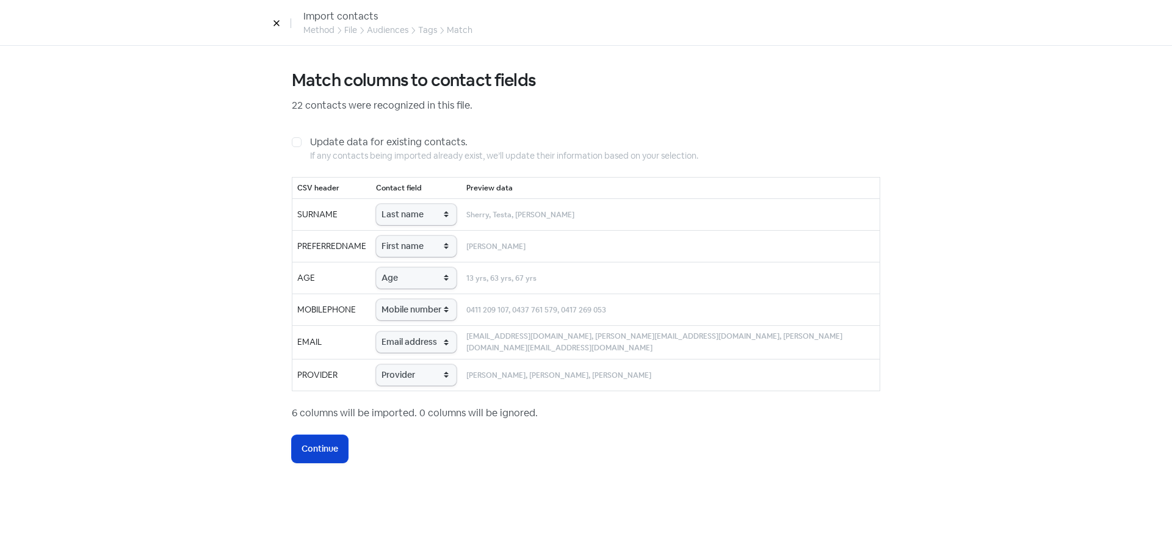
click at [327, 450] on span "Continue" at bounding box center [320, 449] width 37 height 13
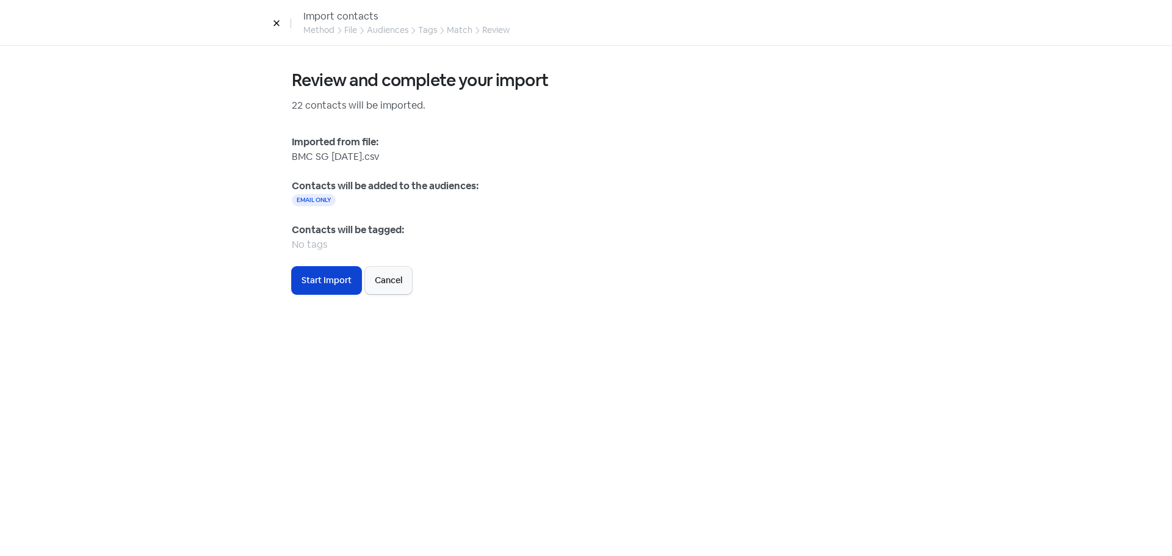
click at [335, 280] on span "Start Import" at bounding box center [327, 280] width 50 height 13
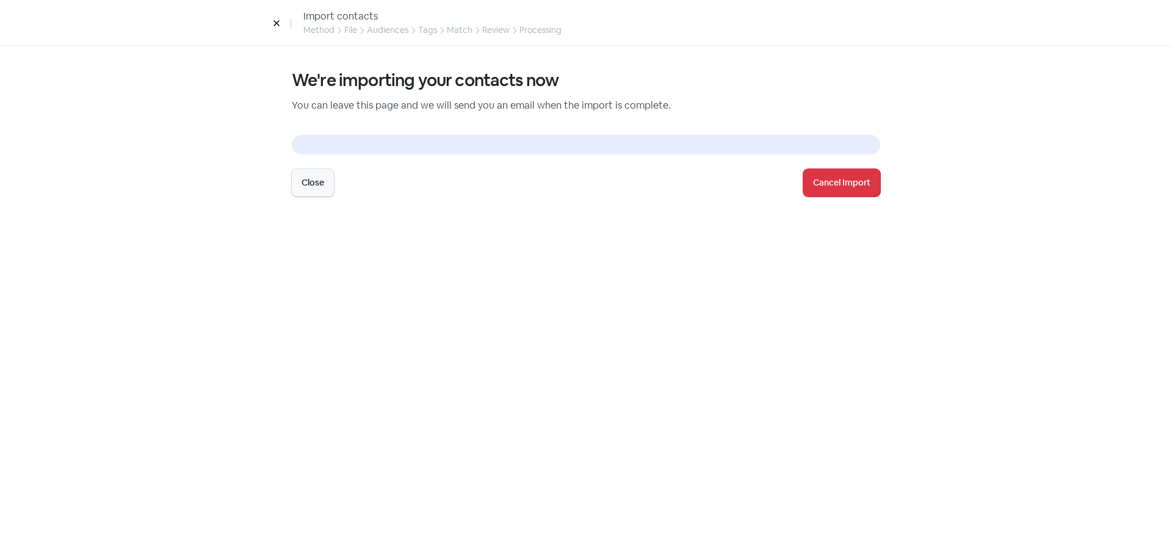
click at [325, 175] on button "Close" at bounding box center [313, 182] width 42 height 27
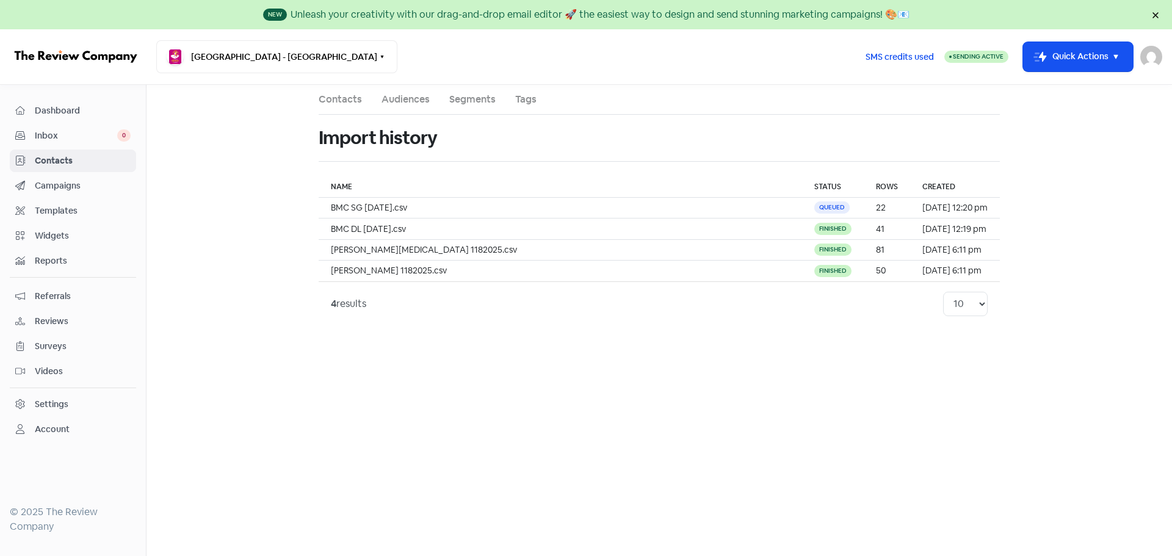
click at [346, 98] on link "Contacts" at bounding box center [340, 99] width 43 height 15
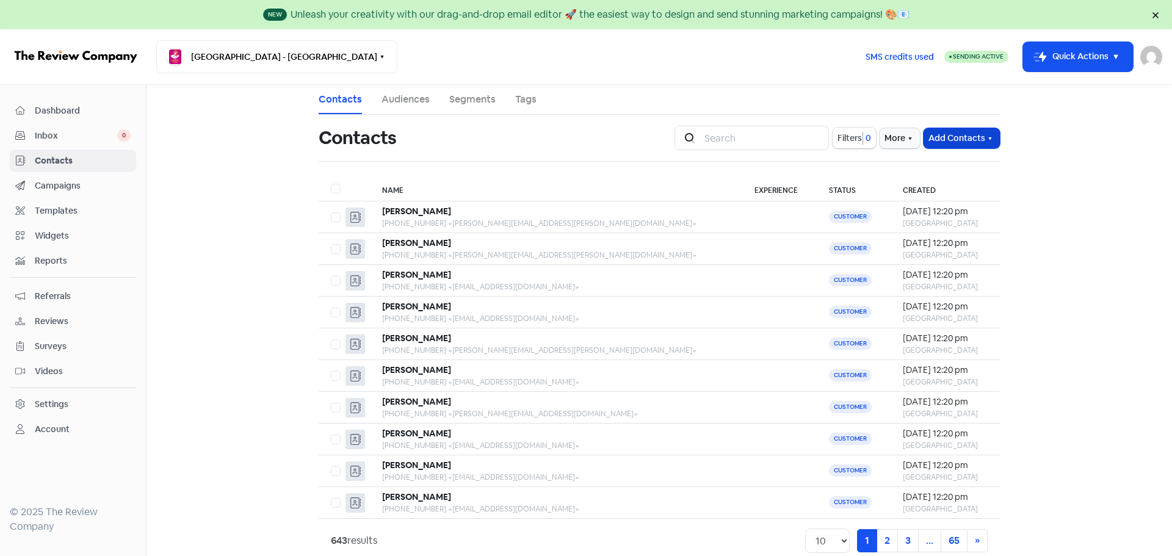
click at [941, 136] on button "Add Contacts" at bounding box center [962, 138] width 76 height 20
click at [943, 209] on button "Import contacts V2" at bounding box center [948, 213] width 104 height 24
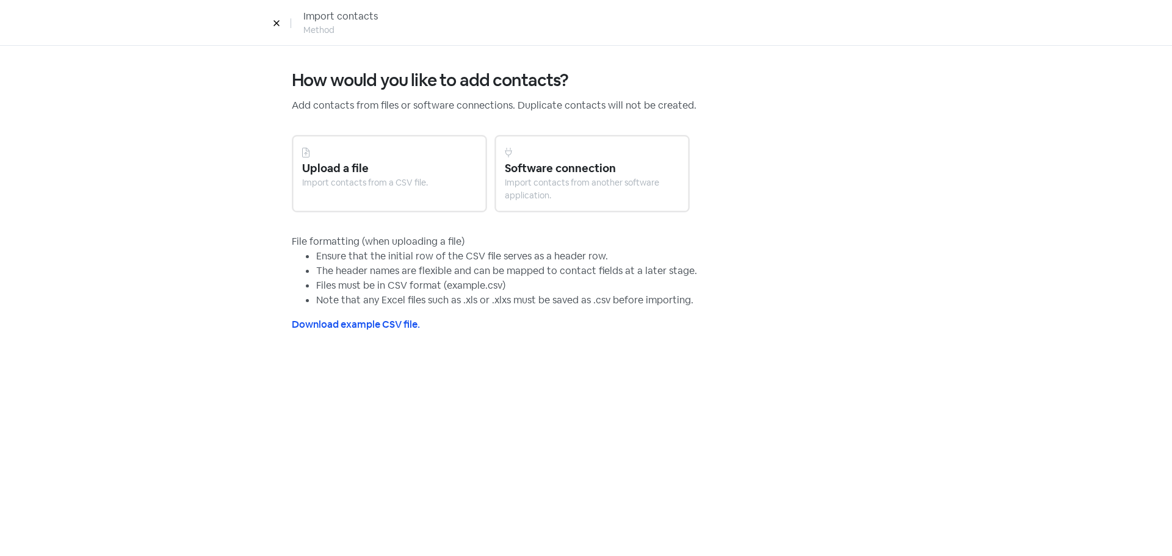
click at [342, 168] on div "Upload a file" at bounding box center [389, 168] width 175 height 16
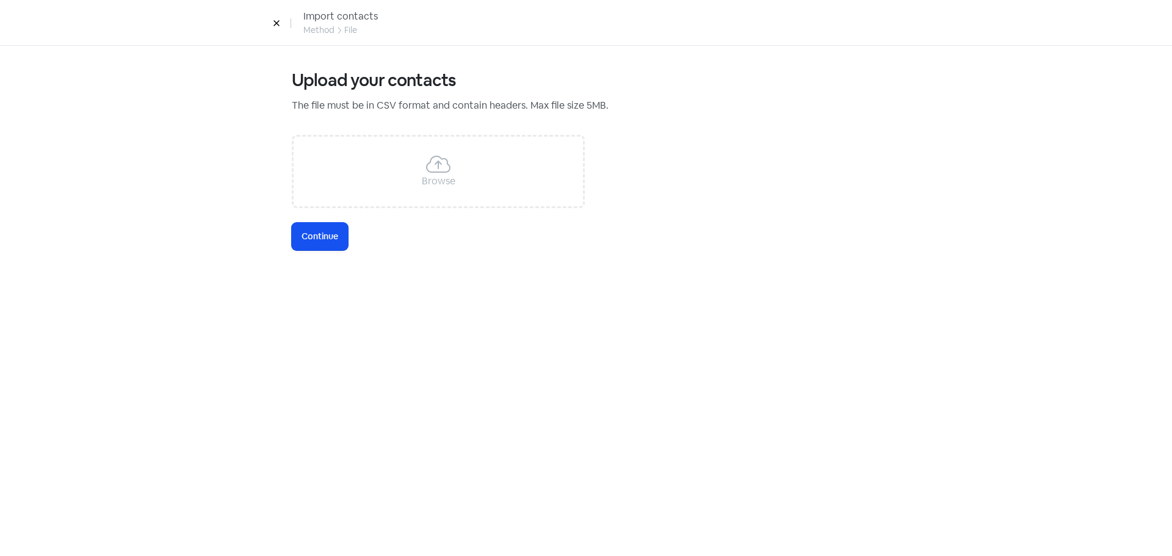
click at [438, 162] on icon at bounding box center [438, 164] width 24 height 17
click at [327, 245] on button "Icon For Loading Continue" at bounding box center [320, 236] width 56 height 27
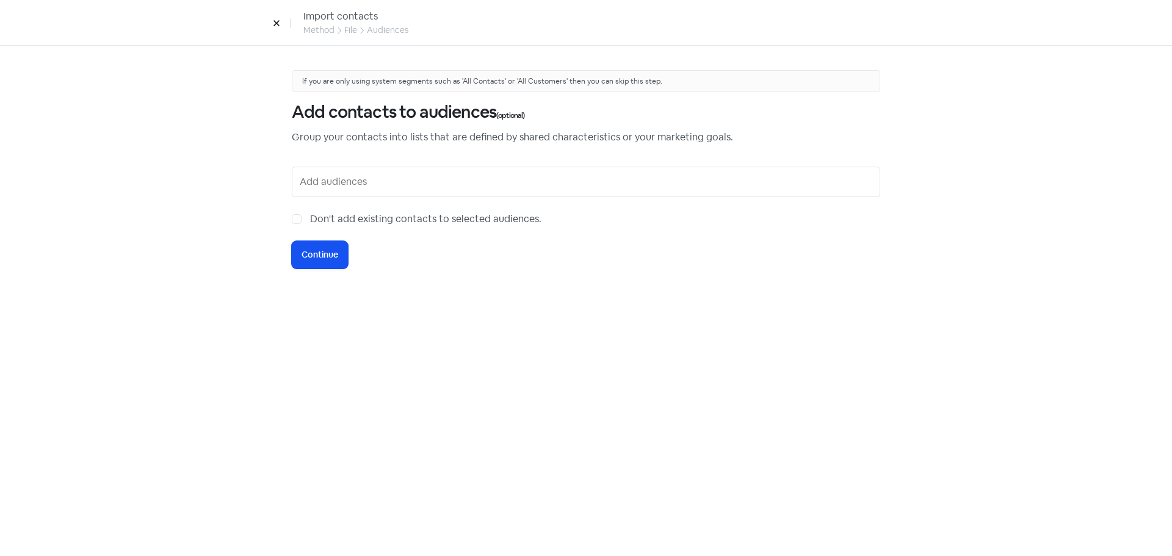
click at [331, 176] on input "text" at bounding box center [587, 182] width 575 height 20
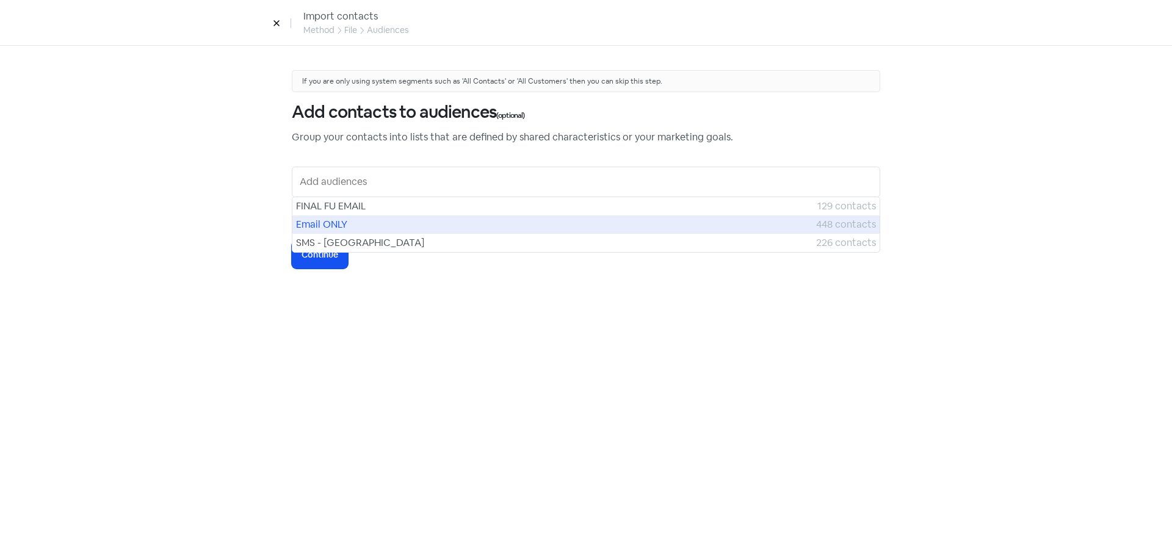
click at [336, 221] on span "Email ONLY" at bounding box center [556, 224] width 520 height 15
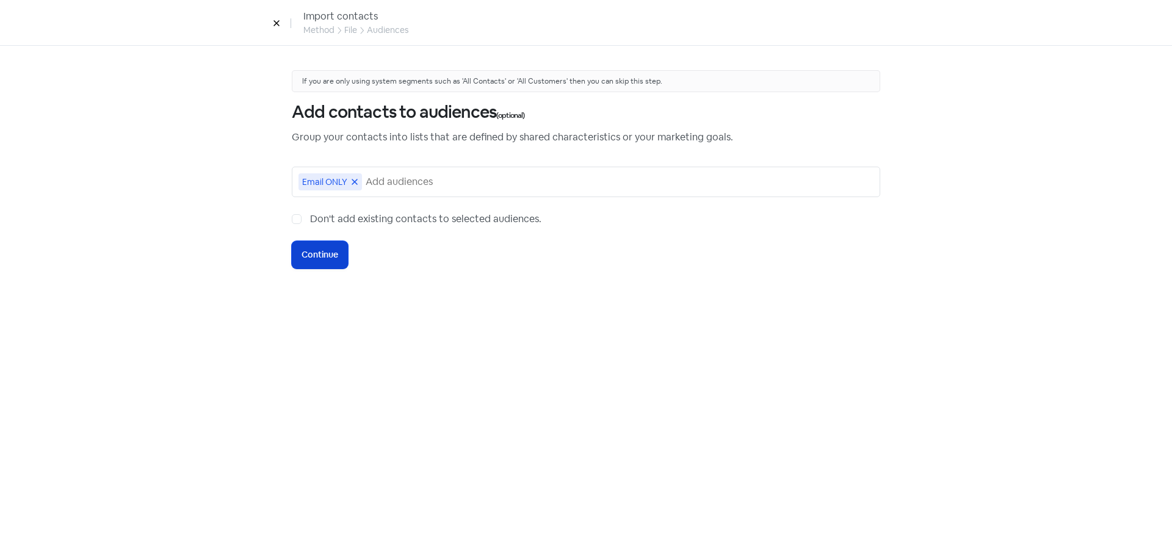
click at [339, 255] on button "Icon For Loading Continue" at bounding box center [320, 254] width 56 height 27
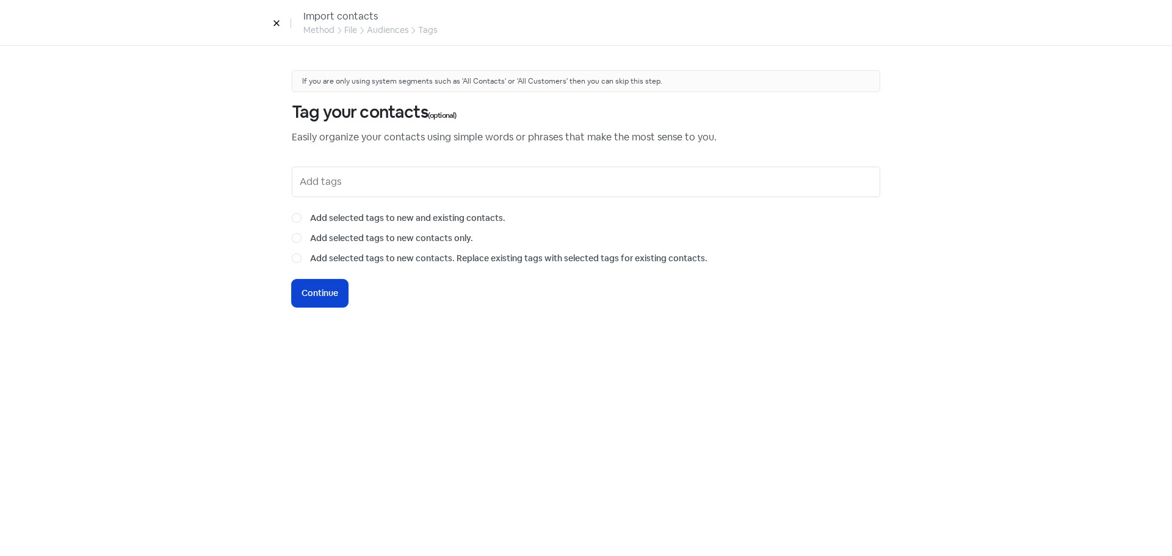
click at [341, 284] on button "Icon For Loading Continue" at bounding box center [320, 293] width 56 height 27
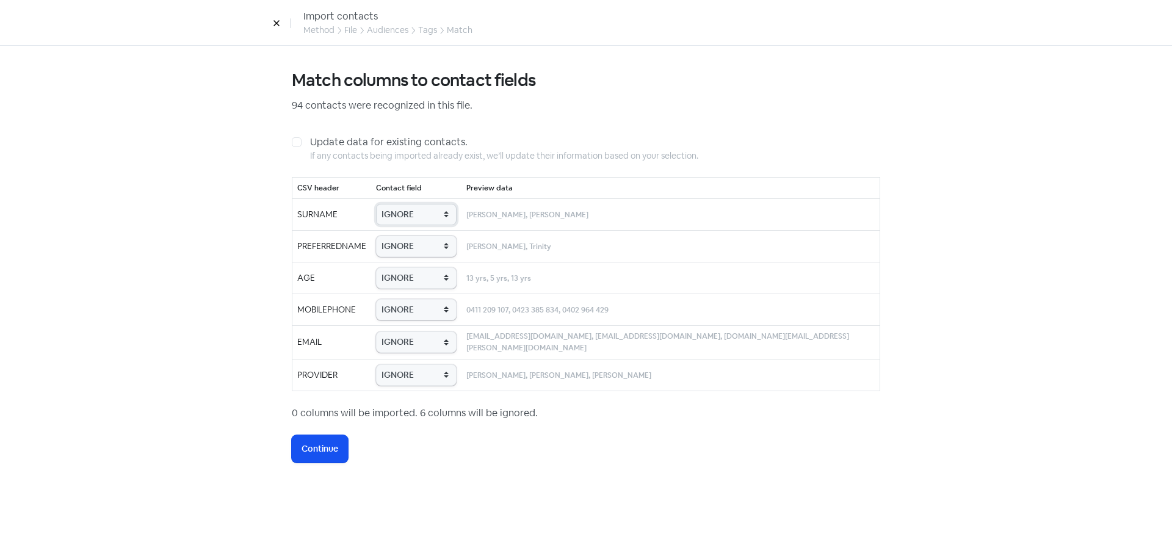
click at [404, 208] on select "IGNORE First name Last name Mobile number Email address Contact status Provider…" at bounding box center [416, 214] width 81 height 21
select select "last_name"
click at [398, 204] on select "IGNORE First name Last name Mobile number Email address Contact status Provider…" at bounding box center [416, 214] width 81 height 21
click at [438, 243] on select "IGNORE First name Last name Mobile number Email address Contact status Provider…" at bounding box center [416, 246] width 81 height 21
select select "first_name"
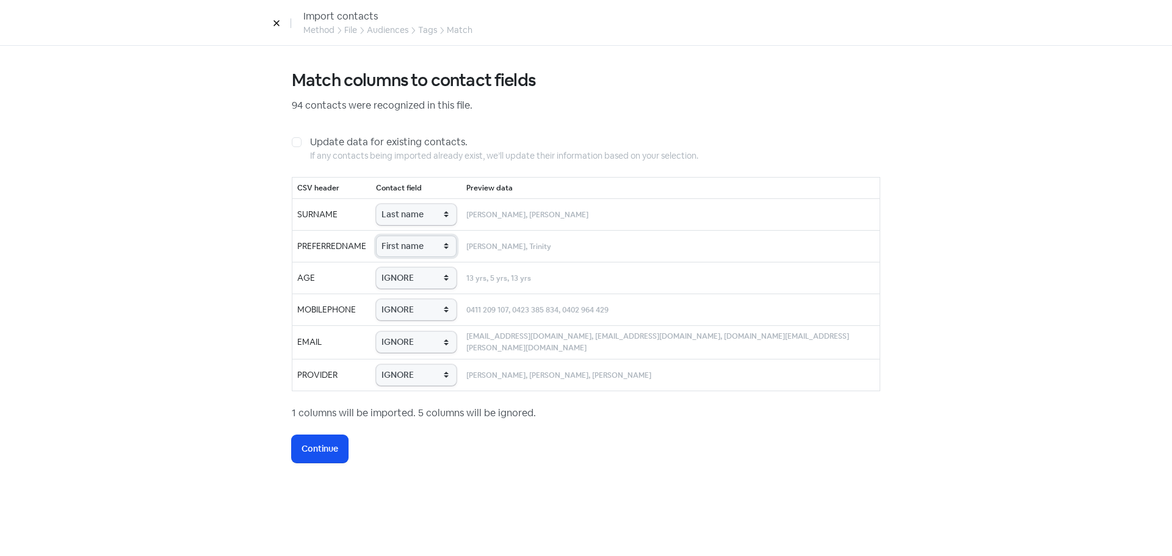
click at [398, 236] on select "IGNORE First name Last name Mobile number Email address Contact status Provider…" at bounding box center [416, 246] width 81 height 21
click at [446, 273] on select "IGNORE First name Last name Mobile number Email address Contact status Provider…" at bounding box center [416, 277] width 81 height 21
select select "age"
click at [398, 267] on select "IGNORE First name Last name Mobile number Email address Contact status Provider…" at bounding box center [416, 277] width 81 height 21
click at [433, 309] on select "IGNORE First name Last name Mobile number Email address Contact status Provider…" at bounding box center [416, 309] width 81 height 21
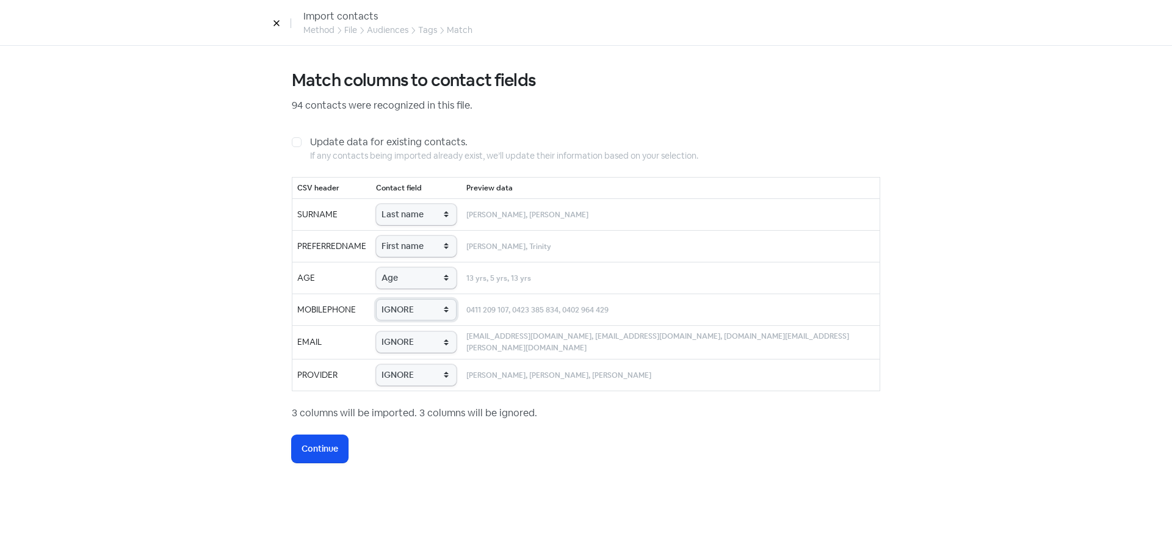
select select "phone"
click at [398, 299] on select "IGNORE First name Last name Mobile number Email address Contact status Provider…" at bounding box center [416, 309] width 81 height 21
click at [433, 342] on select "IGNORE First name Last name Mobile number Email address Contact status Provider…" at bounding box center [416, 341] width 81 height 21
select select "email"
click at [398, 331] on select "IGNORE First name Last name Mobile number Email address Contact status Provider…" at bounding box center [416, 341] width 81 height 21
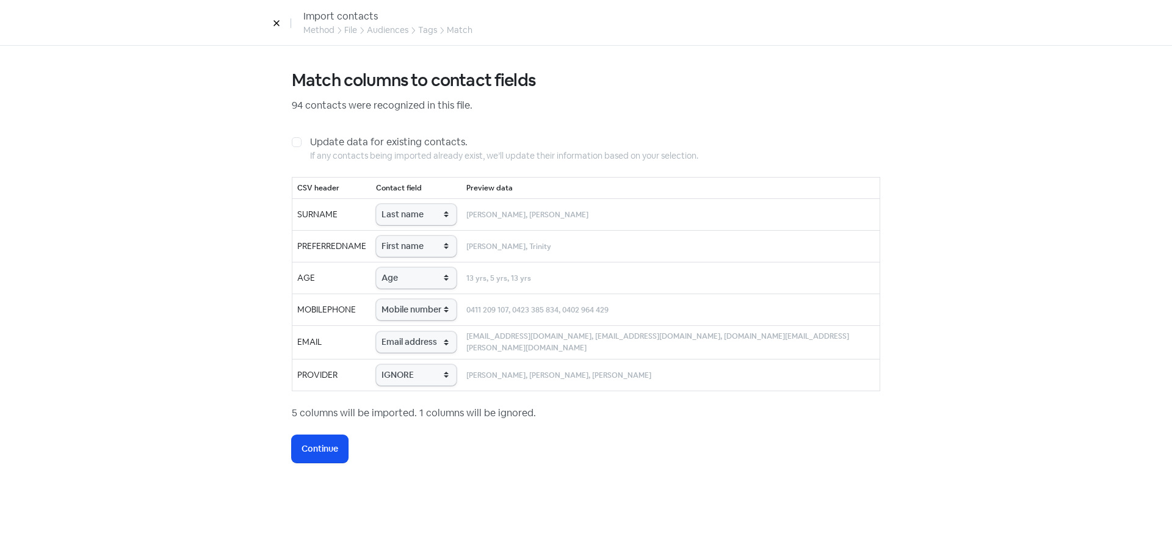
drag, startPoint x: 433, startPoint y: 386, endPoint x: 433, endPoint y: 375, distance: 11.0
click at [433, 385] on td "IGNORE First name Last name Mobile number Email address Contact status Provider…" at bounding box center [416, 375] width 90 height 32
click at [433, 370] on select "IGNORE First name Last name Mobile number Email address Contact status Provider…" at bounding box center [416, 374] width 81 height 21
select select "provider_name"
click at [398, 364] on select "IGNORE First name Last name Mobile number Email address Contact status Provider…" at bounding box center [416, 374] width 81 height 21
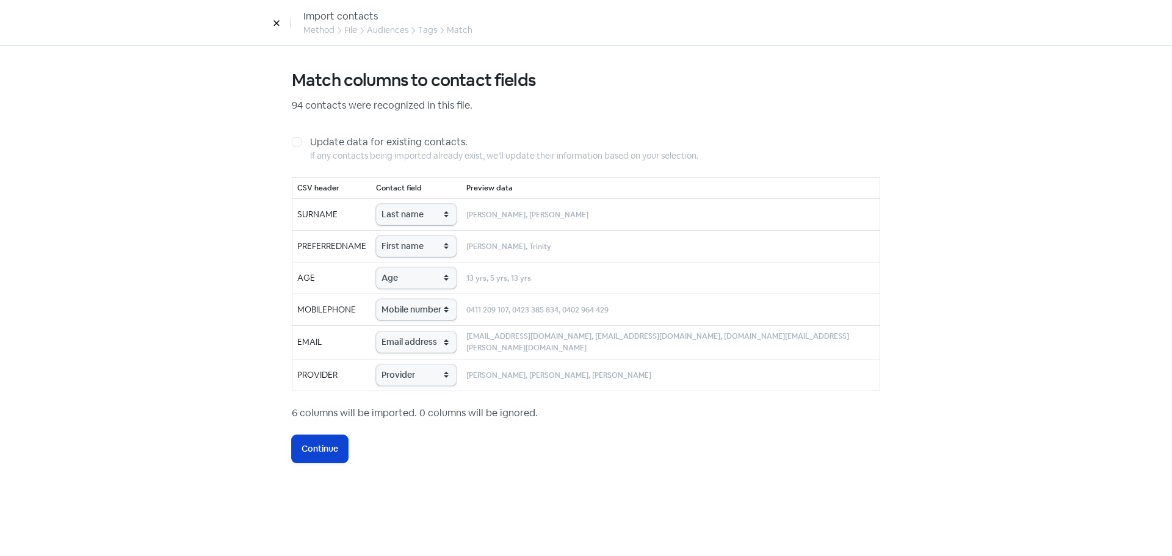
click at [341, 443] on button "Icon For Loading Continue" at bounding box center [320, 448] width 56 height 27
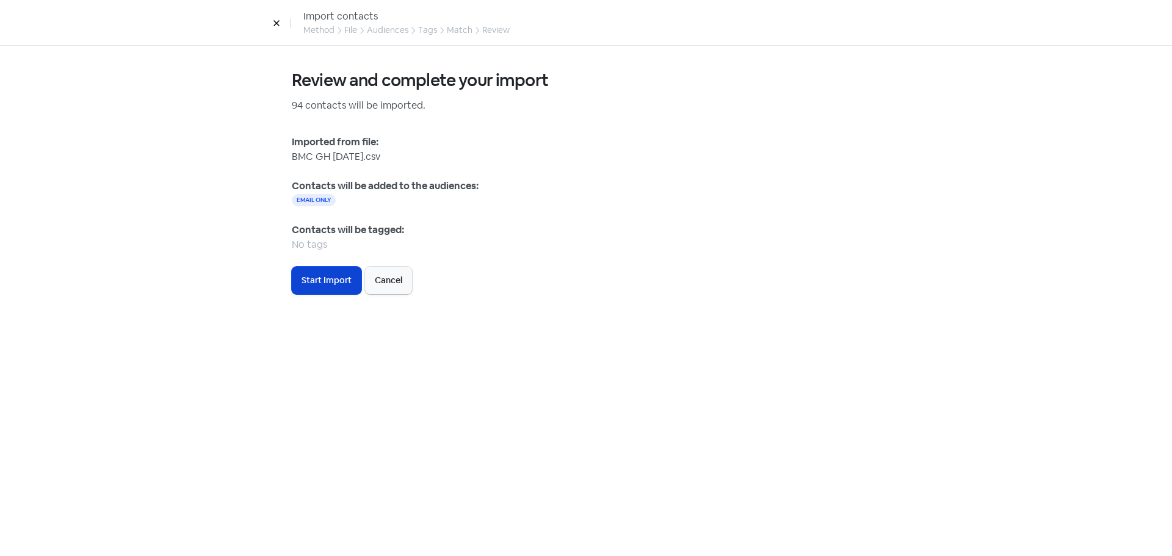
click at [339, 284] on span "Start Import" at bounding box center [327, 280] width 50 height 13
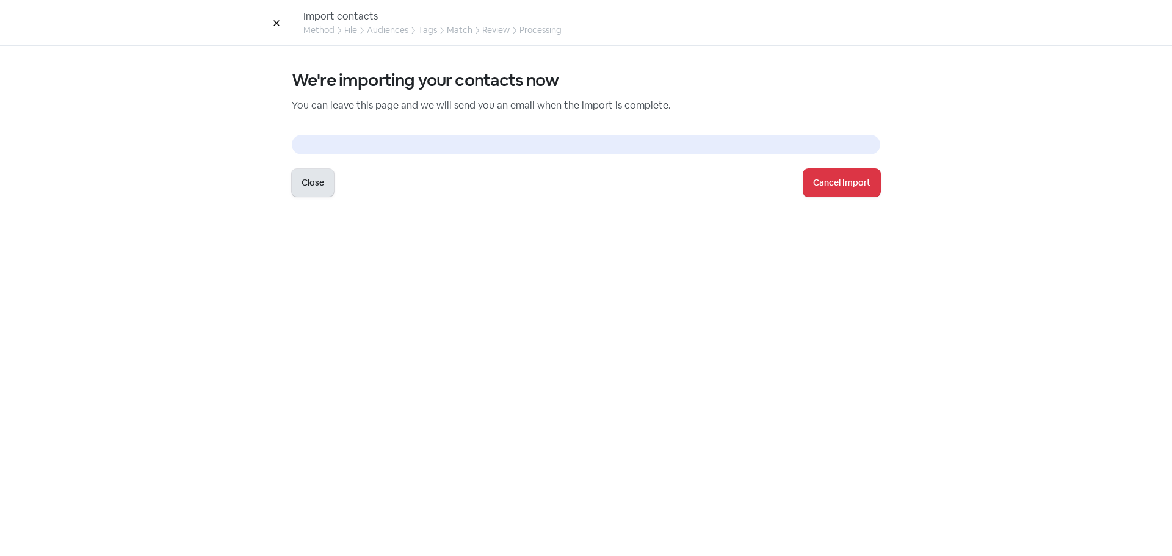
click at [315, 181] on button "Close" at bounding box center [313, 182] width 42 height 27
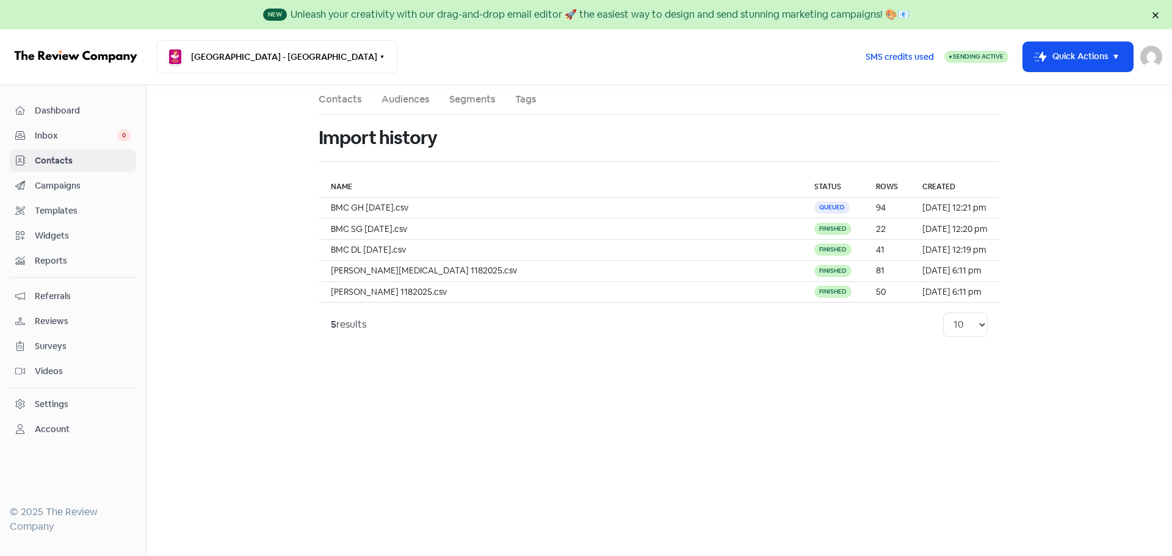
click at [353, 96] on link "Contacts" at bounding box center [340, 99] width 43 height 15
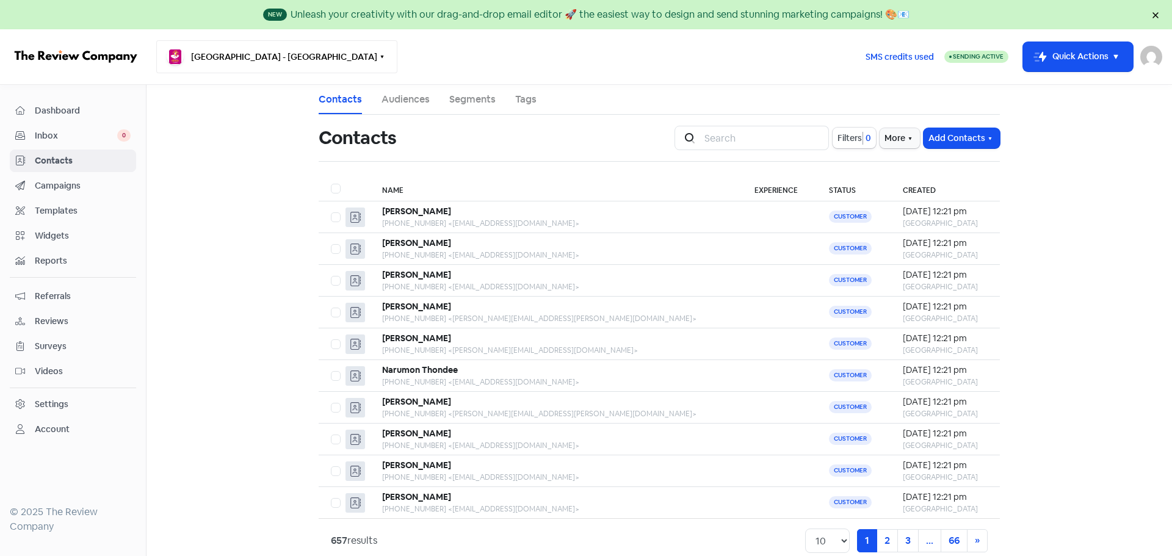
click at [297, 61] on button "[GEOGRAPHIC_DATA] - [GEOGRAPHIC_DATA]" at bounding box center [276, 56] width 241 height 33
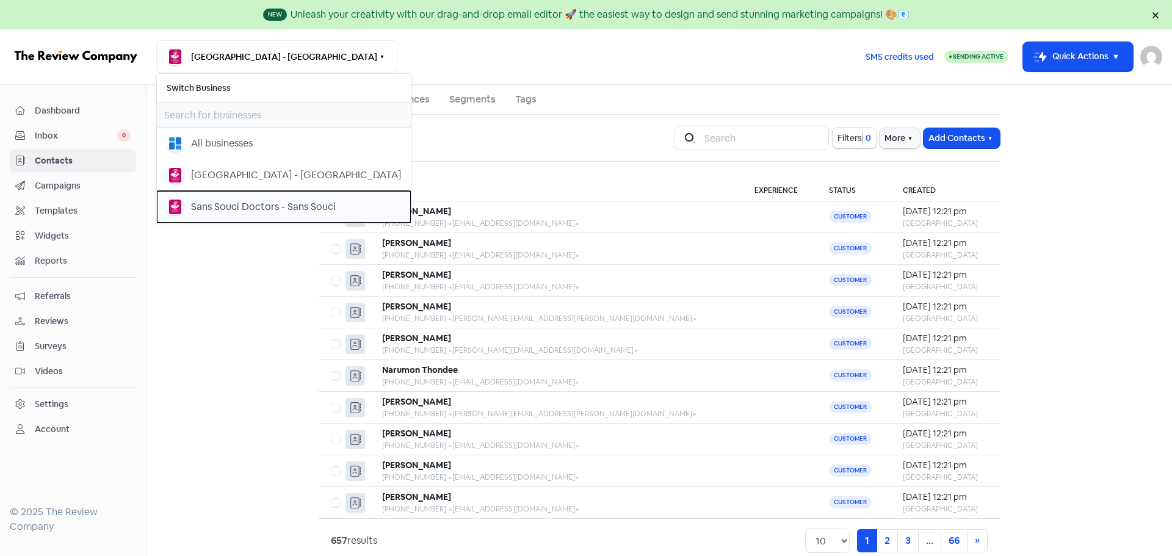
click at [222, 209] on div "Sans Souci Doctors - Sans Souci" at bounding box center [263, 207] width 145 height 15
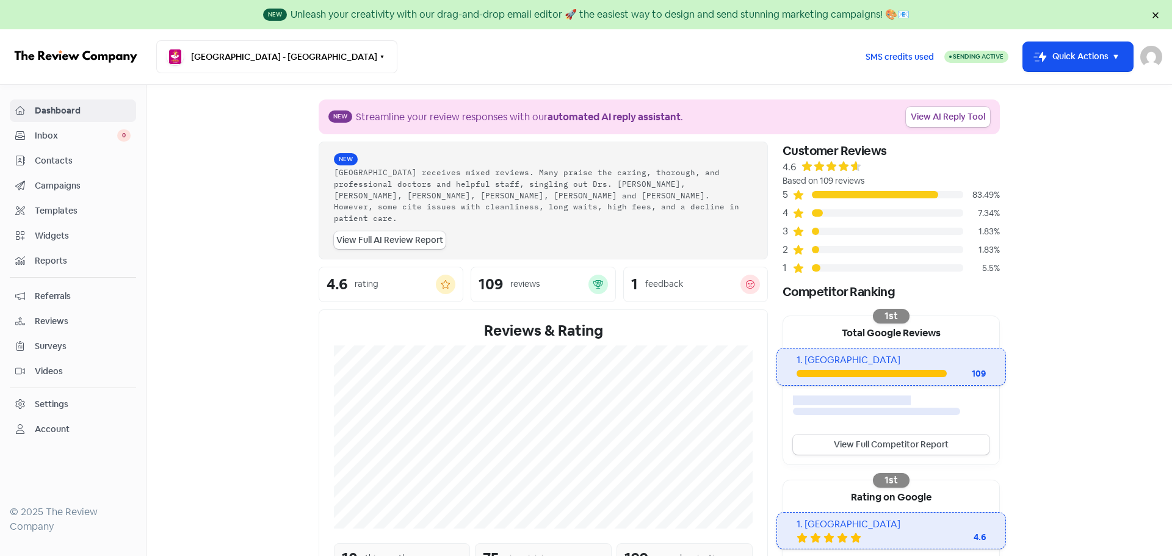
click at [57, 155] on span "Contacts" at bounding box center [83, 160] width 96 height 13
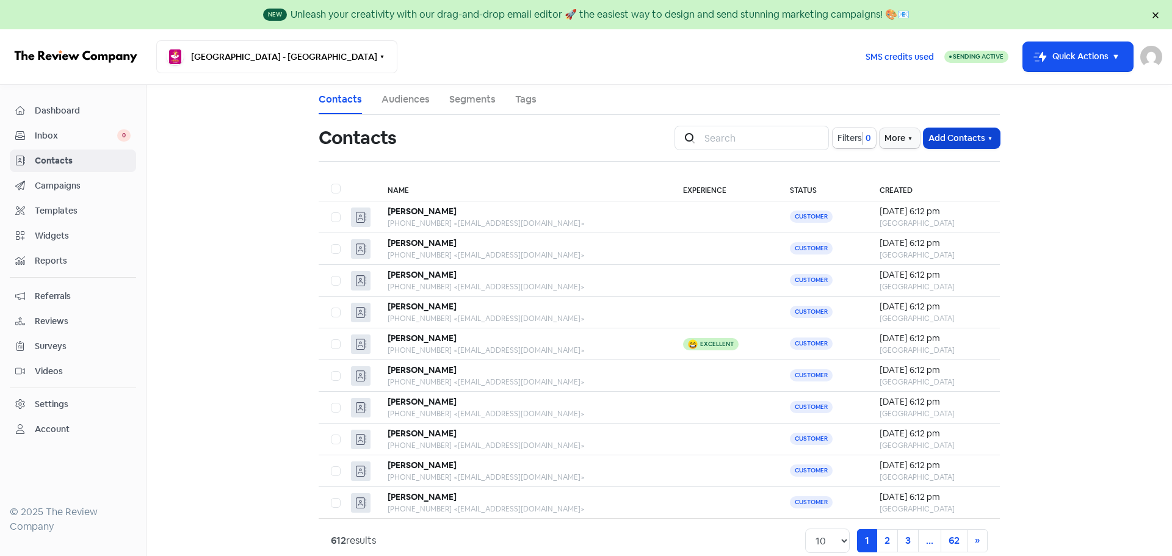
click at [968, 137] on button "Add Contacts" at bounding box center [962, 138] width 76 height 20
click at [946, 212] on button "Import contacts V2" at bounding box center [948, 213] width 104 height 24
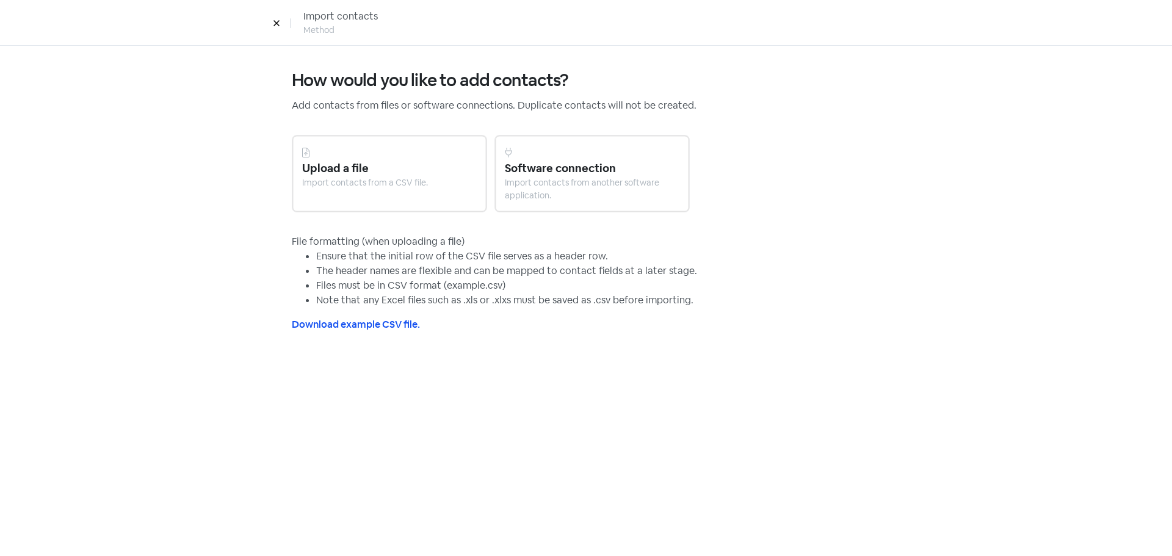
click at [400, 181] on div "Import contacts from a CSV file." at bounding box center [389, 182] width 175 height 13
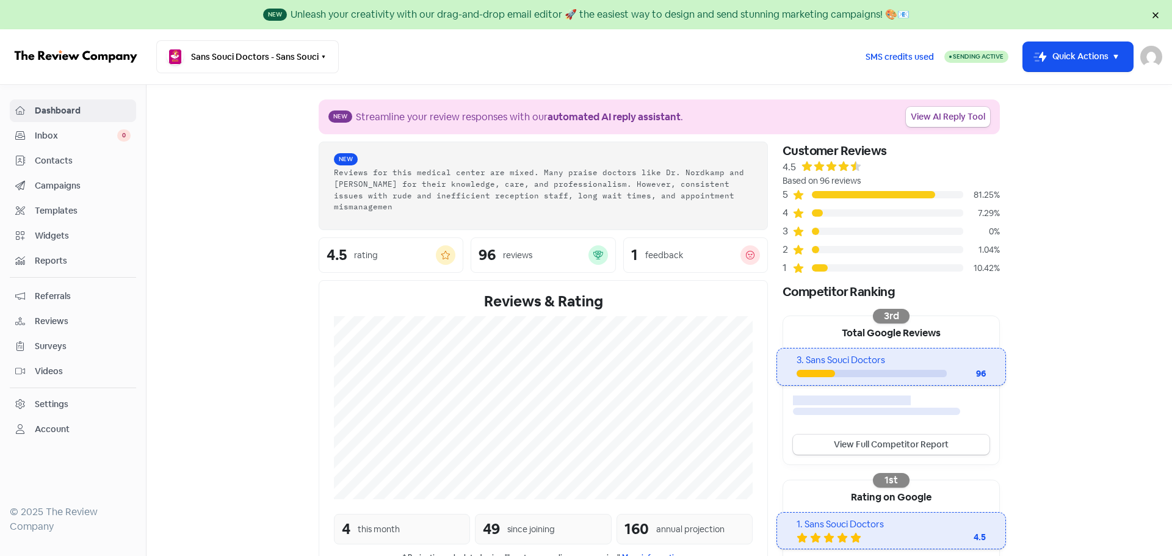
click at [51, 161] on span "Contacts" at bounding box center [83, 160] width 96 height 13
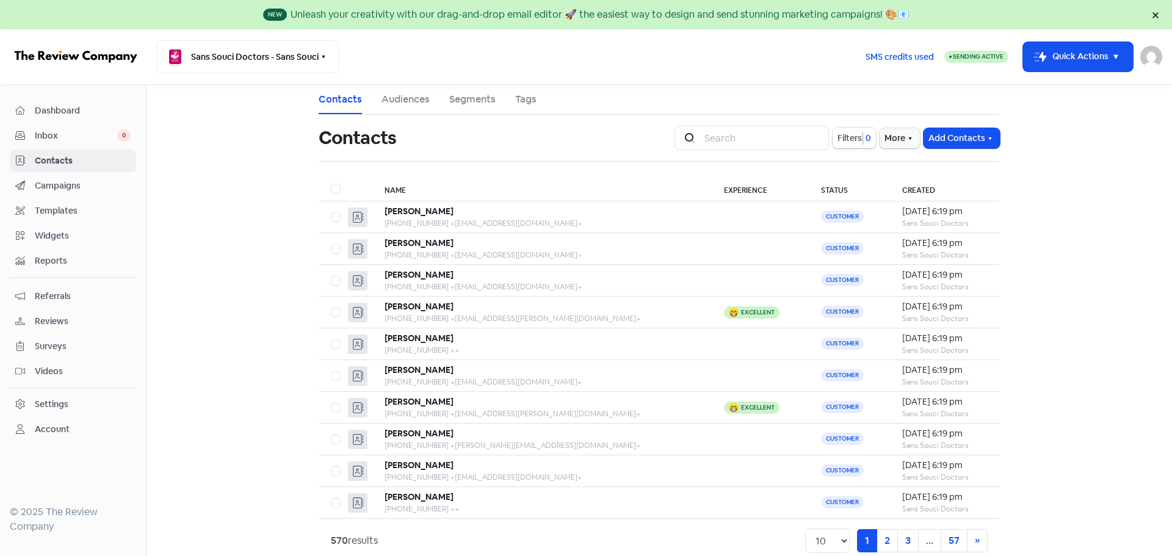
click at [217, 112] on main "Contacts Audiences Segments Tags Contacts Icon For Search Filters 0 More Add Co…" at bounding box center [660, 320] width 1026 height 471
click at [950, 131] on button "Add Contacts" at bounding box center [962, 138] width 76 height 20
click at [957, 211] on button "Import contacts V2" at bounding box center [948, 213] width 104 height 24
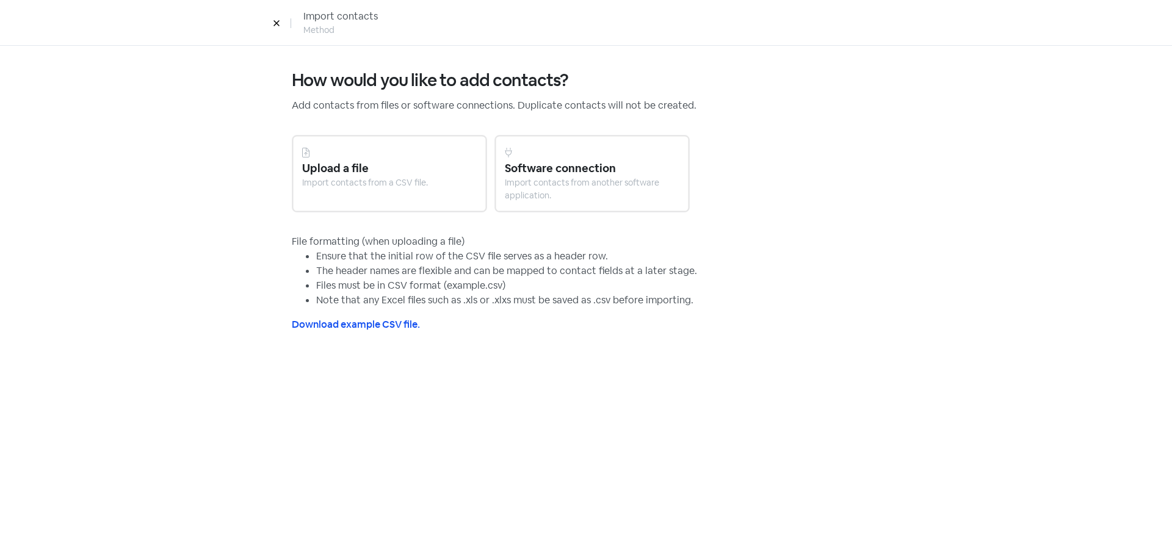
click at [358, 173] on div "Upload a file" at bounding box center [389, 168] width 175 height 16
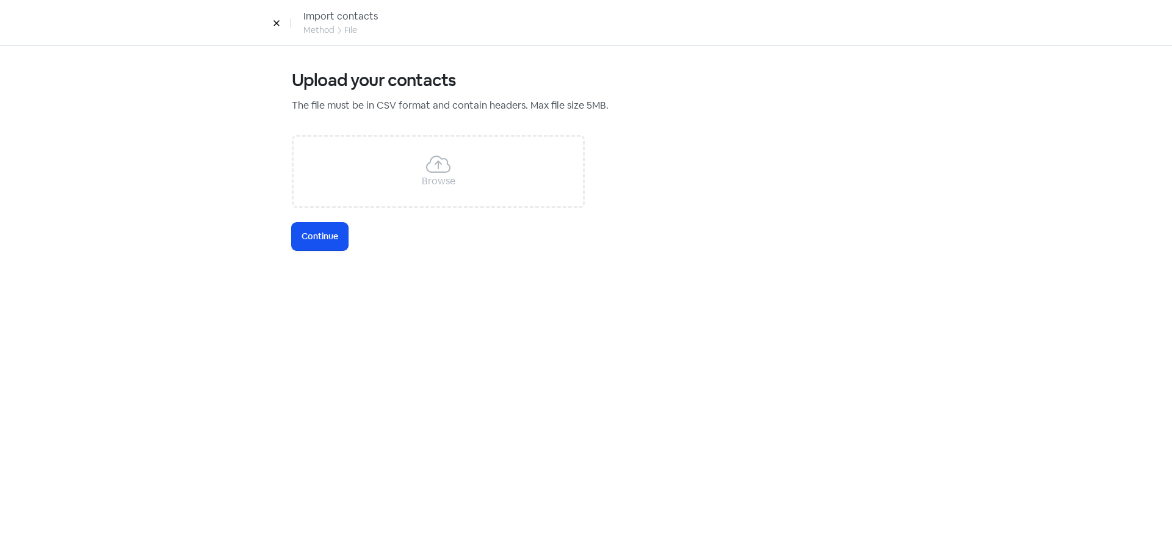
click at [420, 177] on div "Browse" at bounding box center [438, 171] width 293 height 73
click at [273, 25] on icon at bounding box center [276, 23] width 7 height 7
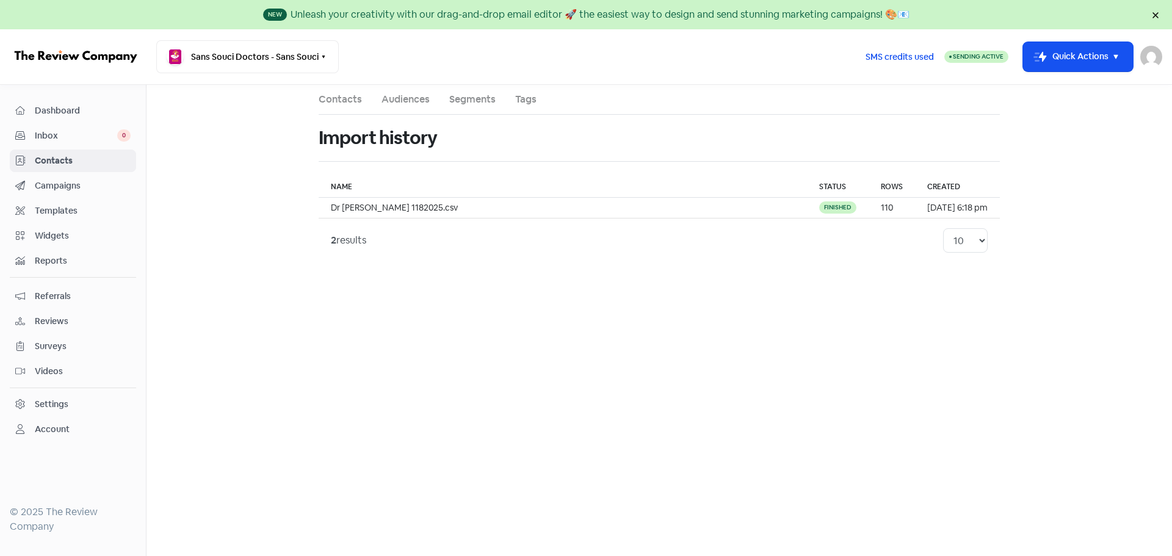
click at [347, 101] on link "Contacts" at bounding box center [340, 99] width 43 height 15
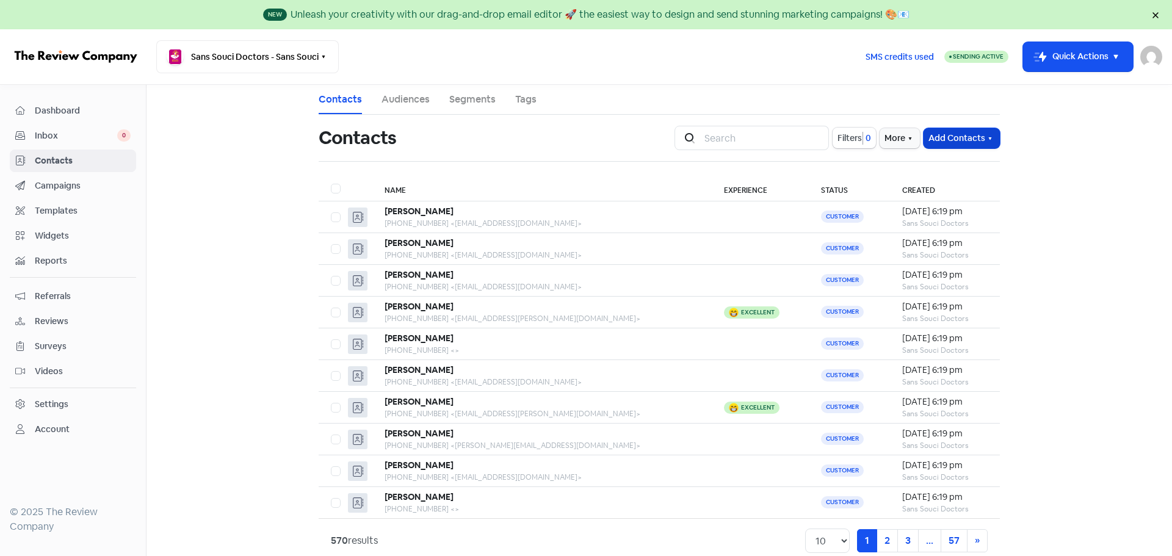
click at [943, 135] on button "Add Contacts" at bounding box center [962, 138] width 76 height 20
click at [931, 212] on button "Import contacts V2" at bounding box center [948, 213] width 104 height 24
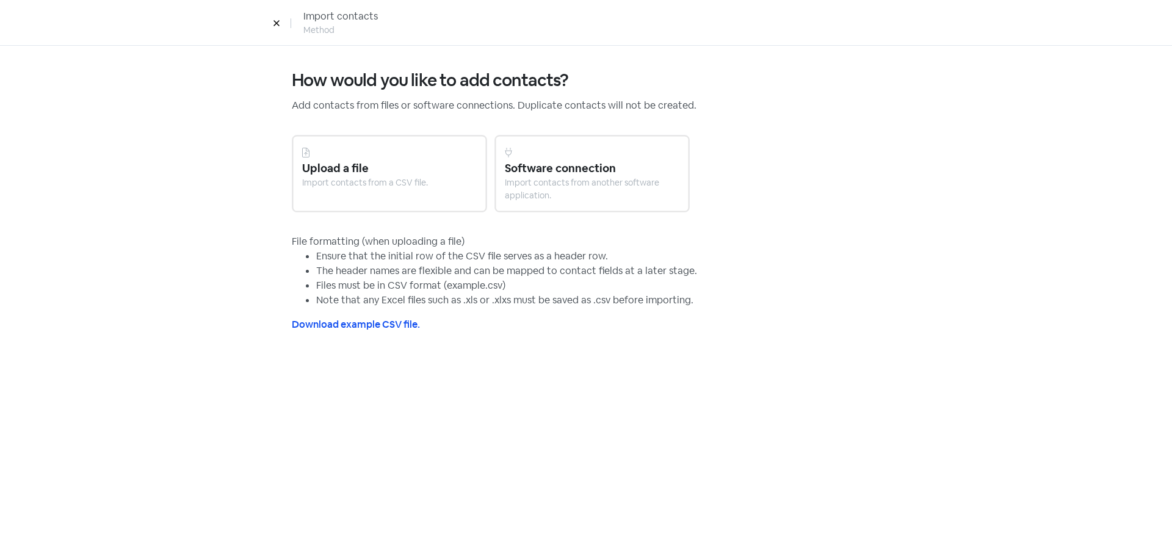
click at [335, 157] on div at bounding box center [389, 152] width 175 height 15
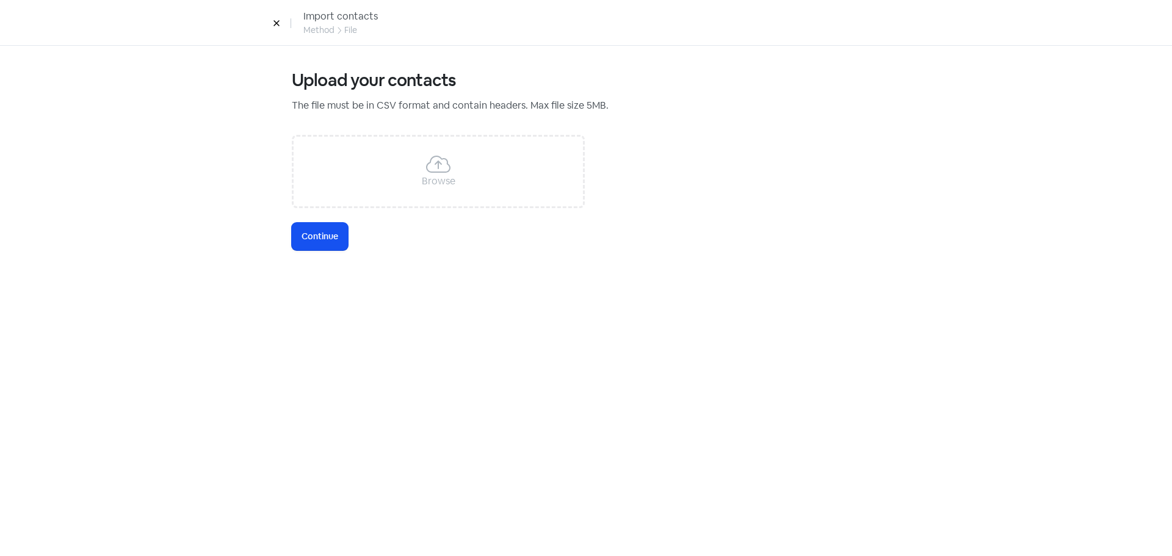
click at [477, 162] on div "Browse" at bounding box center [438, 171] width 293 height 73
click at [335, 239] on span "Continue" at bounding box center [320, 236] width 37 height 13
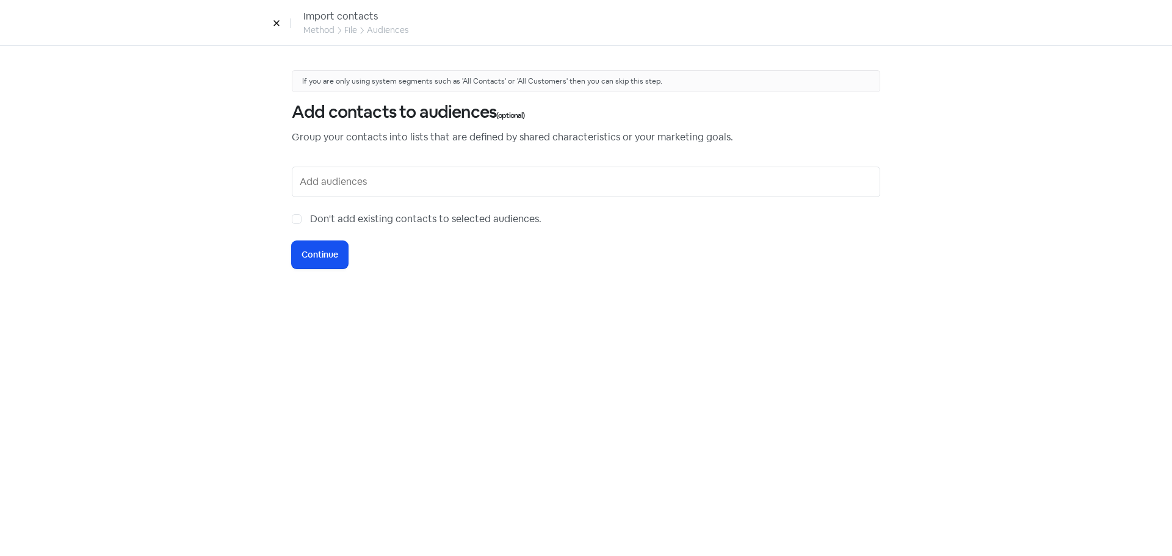
click at [340, 192] on div at bounding box center [586, 182] width 588 height 31
click at [347, 181] on input "text" at bounding box center [587, 182] width 575 height 20
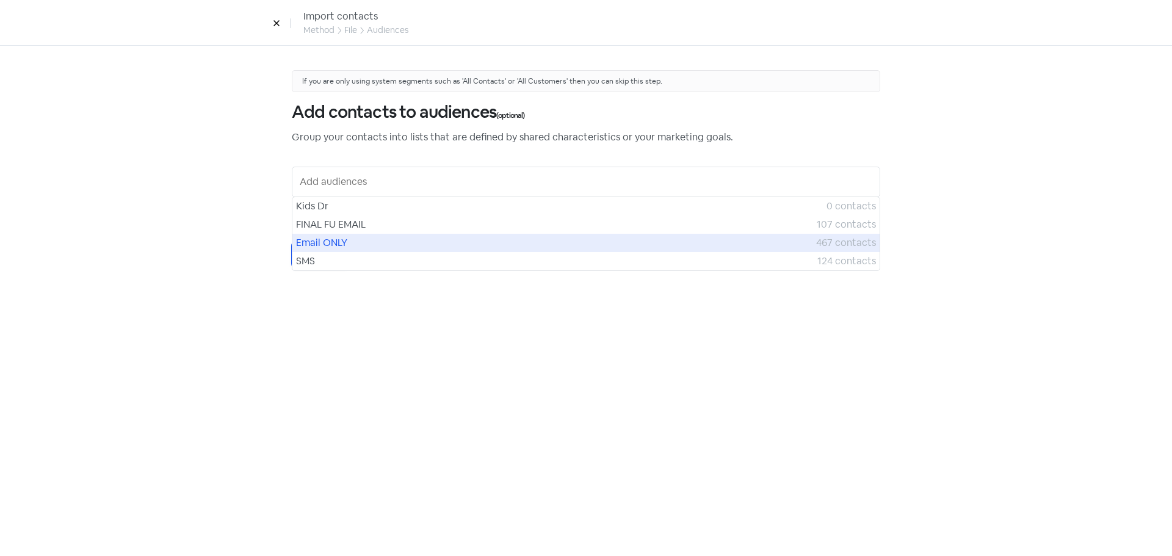
click at [344, 239] on span "Email ONLY" at bounding box center [556, 243] width 520 height 15
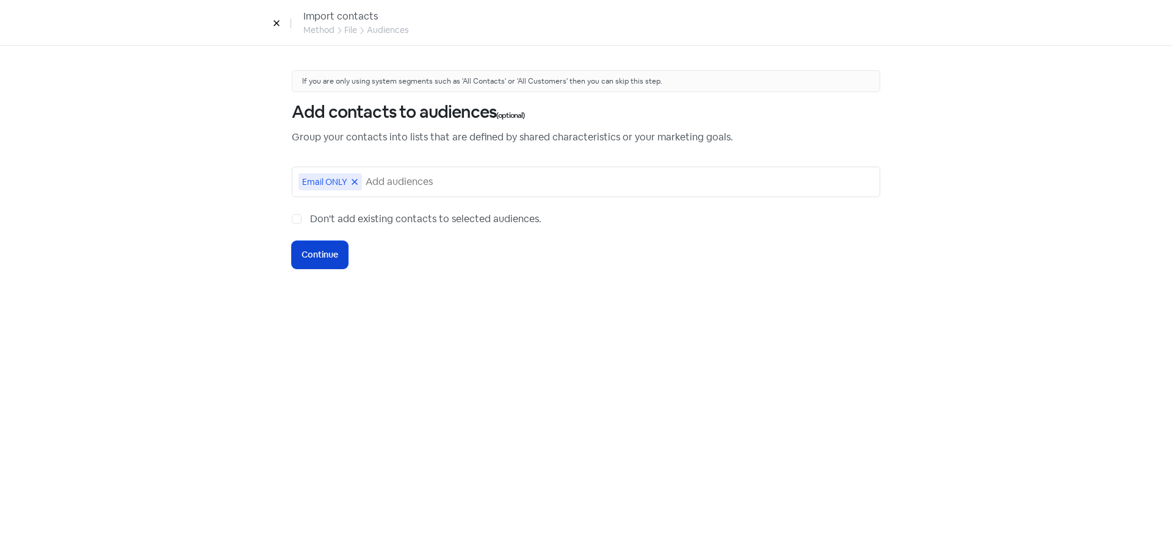
click at [335, 248] on span "Continue" at bounding box center [320, 254] width 37 height 13
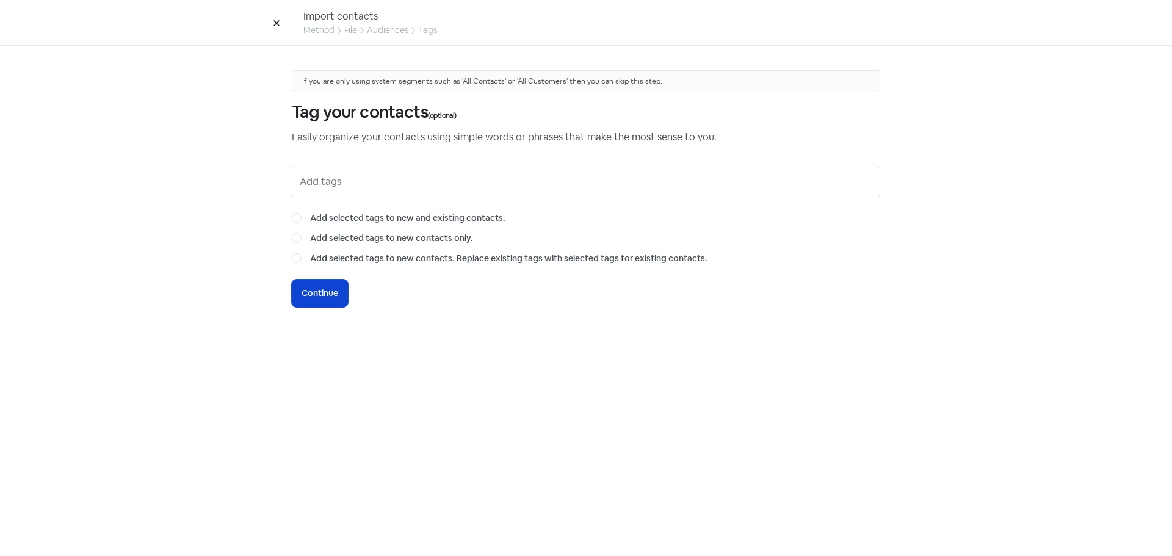
click at [344, 288] on button "Icon For Loading Continue" at bounding box center [320, 293] width 56 height 27
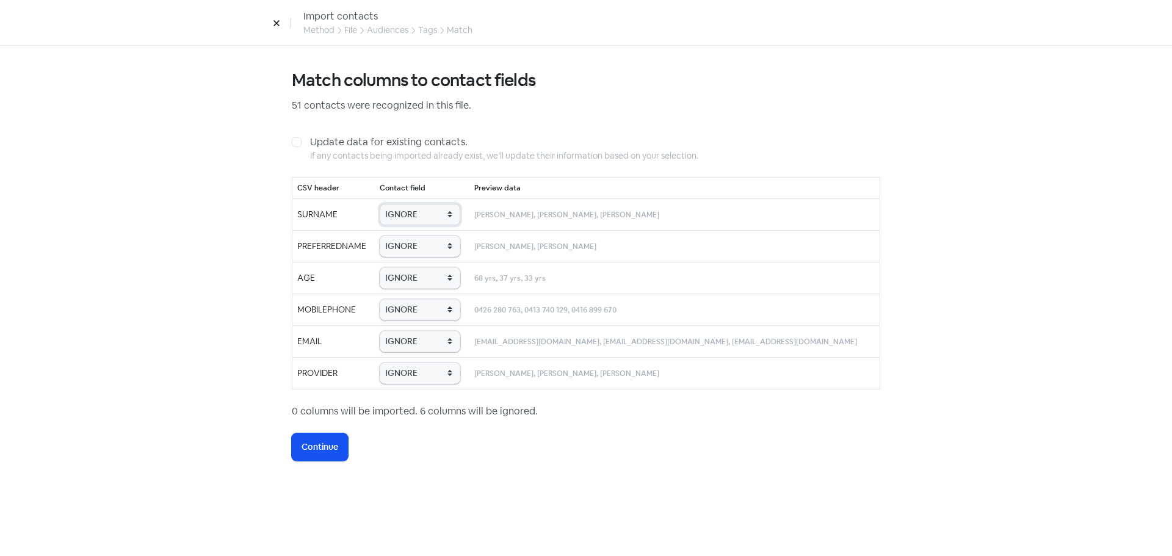
click at [438, 209] on select "IGNORE First name Last name Mobile number Email address Contact status Provider…" at bounding box center [420, 214] width 81 height 21
select select "last_name"
click at [399, 204] on select "IGNORE First name Last name Mobile number Email address Contact status Provider…" at bounding box center [420, 214] width 81 height 21
click at [439, 236] on select "IGNORE First name Last name Mobile number Email address Contact status Provider…" at bounding box center [420, 246] width 81 height 21
select select "first_name"
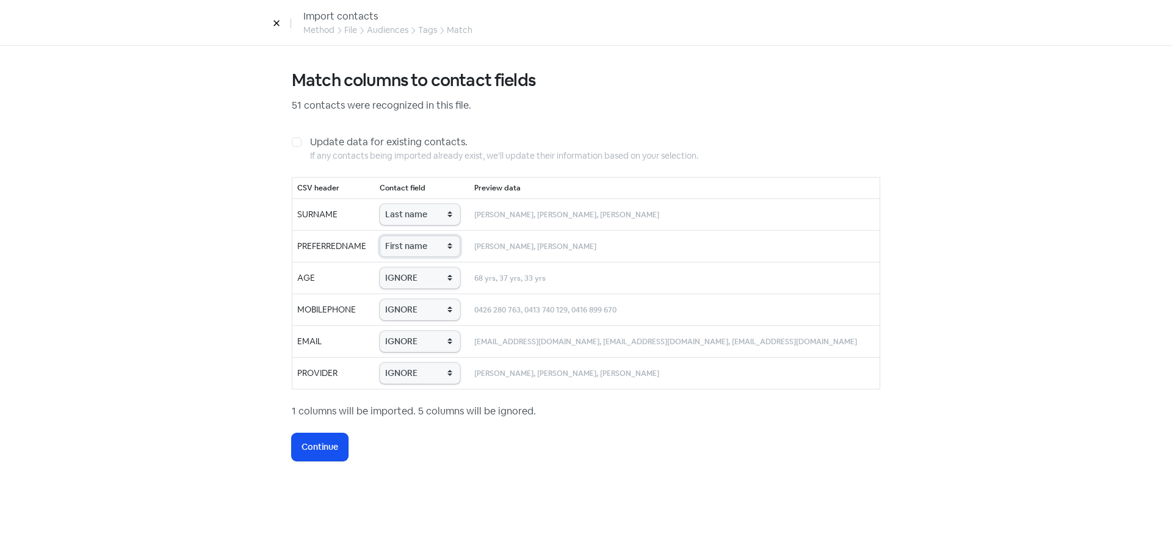
click at [399, 236] on select "IGNORE First name Last name Mobile number Email address Contact status Provider…" at bounding box center [420, 246] width 81 height 21
click at [434, 275] on select "IGNORE First name Last name Mobile number Email address Contact status Provider…" at bounding box center [420, 277] width 81 height 21
select select "age"
click at [399, 267] on select "IGNORE First name Last name Mobile number Email address Contact status Provider…" at bounding box center [420, 277] width 81 height 21
click at [435, 313] on select "IGNORE First name Last name Mobile number Email address Contact status Provider…" at bounding box center [420, 309] width 81 height 21
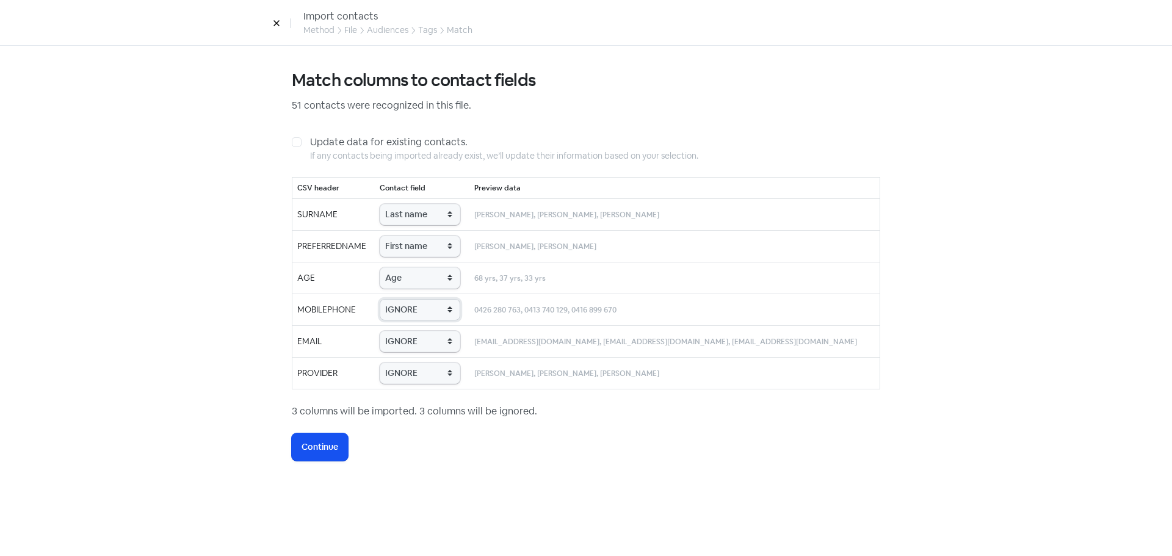
select select "phone"
click at [399, 299] on select "IGNORE First name Last name Mobile number Email address Contact status Provider…" at bounding box center [420, 309] width 81 height 21
click at [424, 349] on select "IGNORE First name Last name Mobile number Email address Contact status Provider…" at bounding box center [420, 341] width 81 height 21
select select "email"
click at [399, 331] on select "IGNORE First name Last name Mobile number Email address Contact status Provider…" at bounding box center [420, 341] width 81 height 21
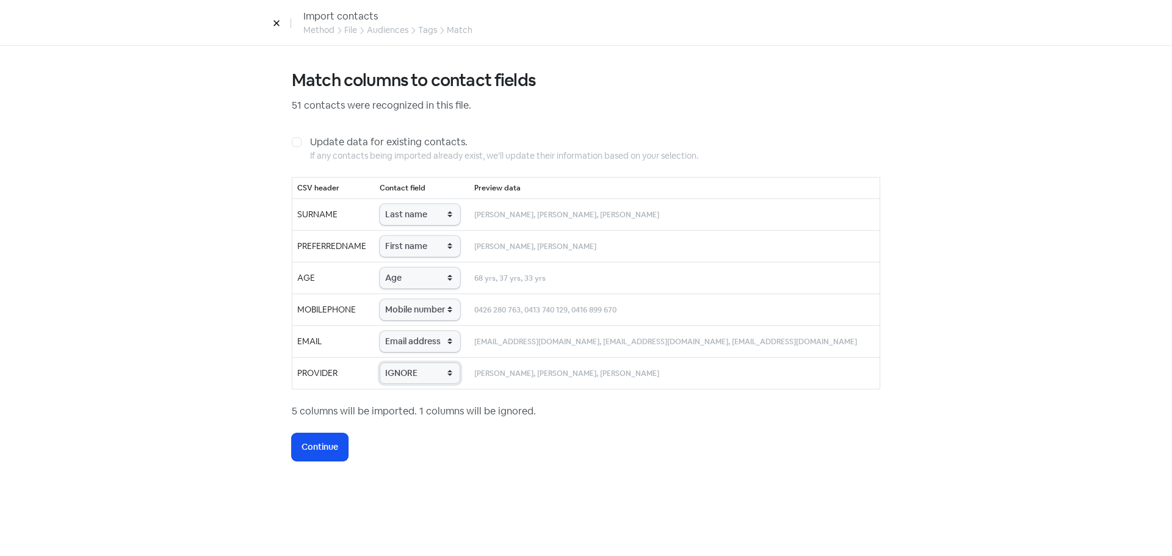
click at [417, 377] on select "IGNORE First name Last name Mobile number Email address Contact status Provider…" at bounding box center [420, 373] width 81 height 21
select select "provider_name"
click at [399, 363] on select "IGNORE First name Last name Mobile number Email address Contact status Provider…" at bounding box center [420, 373] width 81 height 21
click at [332, 448] on span "Continue" at bounding box center [320, 447] width 37 height 13
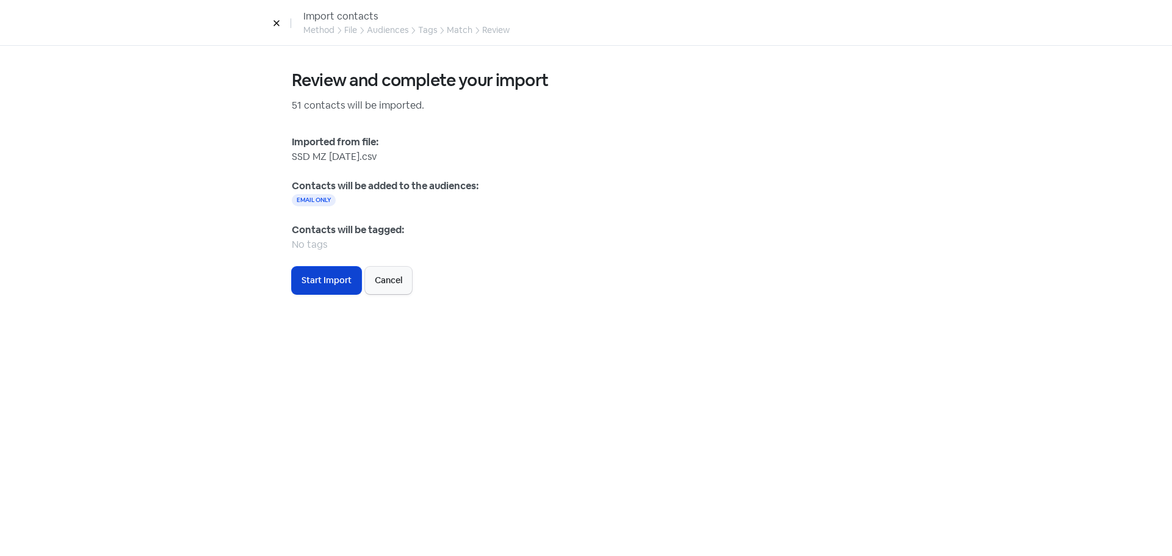
click at [336, 291] on button "Icon For Loading Start Import" at bounding box center [327, 280] width 70 height 27
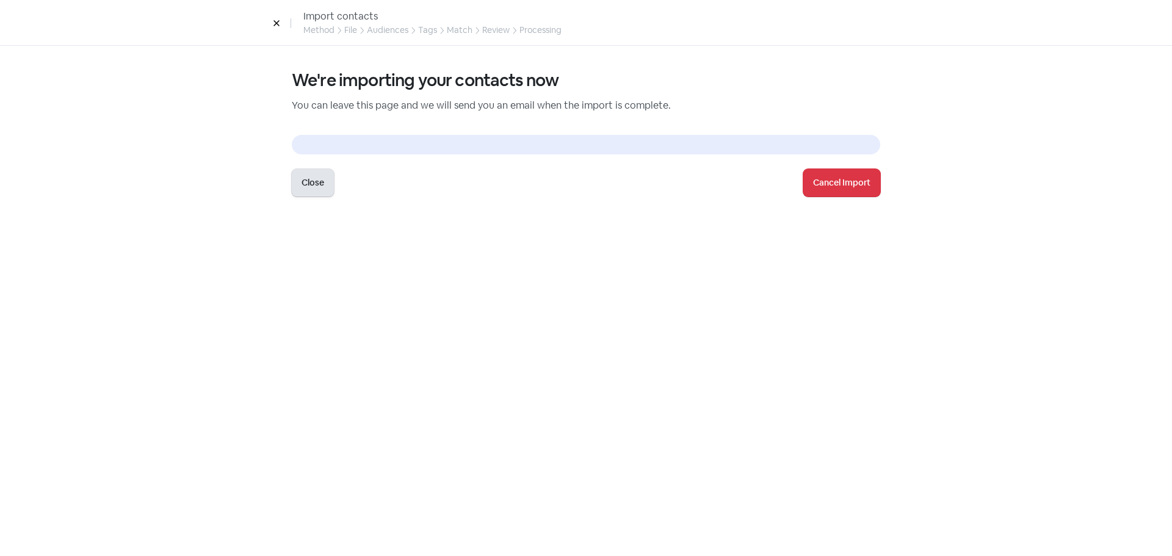
click at [322, 187] on button "Close" at bounding box center [313, 182] width 42 height 27
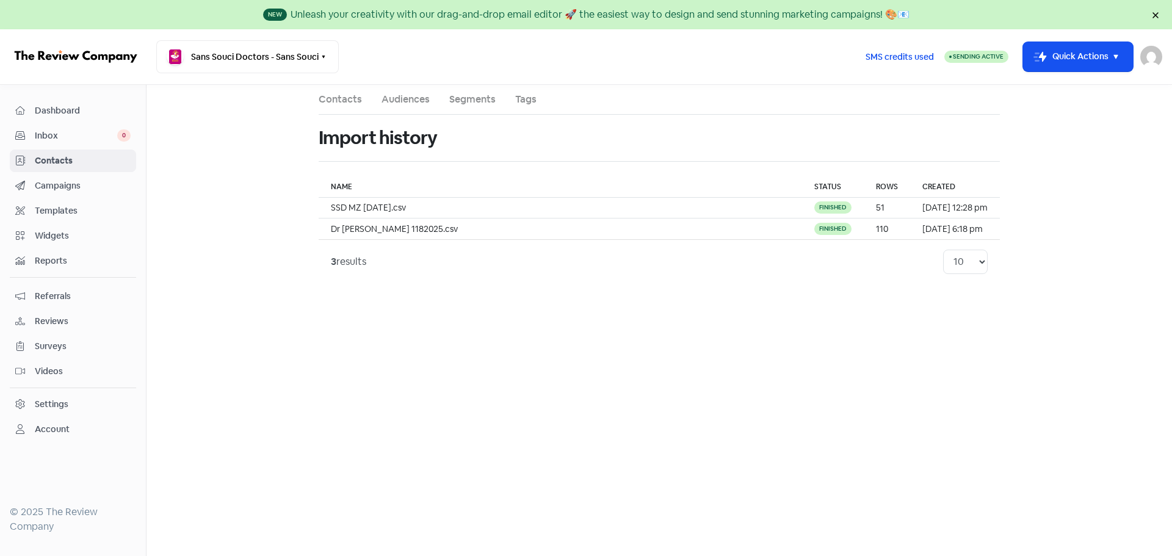
click at [346, 100] on link "Contacts" at bounding box center [340, 99] width 43 height 15
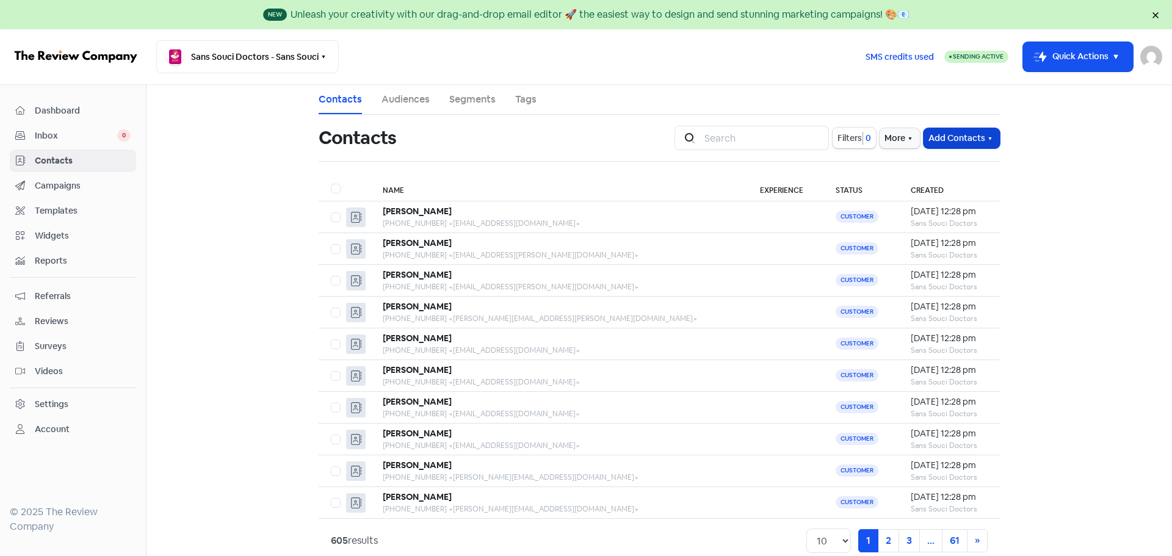
click at [958, 134] on button "Add Contacts" at bounding box center [962, 138] width 76 height 20
click at [943, 211] on button "Import contacts V2" at bounding box center [948, 213] width 104 height 24
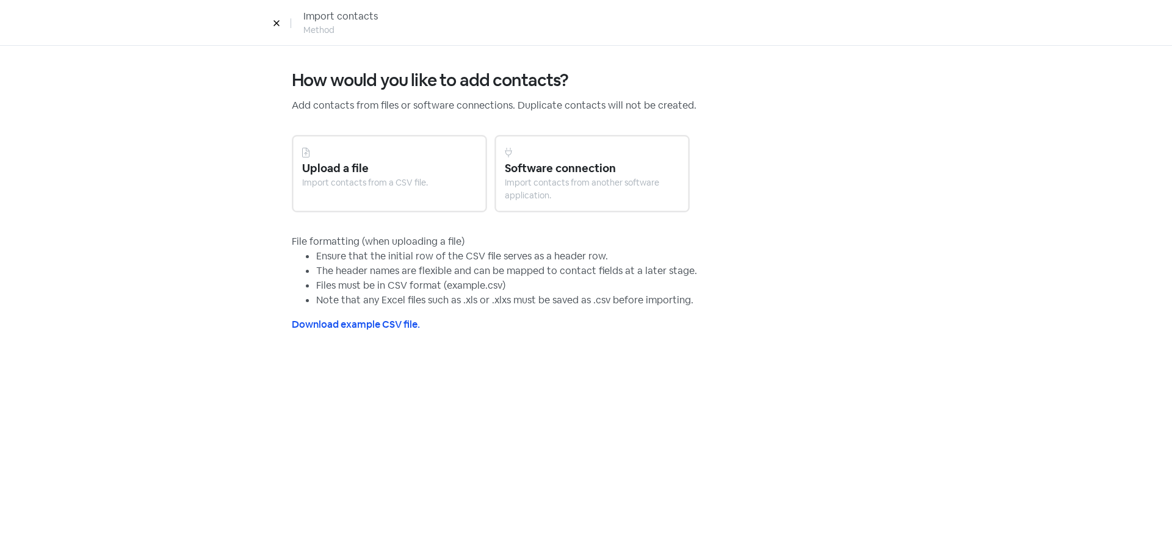
click at [374, 178] on div "Import contacts from a CSV file." at bounding box center [389, 182] width 175 height 13
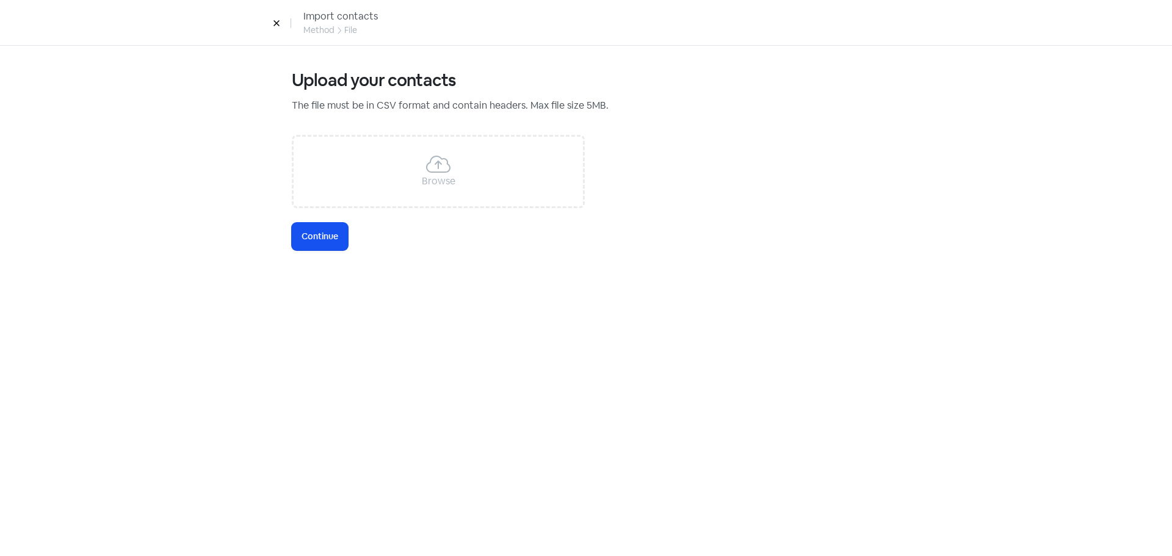
click at [445, 157] on icon at bounding box center [438, 164] width 24 height 20
click at [328, 230] on span "Continue" at bounding box center [320, 236] width 37 height 13
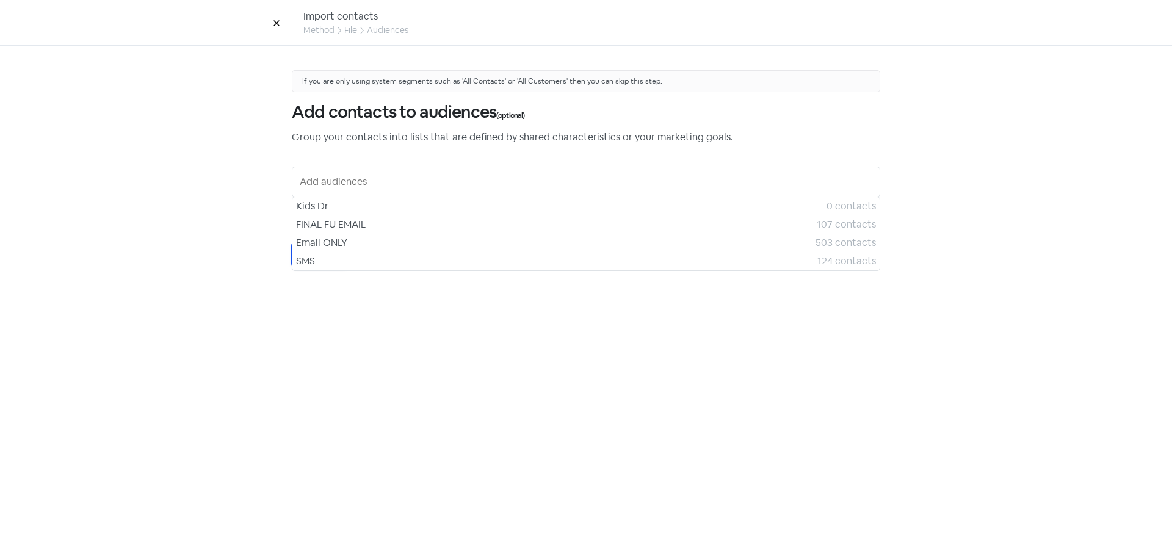
click at [346, 184] on input "text" at bounding box center [587, 182] width 575 height 20
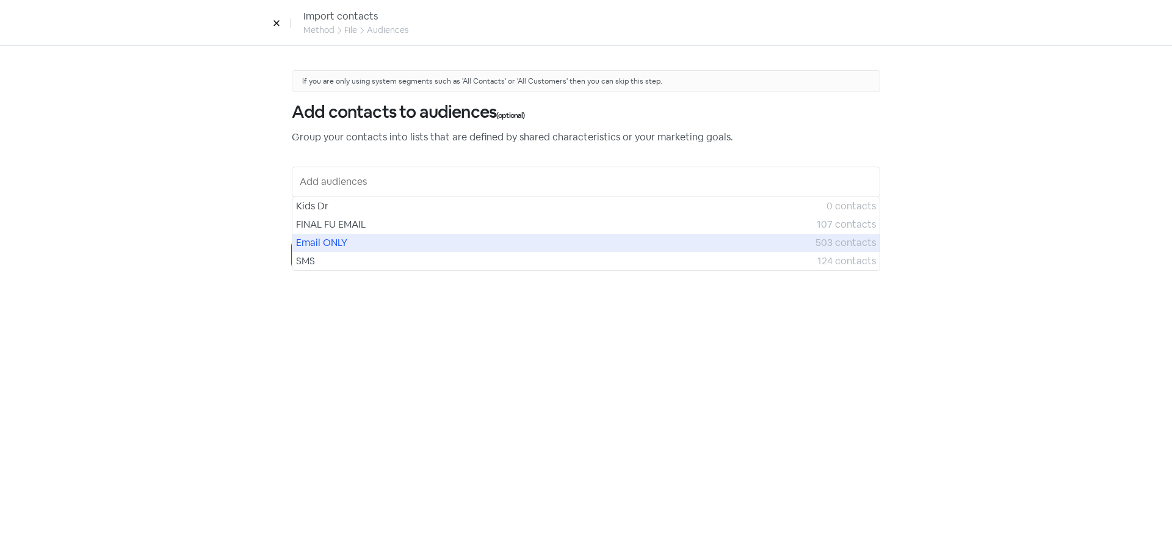
click at [338, 238] on span "Email ONLY" at bounding box center [555, 243] width 519 height 15
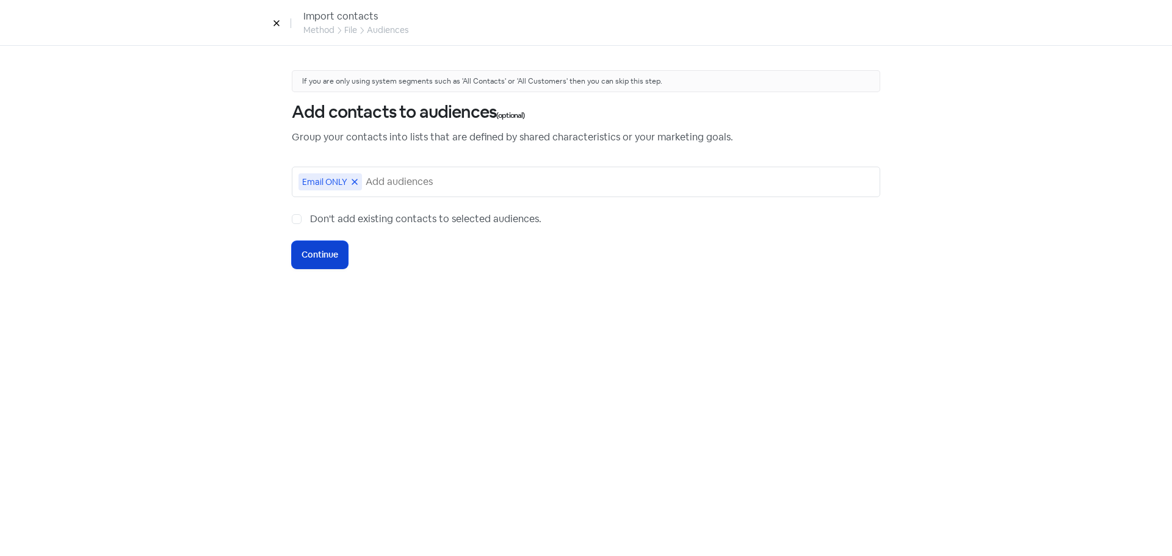
click at [303, 252] on span "Continue" at bounding box center [320, 254] width 37 height 13
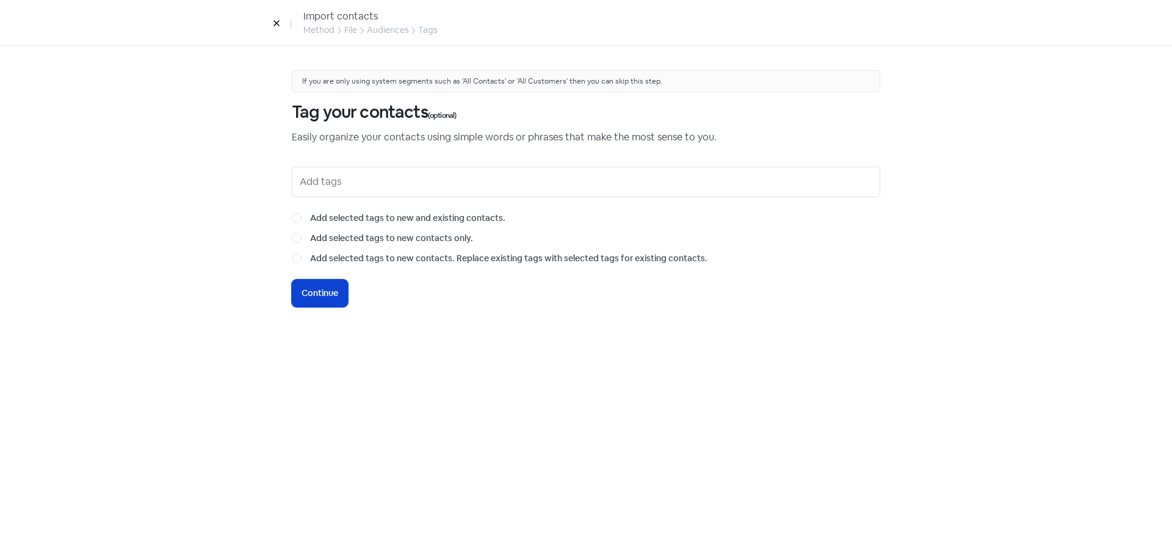
click at [316, 287] on span "Continue" at bounding box center [320, 293] width 37 height 13
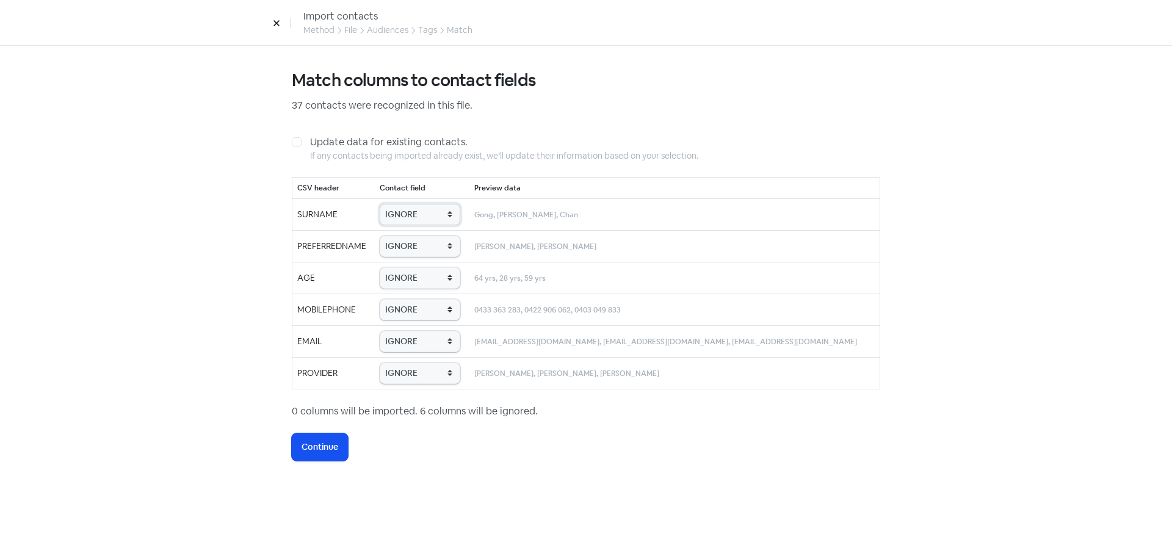
click at [428, 213] on select "IGNORE First name Last name Mobile number Email address Contact status Provider…" at bounding box center [420, 214] width 81 height 21
select select "last_name"
click at [396, 204] on select "IGNORE First name Last name Mobile number Email address Contact status Provider…" at bounding box center [420, 214] width 81 height 21
click at [437, 248] on select "IGNORE First name Last name Mobile number Email address Contact status Provider…" at bounding box center [420, 246] width 81 height 21
select select "first_name"
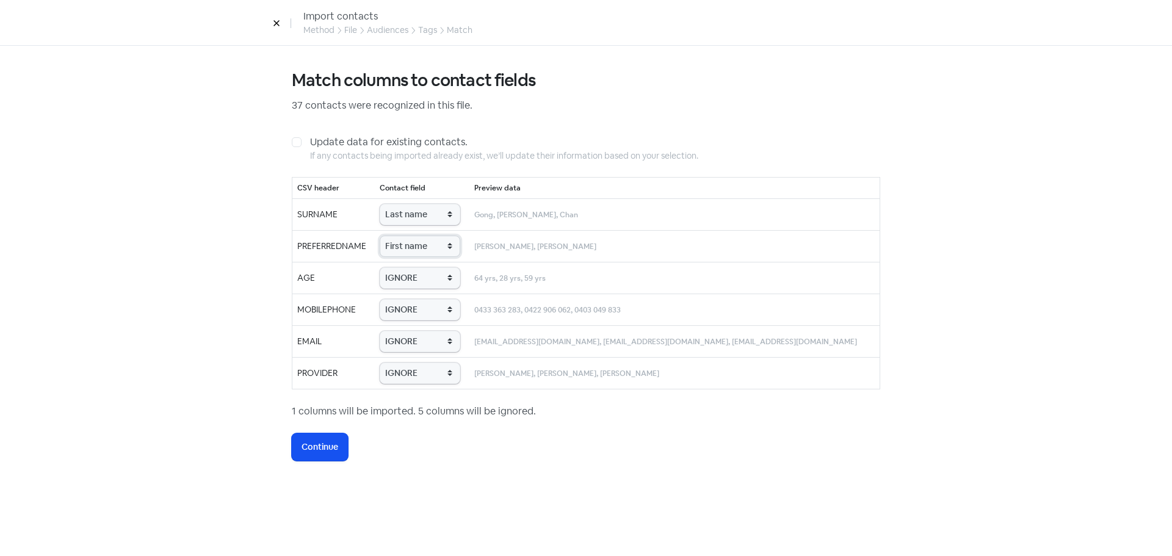
click at [396, 236] on select "IGNORE First name Last name Mobile number Email address Contact status Provider…" at bounding box center [420, 246] width 81 height 21
click at [441, 277] on select "IGNORE First name Last name Mobile number Email address Contact status Provider…" at bounding box center [420, 277] width 81 height 21
select select "age"
click at [396, 267] on select "IGNORE First name Last name Mobile number Email address Contact status Provider…" at bounding box center [420, 277] width 81 height 21
click at [434, 309] on select "IGNORE First name Last name Mobile number Email address Contact status Provider…" at bounding box center [420, 309] width 81 height 21
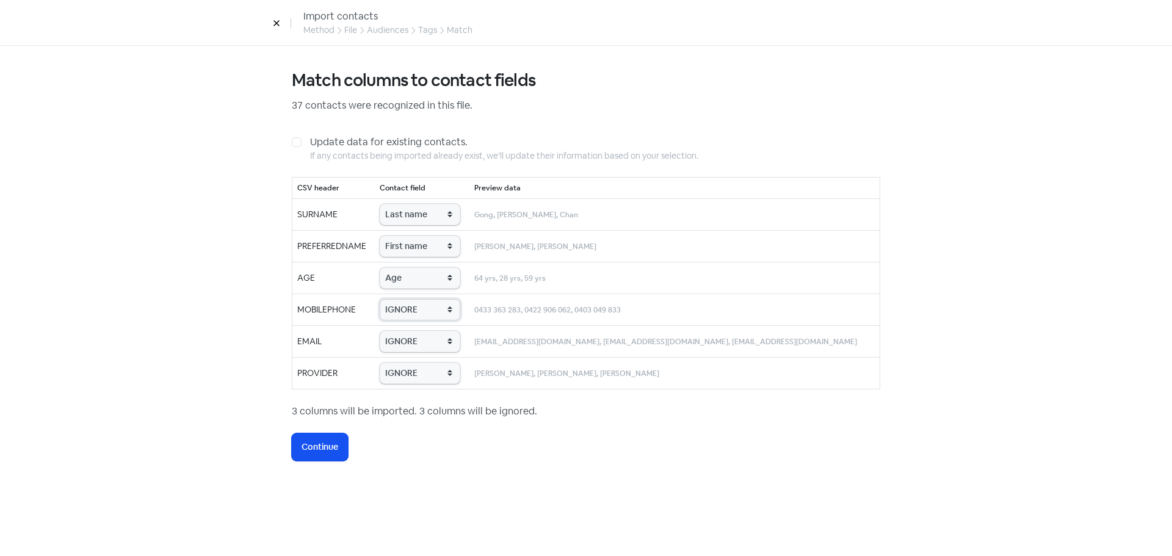
select select "phone"
click at [396, 299] on select "IGNORE First name Last name Mobile number Email address Contact status Provider…" at bounding box center [420, 309] width 81 height 21
click at [438, 349] on select "IGNORE First name Last name Mobile number Email address Contact status Provider…" at bounding box center [420, 341] width 81 height 21
select select "email"
click at [396, 331] on select "IGNORE First name Last name Mobile number Email address Contact status Provider…" at bounding box center [420, 341] width 81 height 21
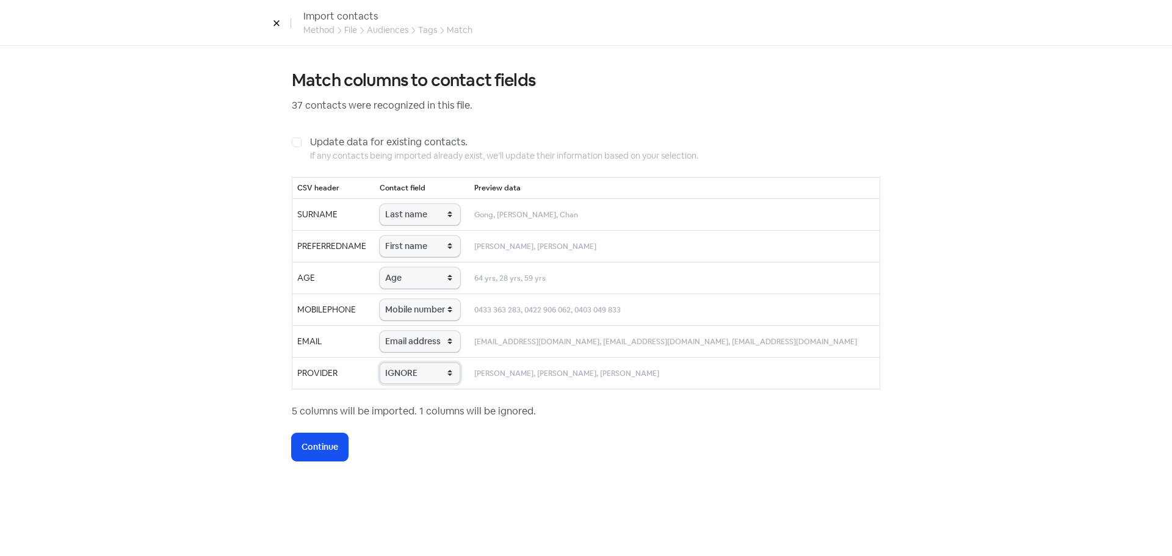
click at [447, 383] on select "IGNORE First name Last name Mobile number Email address Contact status Provider…" at bounding box center [420, 373] width 81 height 21
select select "provider_name"
click at [396, 363] on select "IGNORE First name Last name Mobile number Email address Contact status Provider…" at bounding box center [420, 373] width 81 height 21
click at [339, 438] on button "Icon For Loading Continue" at bounding box center [320, 446] width 56 height 27
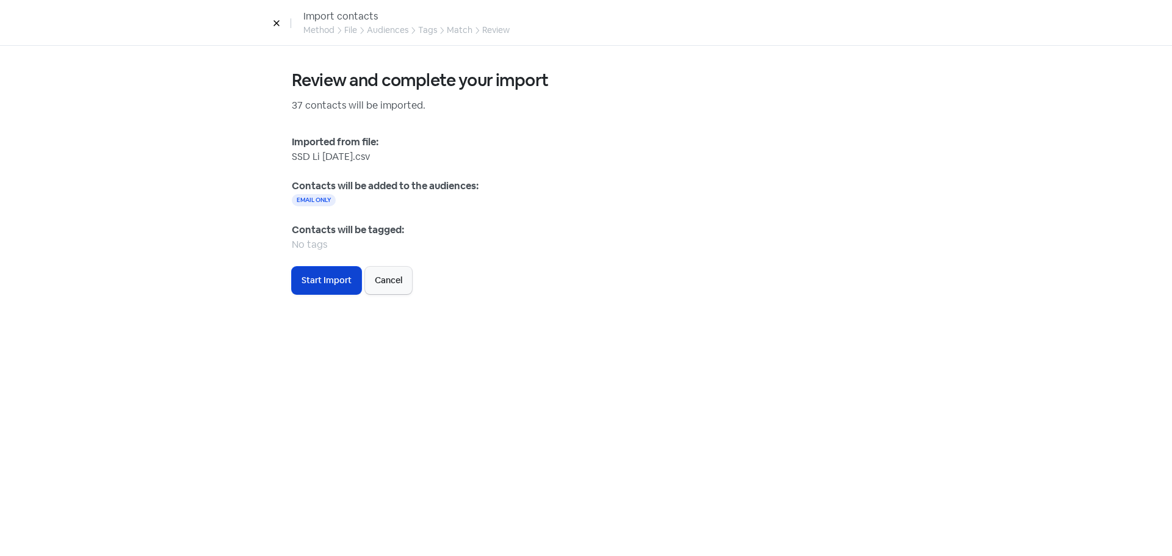
click at [335, 288] on button "Icon For Loading Start Import" at bounding box center [327, 280] width 70 height 27
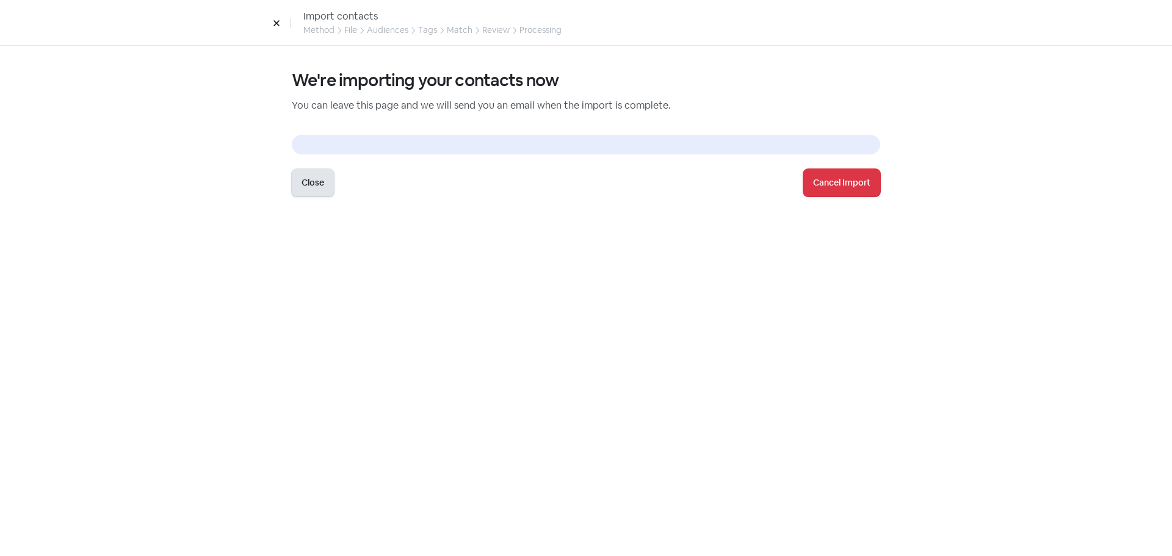
click at [326, 182] on button "Close" at bounding box center [313, 182] width 42 height 27
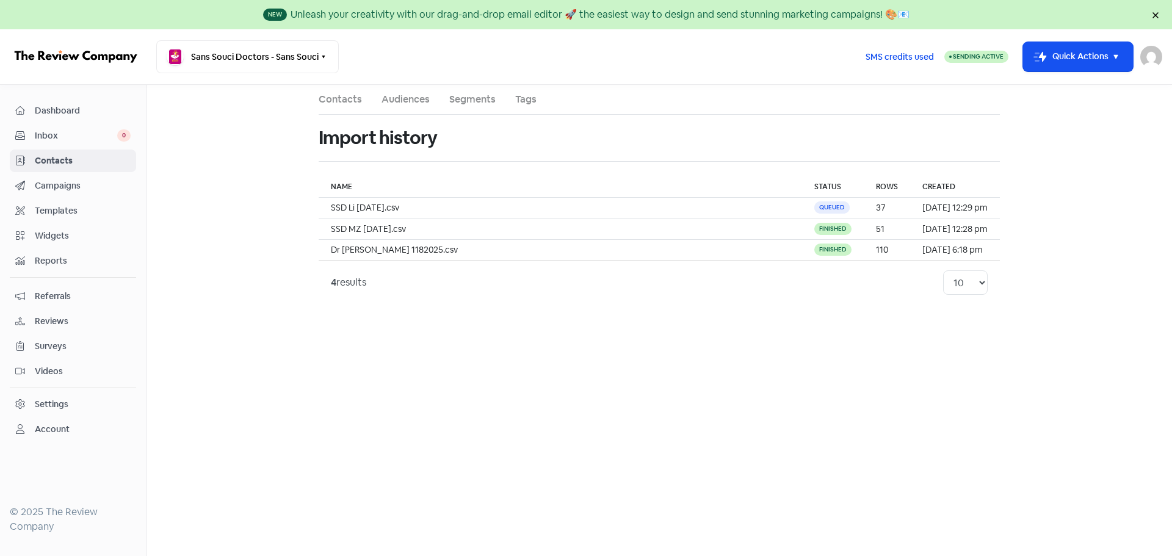
click at [338, 100] on link "Contacts" at bounding box center [340, 99] width 43 height 15
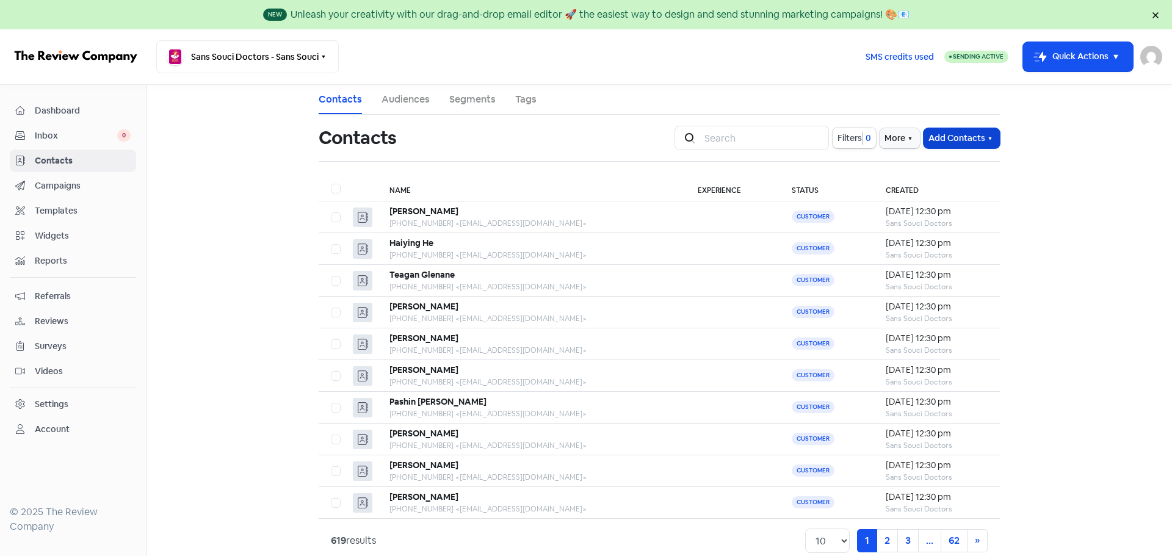
click at [946, 137] on button "Add Contacts" at bounding box center [962, 138] width 76 height 20
click at [958, 217] on button "Import contacts V2" at bounding box center [948, 213] width 104 height 24
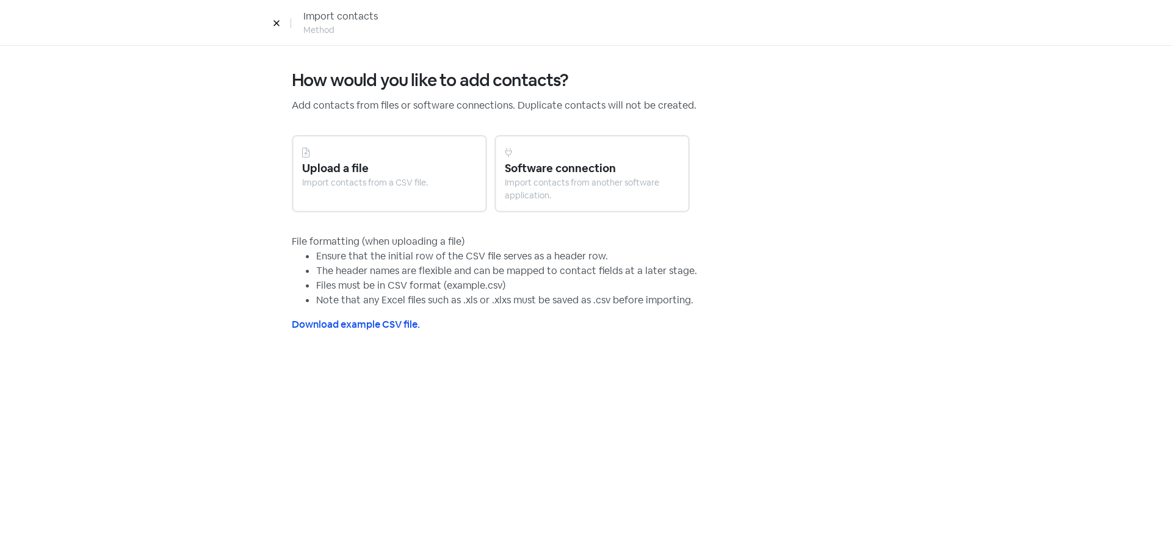
click at [364, 186] on div "Import contacts from a CSV file." at bounding box center [389, 182] width 175 height 13
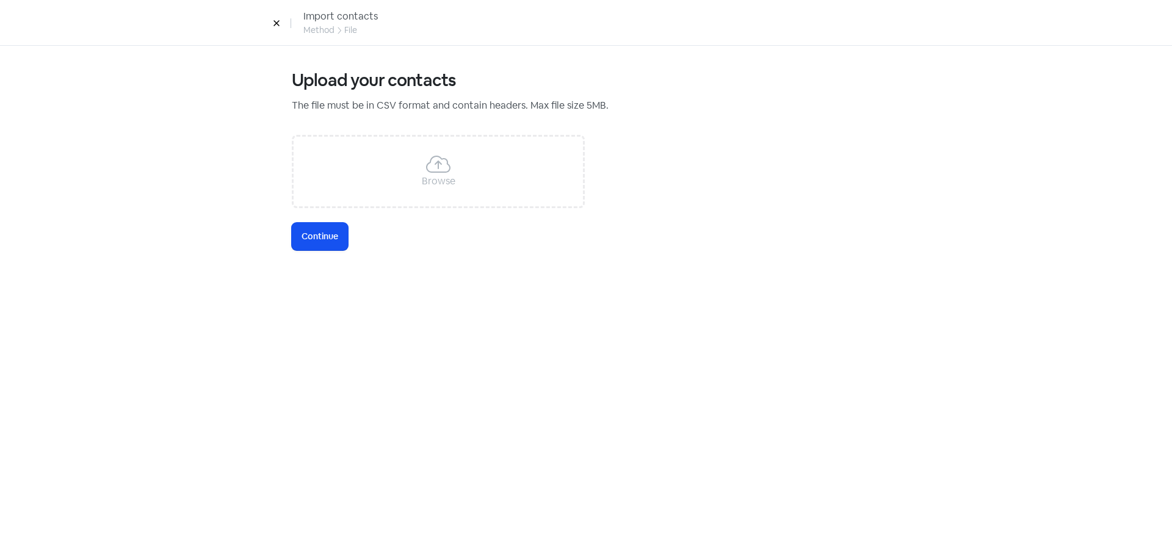
click at [435, 159] on icon at bounding box center [438, 164] width 24 height 20
click at [335, 237] on span "Continue" at bounding box center [320, 236] width 37 height 13
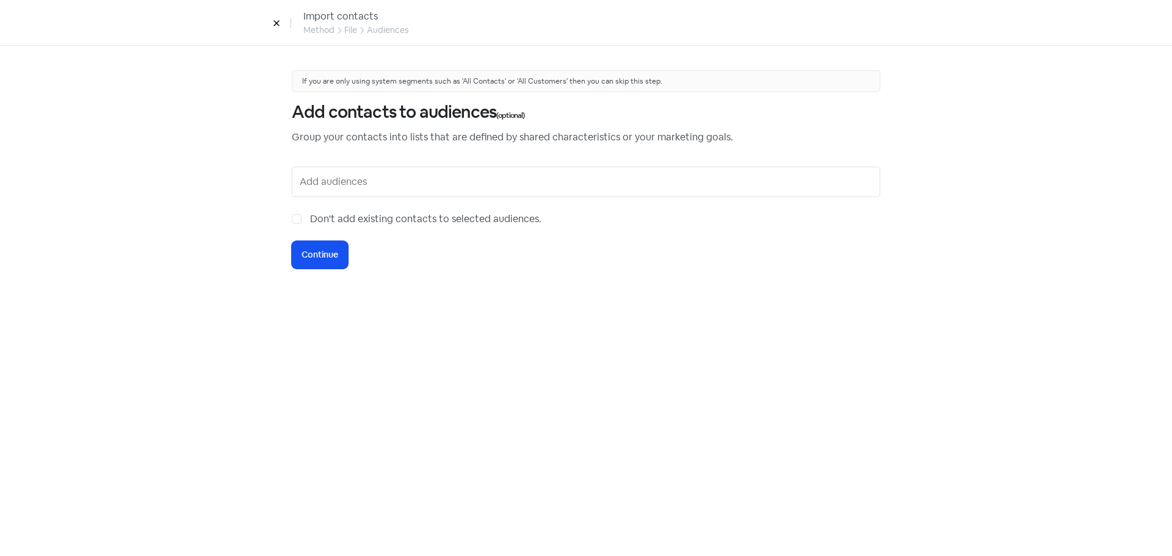
click at [340, 184] on input "text" at bounding box center [587, 182] width 575 height 20
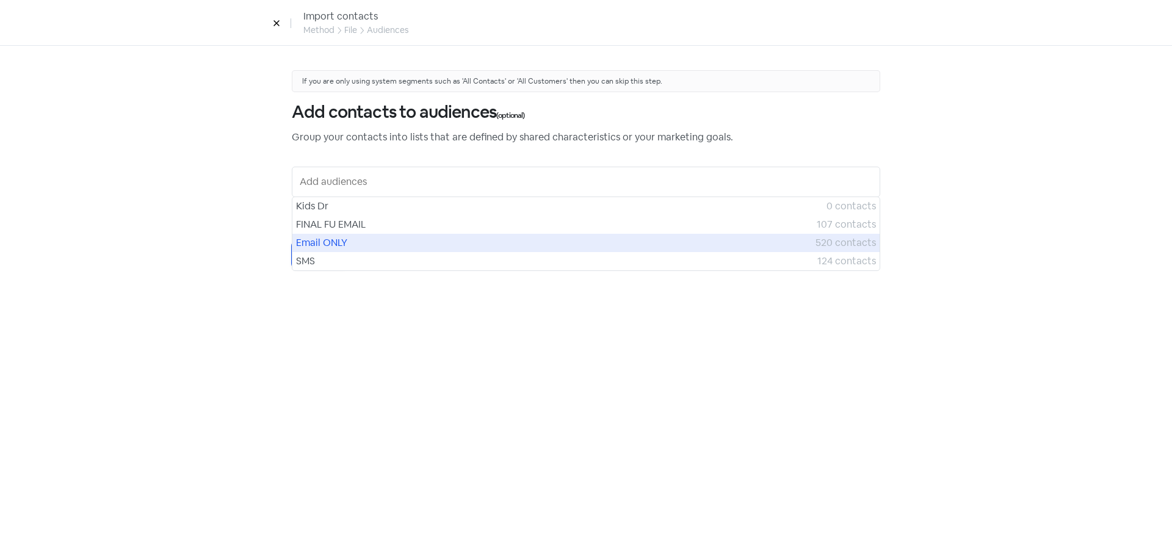
click at [329, 239] on span "Email ONLY" at bounding box center [555, 243] width 519 height 15
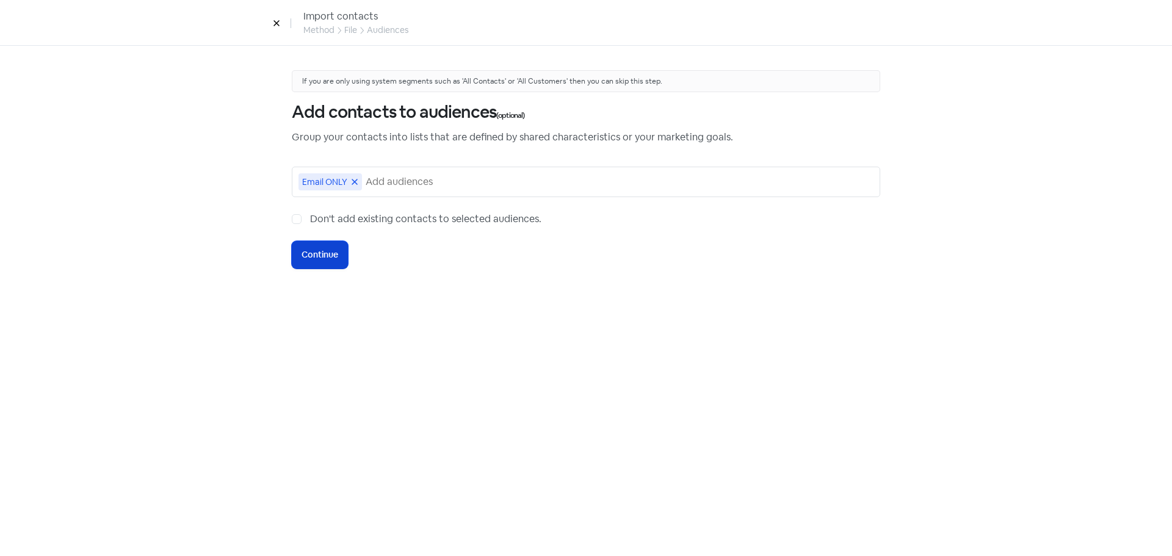
click at [334, 262] on button "Icon For Loading Continue" at bounding box center [320, 254] width 56 height 27
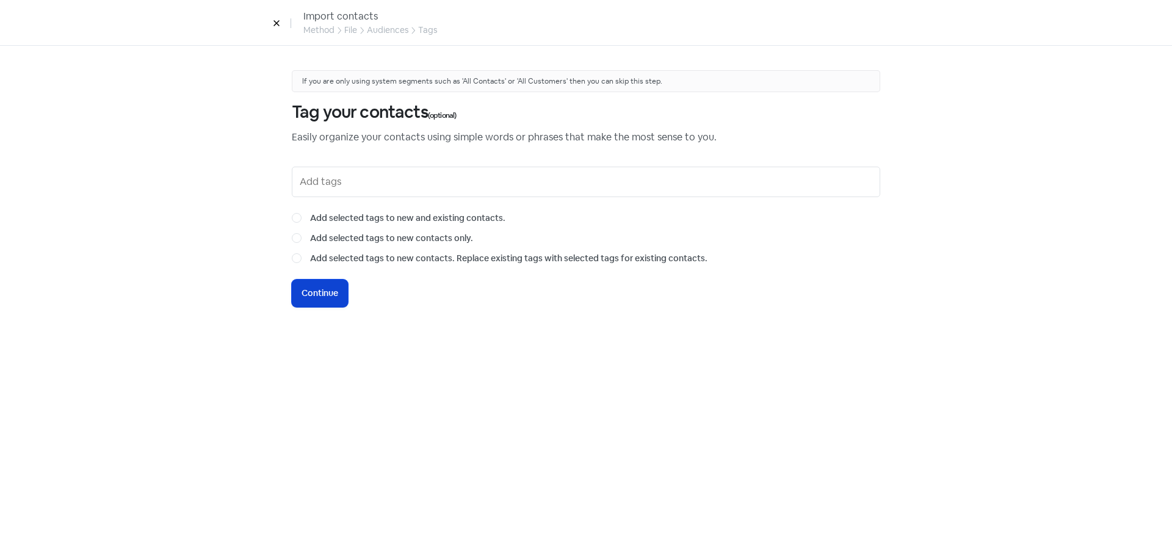
click at [329, 295] on span "Continue" at bounding box center [320, 293] width 37 height 13
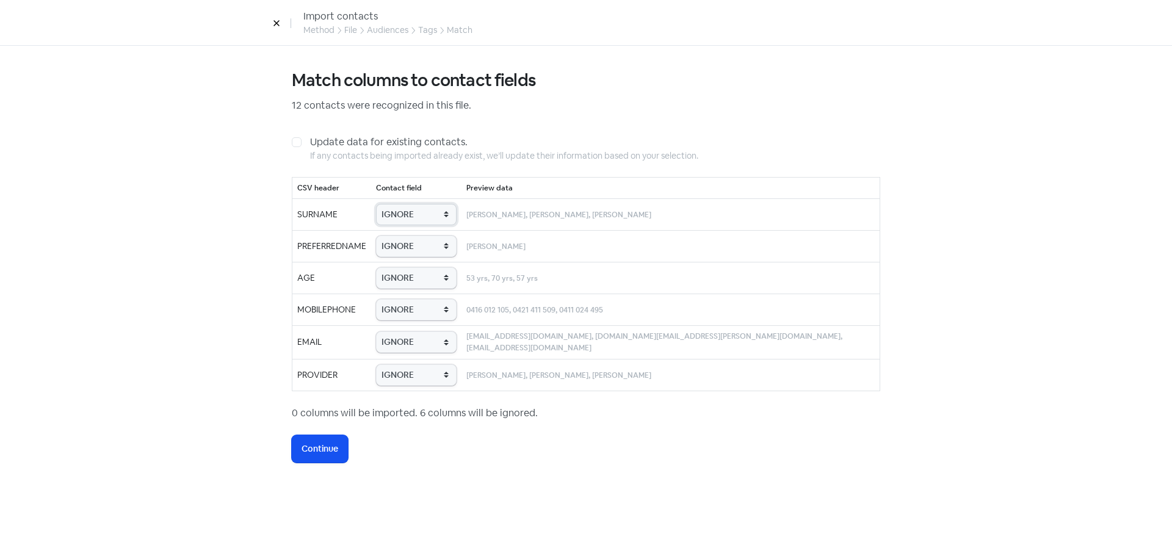
click at [410, 208] on select "IGNORE First name Last name Mobile number Email address Contact status Provider…" at bounding box center [416, 214] width 81 height 21
select select "last_name"
click at [396, 204] on select "IGNORE First name Last name Mobile number Email address Contact status Provider…" at bounding box center [416, 214] width 81 height 21
click at [422, 246] on select "IGNORE First name Last name Mobile number Email address Contact status Provider…" at bounding box center [416, 246] width 81 height 21
select select "first_name"
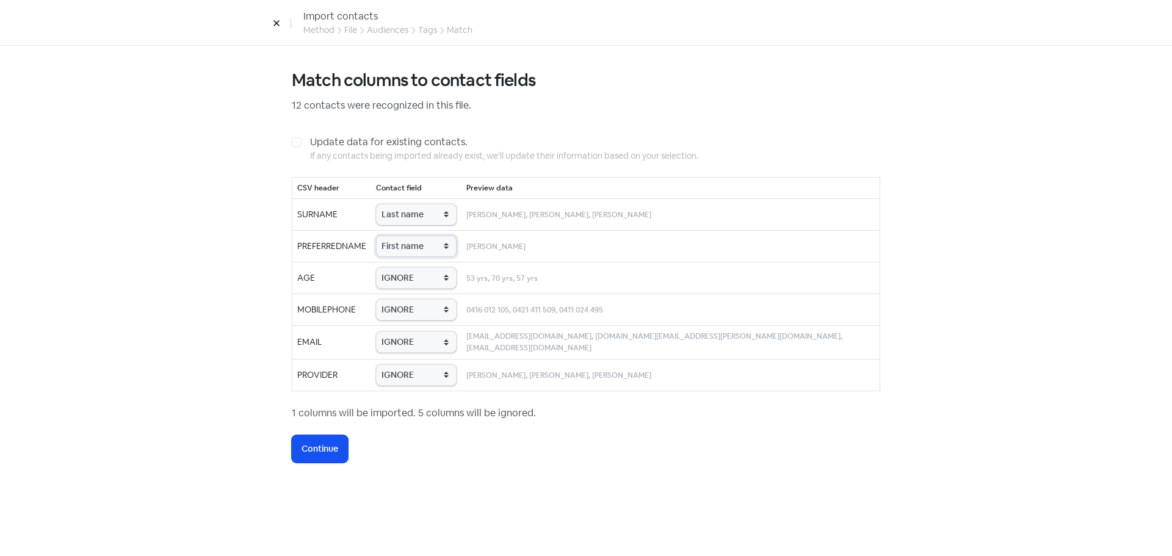
click at [396, 236] on select "IGNORE First name Last name Mobile number Email address Contact status Provider…" at bounding box center [416, 246] width 81 height 21
drag, startPoint x: 429, startPoint y: 271, endPoint x: 429, endPoint y: 288, distance: 16.5
click at [429, 270] on select "IGNORE First name Last name Mobile number Email address Contact status Provider…" at bounding box center [416, 277] width 81 height 21
select select "age"
click at [396, 267] on select "IGNORE First name Last name Mobile number Email address Contact status Provider…" at bounding box center [416, 277] width 81 height 21
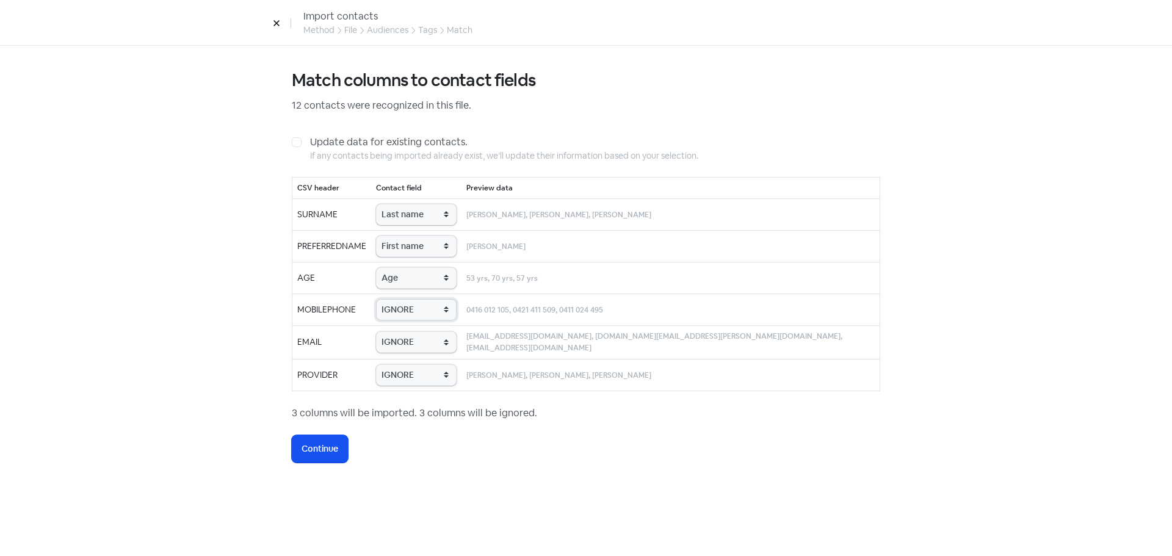
click at [412, 311] on select "IGNORE First name Last name Mobile number Email address Contact status Provider…" at bounding box center [416, 309] width 81 height 21
select select "phone"
click at [396, 299] on select "IGNORE First name Last name Mobile number Email address Contact status Provider…" at bounding box center [416, 309] width 81 height 21
click at [410, 320] on td "IGNORE First name Last name Mobile number Email address Contact status Provider…" at bounding box center [416, 310] width 90 height 32
click at [411, 339] on select "IGNORE First name Last name Mobile number Email address Contact status Provider…" at bounding box center [416, 341] width 81 height 21
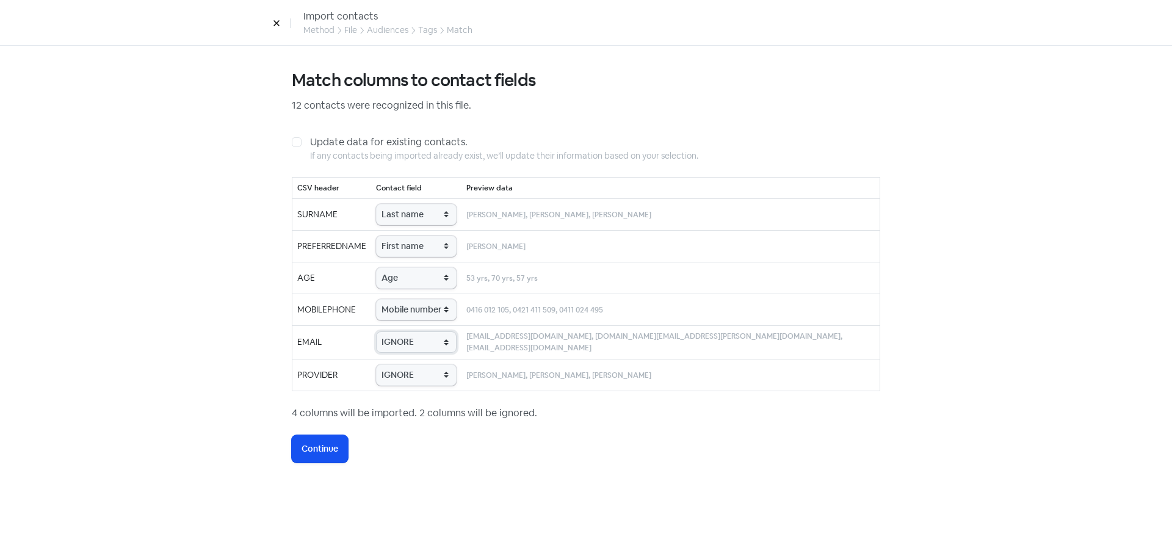
select select "email"
click at [396, 331] on select "IGNORE First name Last name Mobile number Email address Contact status Provider…" at bounding box center [416, 341] width 81 height 21
click at [422, 378] on select "IGNORE First name Last name Mobile number Email address Contact status Provider…" at bounding box center [416, 374] width 81 height 21
select select "provider_name"
click at [396, 364] on select "IGNORE First name Last name Mobile number Email address Contact status Provider…" at bounding box center [416, 374] width 81 height 21
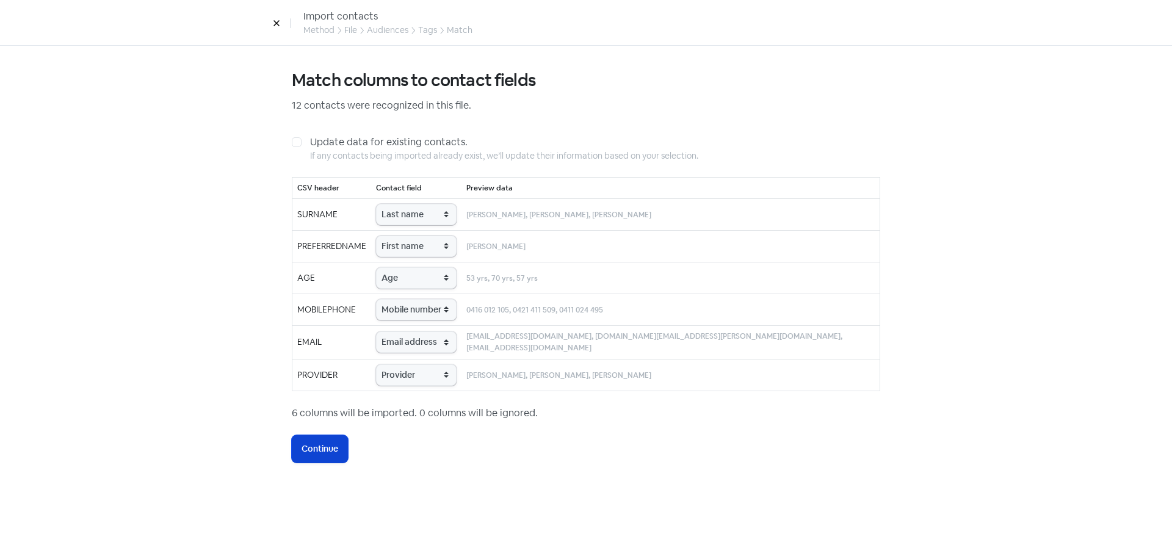
click at [338, 447] on span "Continue" at bounding box center [320, 449] width 37 height 13
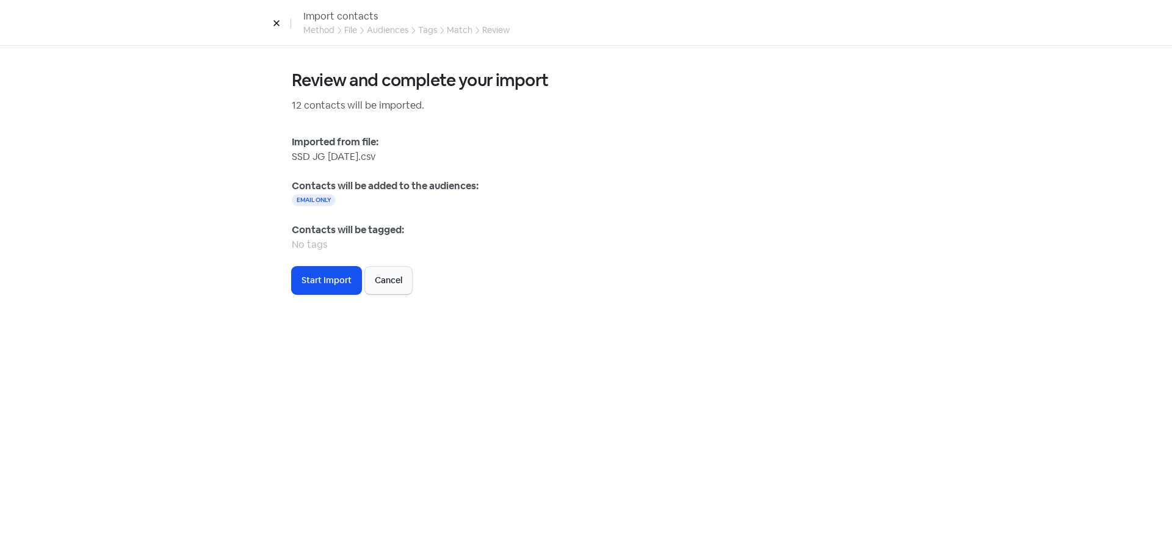
click at [336, 276] on span "Start Import" at bounding box center [327, 280] width 50 height 13
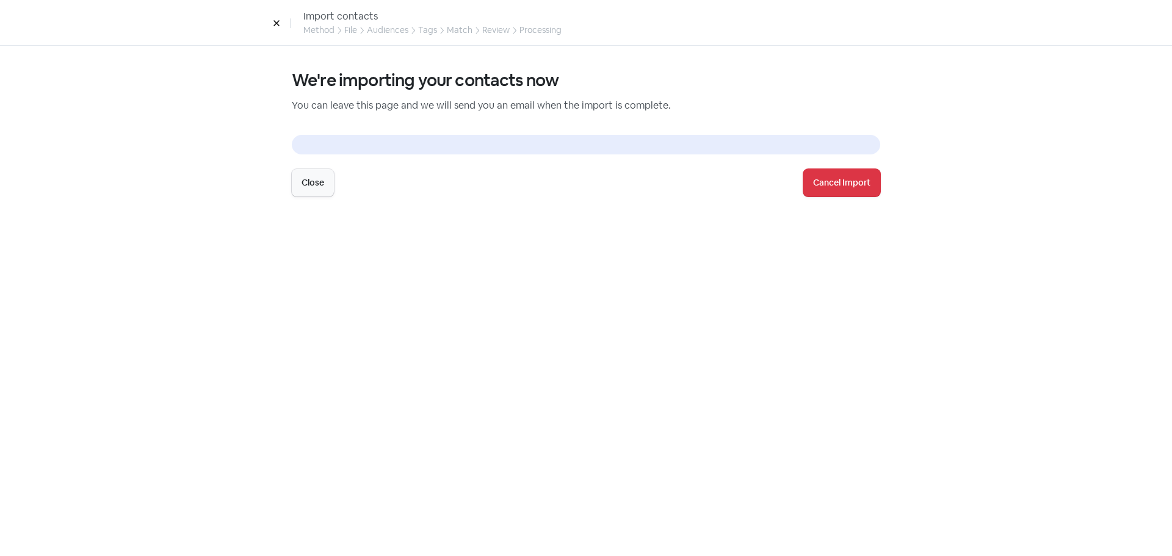
click at [325, 167] on div "We're importing your contacts now You can leave this page and we will send you …" at bounding box center [586, 133] width 588 height 126
click at [326, 190] on button "Close" at bounding box center [313, 182] width 42 height 27
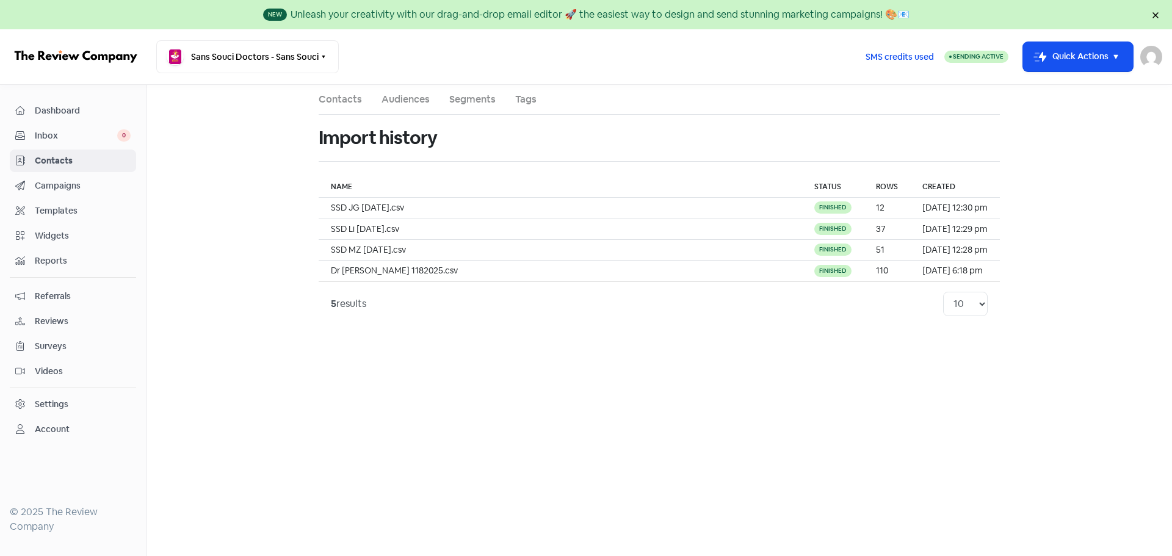
click at [67, 160] on span "Contacts" at bounding box center [83, 160] width 96 height 13
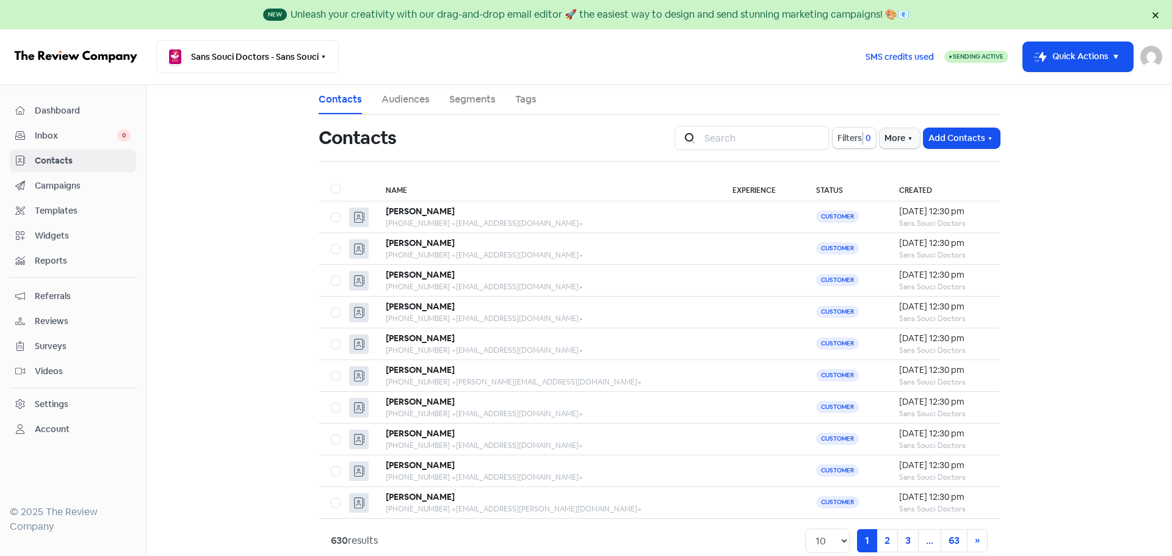
click at [84, 179] on div "Campaigns" at bounding box center [72, 186] width 115 height 14
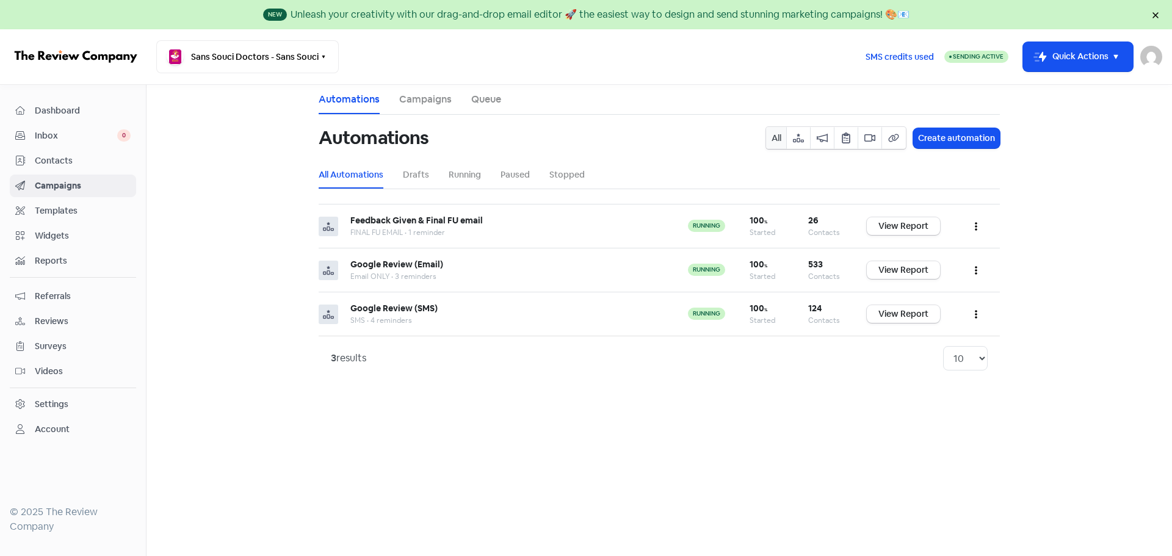
click at [110, 136] on span "Inbox" at bounding box center [76, 135] width 82 height 13
